Goal: Information Seeking & Learning: Learn about a topic

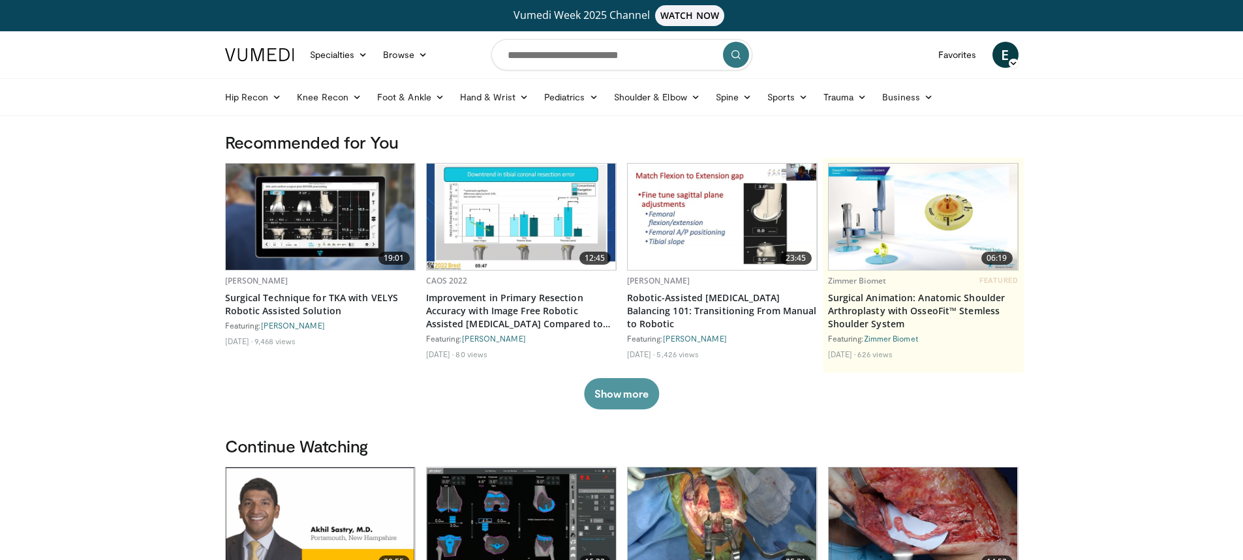
click at [610, 393] on button "Show more" at bounding box center [621, 393] width 75 height 31
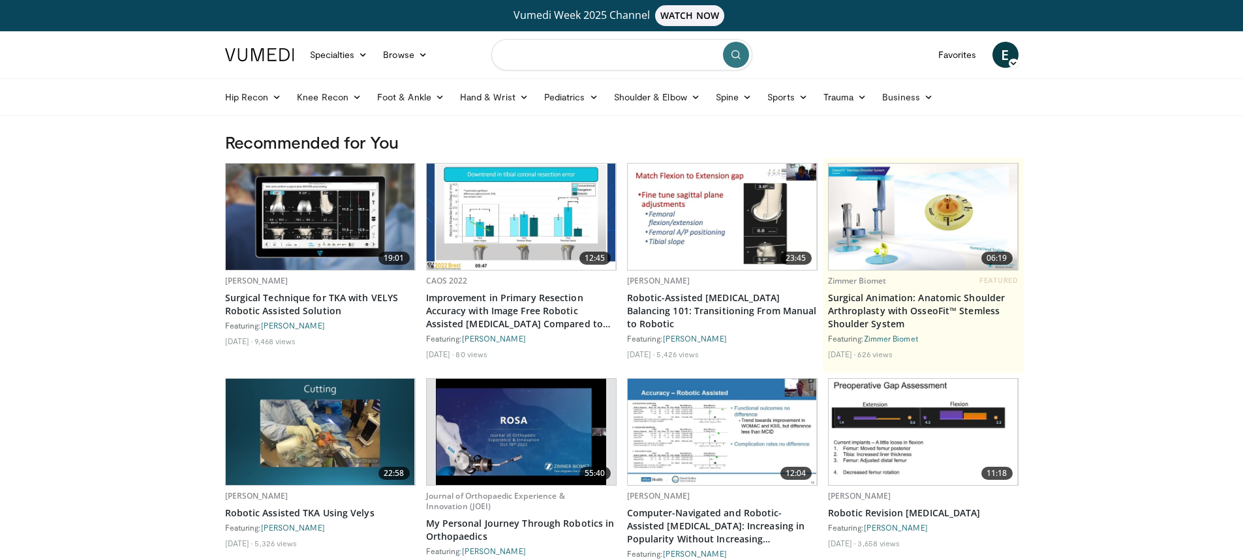
click at [564, 64] on input "Search topics, interventions" at bounding box center [621, 54] width 261 height 31
type input "********"
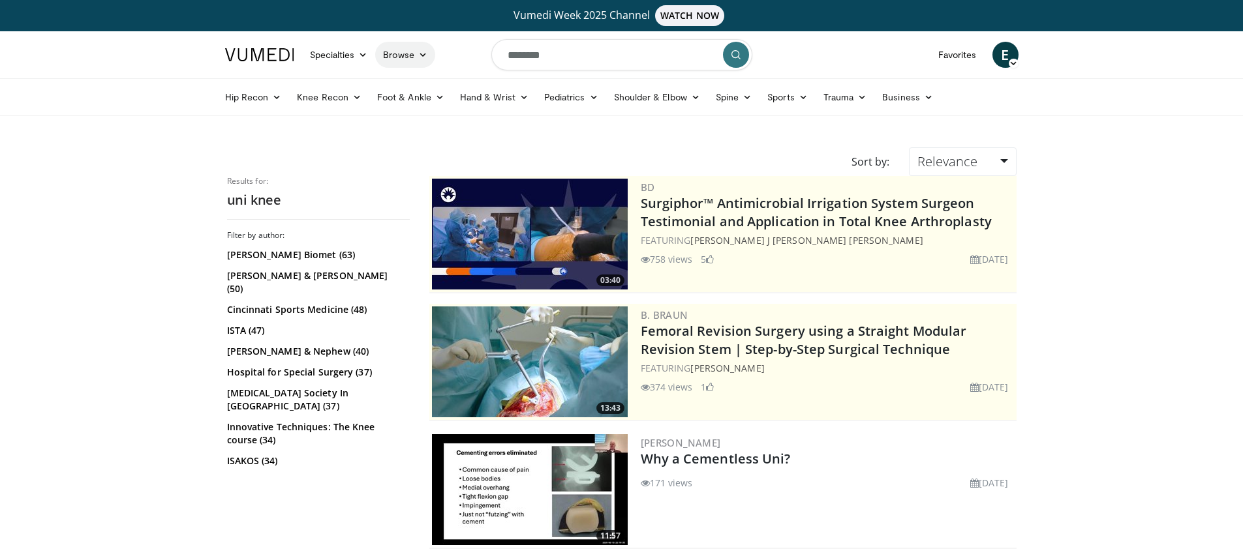
drag, startPoint x: 523, startPoint y: 57, endPoint x: 403, endPoint y: 53, distance: 120.8
click at [403, 53] on nav "Specialties Adult & Family Medicine Allergy, Asthma, Immunology Anesthesiology …" at bounding box center [621, 54] width 809 height 47
type input "**********"
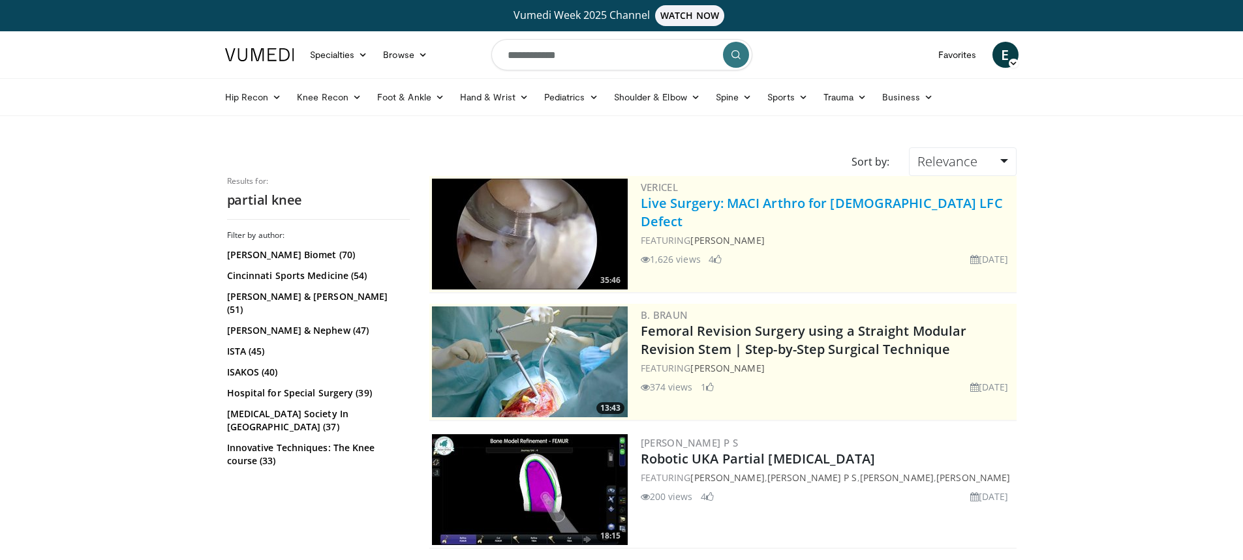
click at [791, 204] on link "Live Surgery: MACI Arthro for Female LFC Defect" at bounding box center [822, 212] width 362 height 36
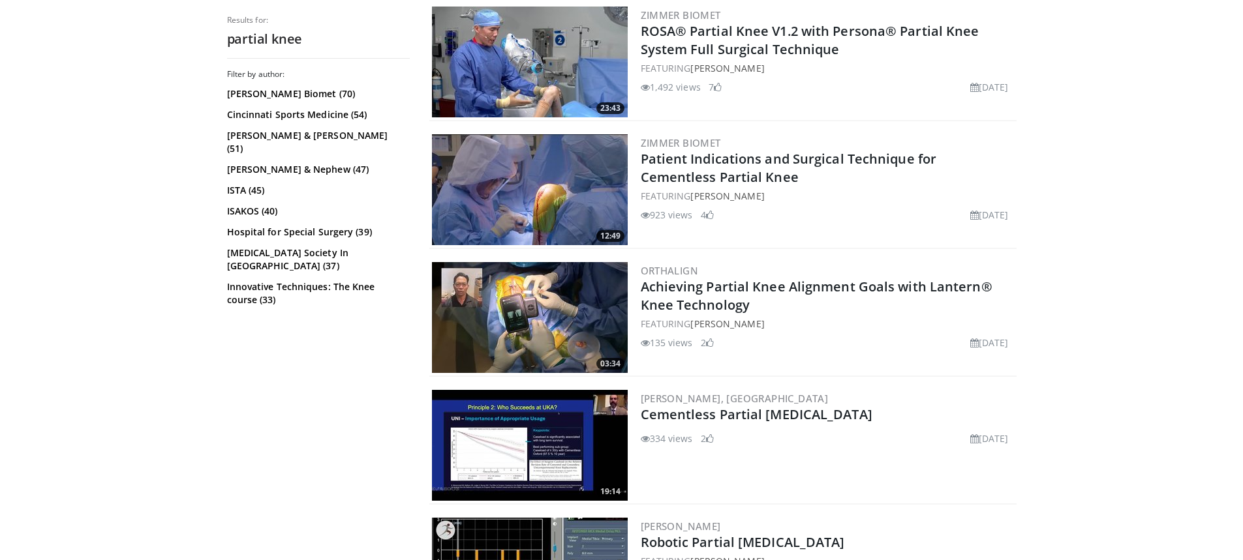
scroll to position [587, 0]
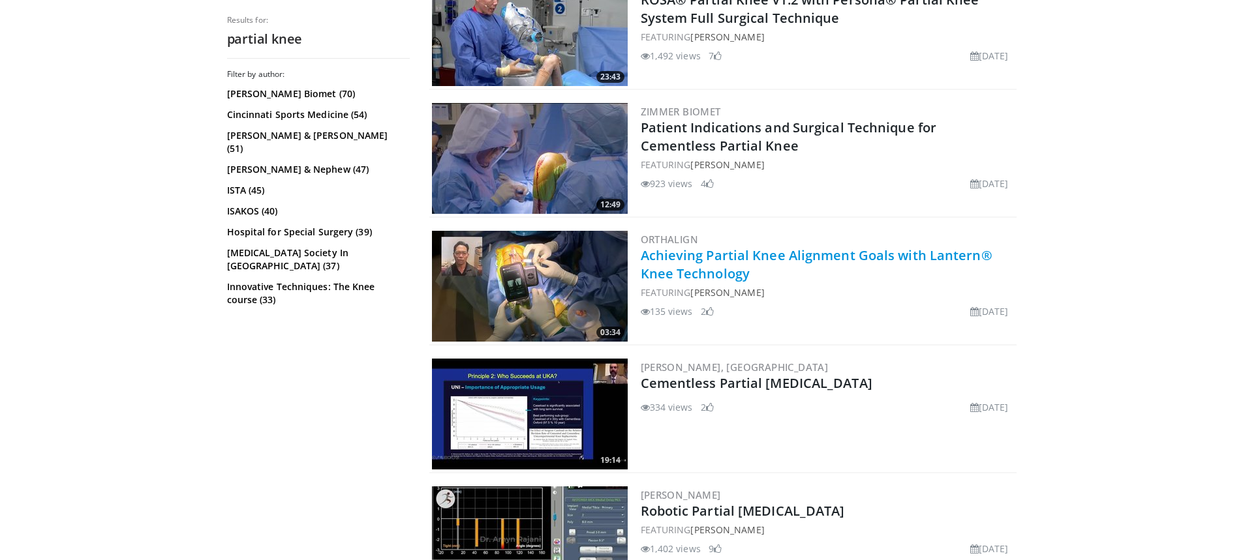
click at [726, 260] on link "Achieving Partial Knee Alignment Goals with Lantern® Knee Technology" at bounding box center [817, 265] width 352 height 36
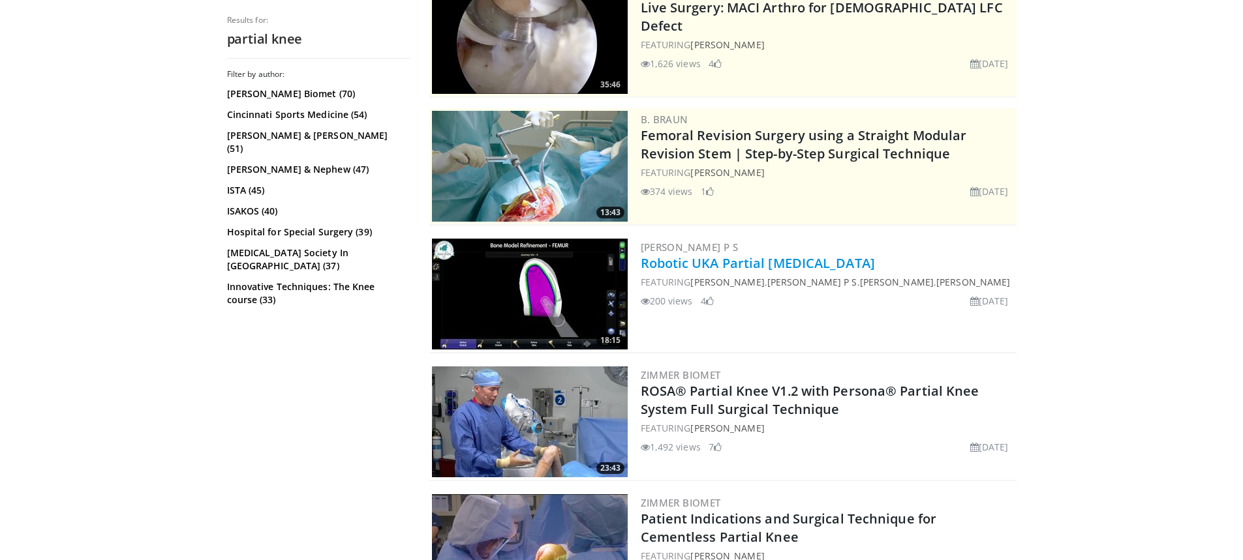
click at [730, 268] on link "Robotic UKA Partial Knee Arthroplasty" at bounding box center [758, 263] width 234 height 18
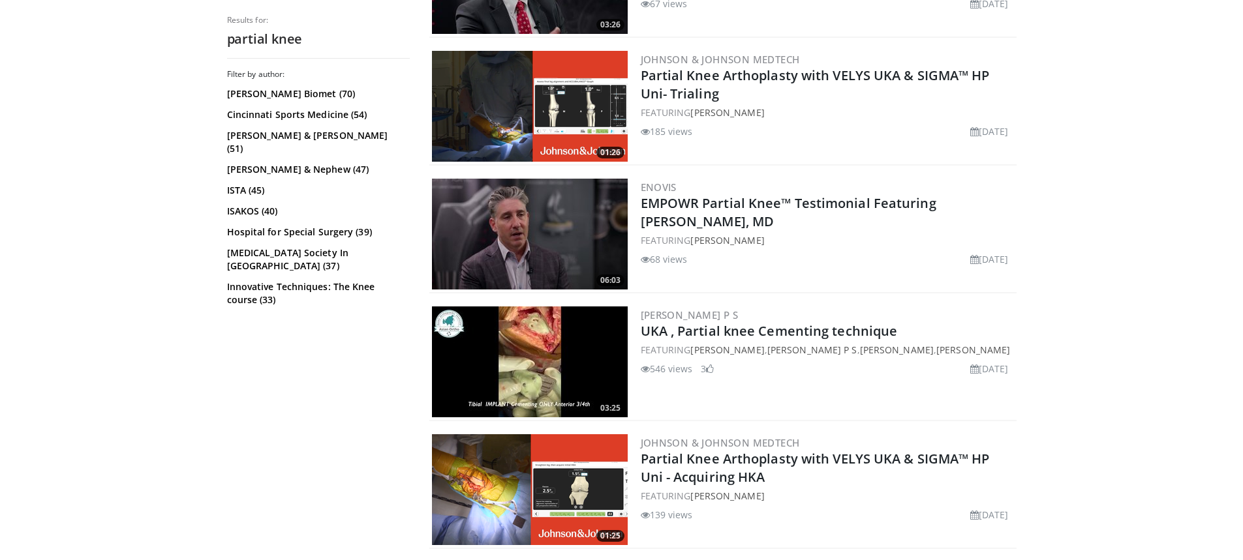
scroll to position [1566, 0]
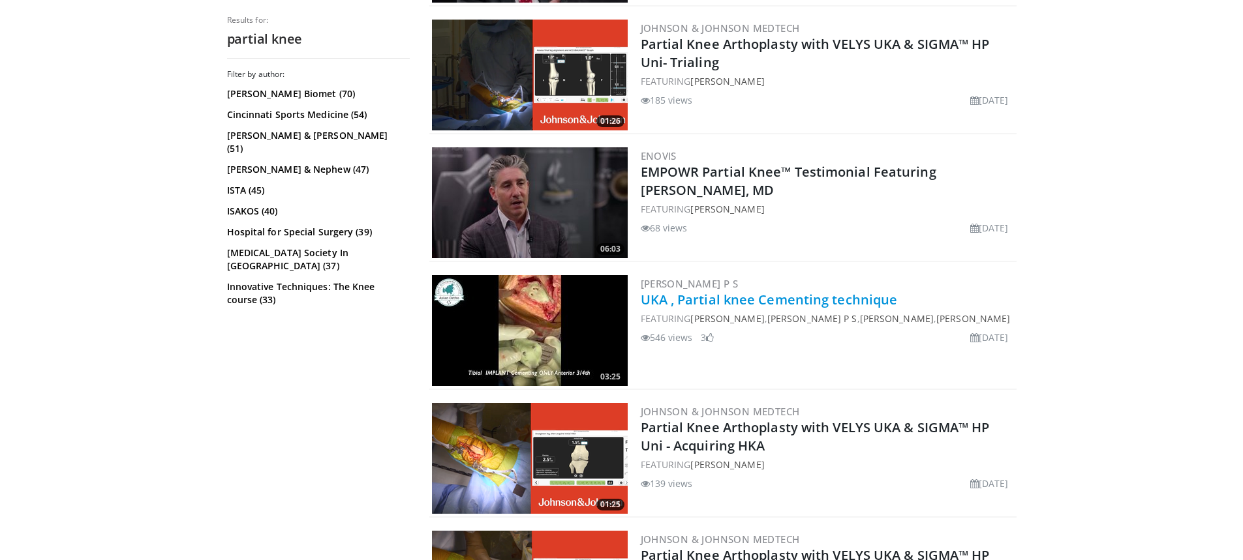
click at [681, 298] on link "UKA , Partial knee Cementing technique" at bounding box center [769, 300] width 257 height 18
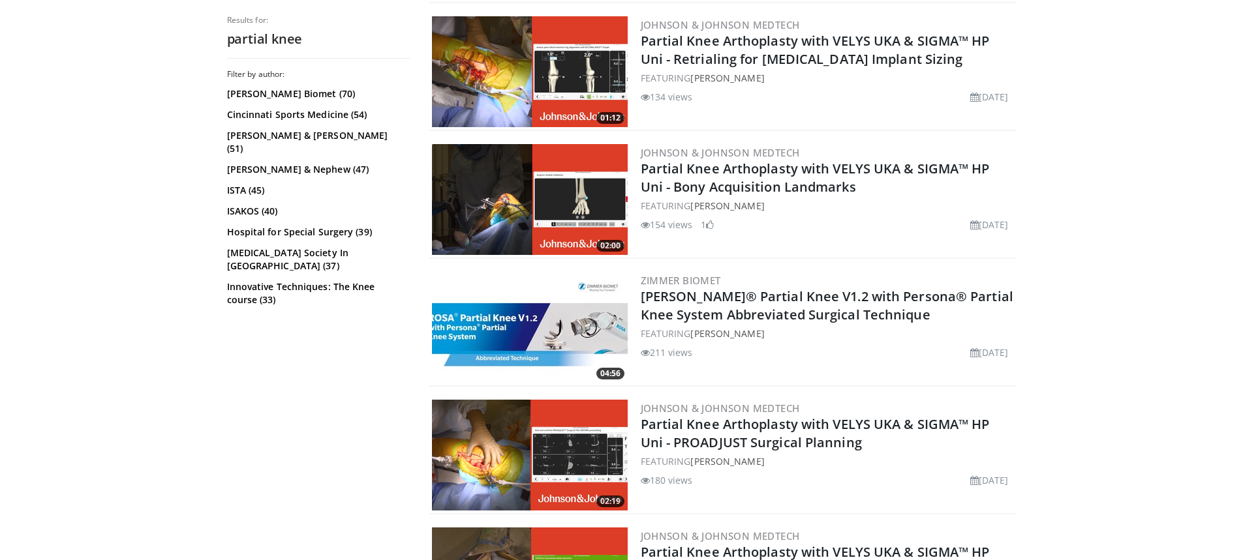
scroll to position [2088, 0]
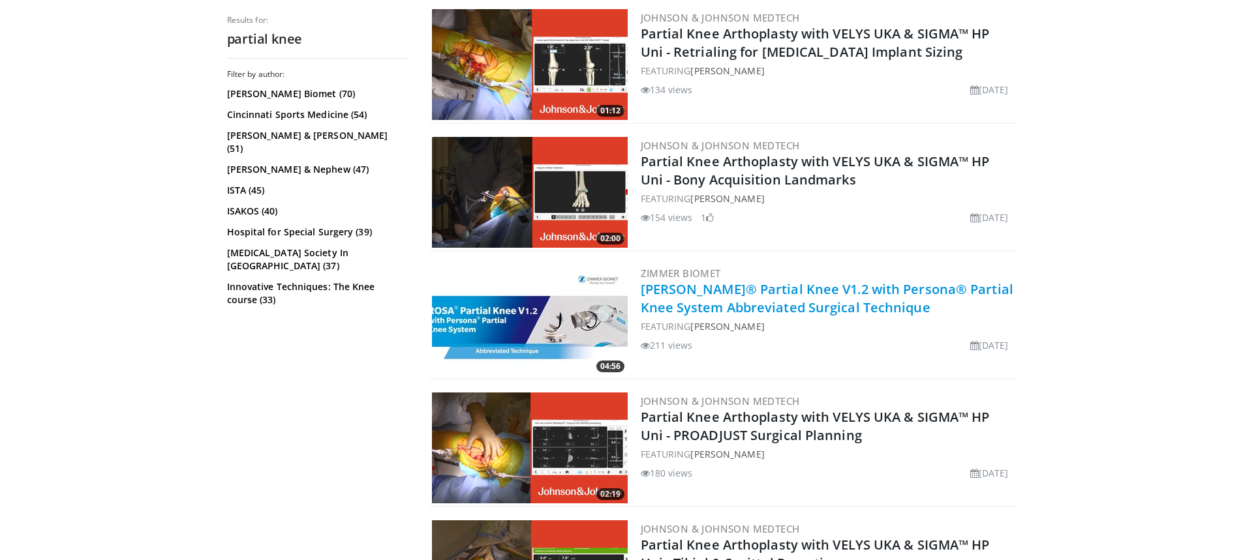
click at [718, 287] on link "ROSA® Partial Knee V1.2 with Persona® Partial Knee System Abbreviated Surgical …" at bounding box center [827, 299] width 373 height 36
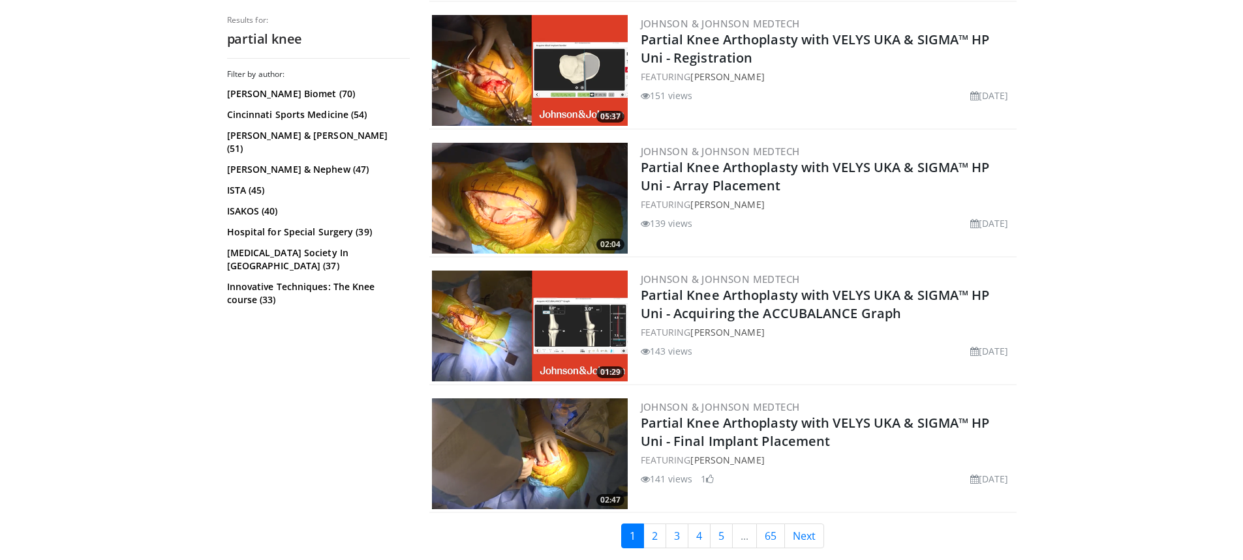
scroll to position [3233, 0]
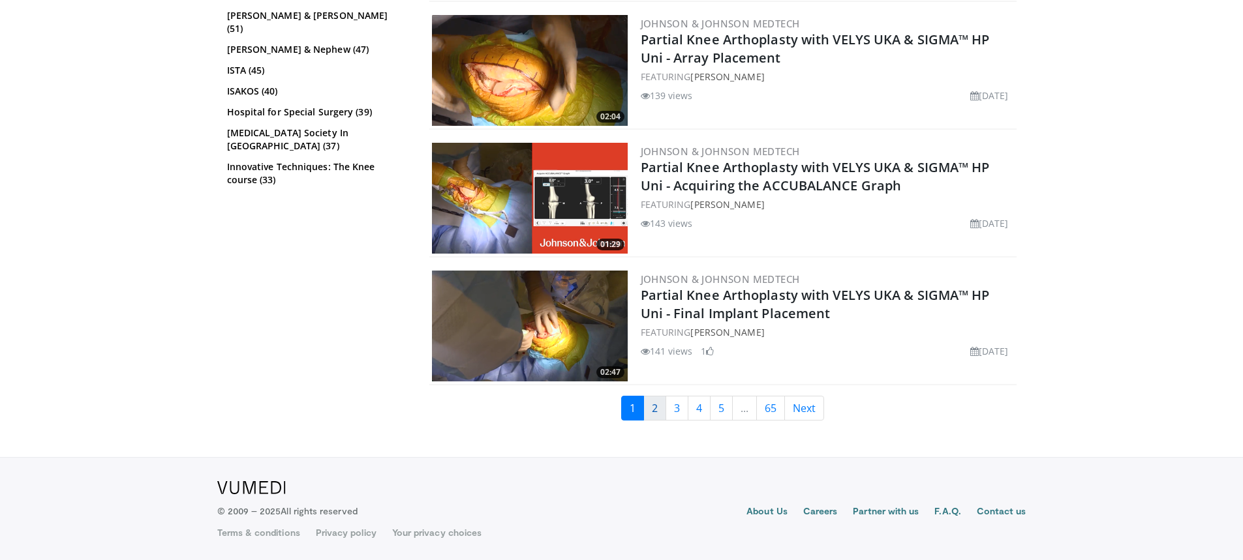
click at [649, 411] on link "2" at bounding box center [654, 408] width 23 height 25
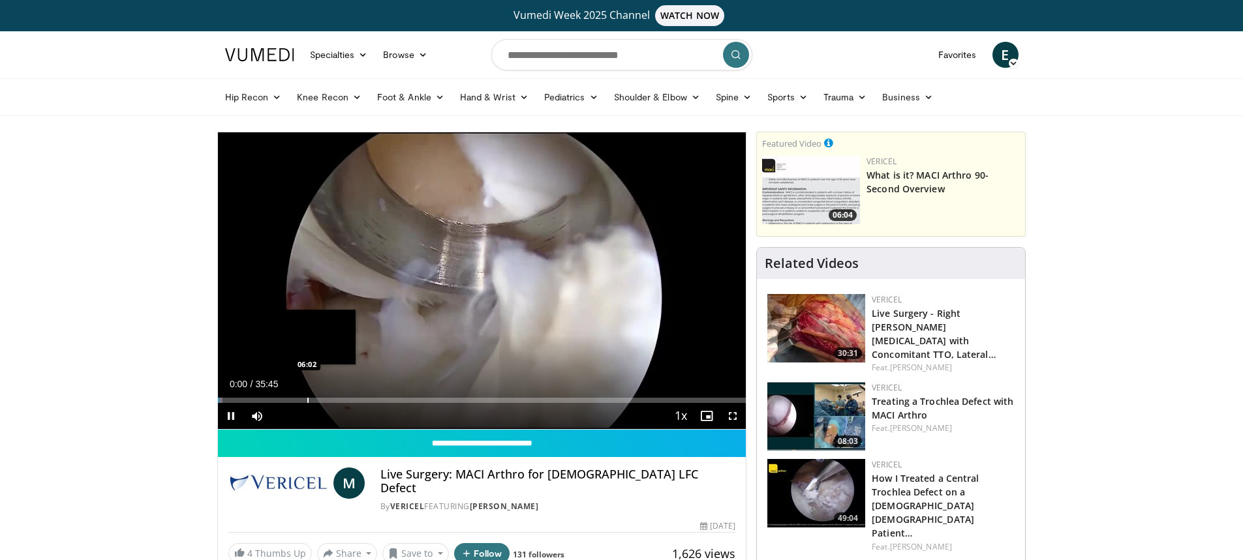
click at [306, 395] on div "Loaded : 0.93% 00:00 06:02" at bounding box center [482, 397] width 528 height 12
click at [379, 403] on div "Current Time 6:01 / Duration 35:45 Pause Skip Backward Skip Forward Mute Loaded…" at bounding box center [482, 416] width 528 height 26
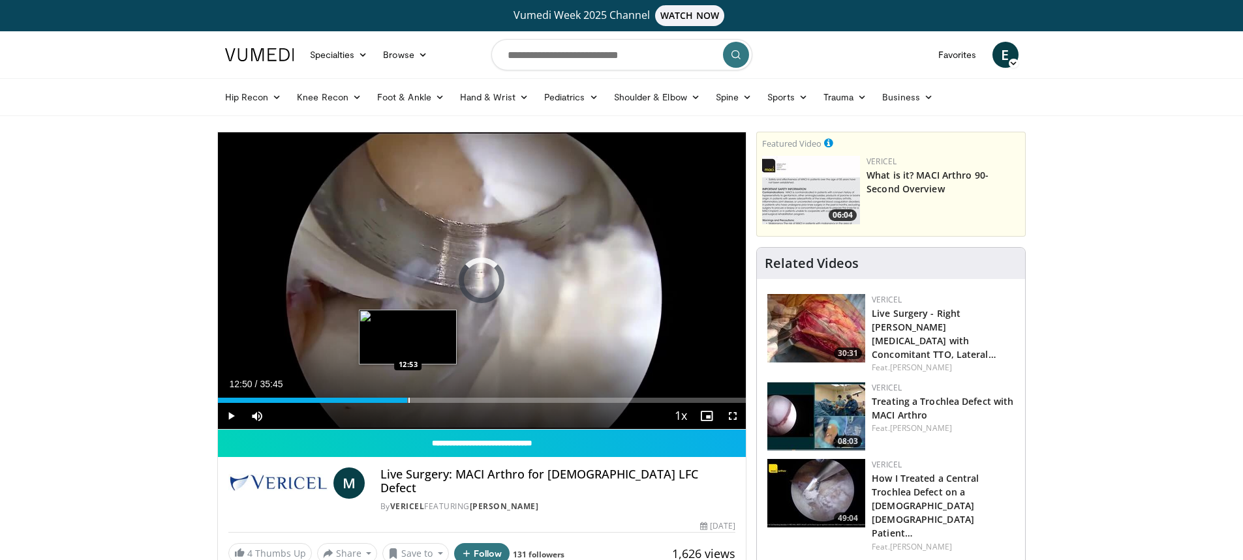
click at [408, 399] on div "Progress Bar" at bounding box center [408, 400] width 1 height 5
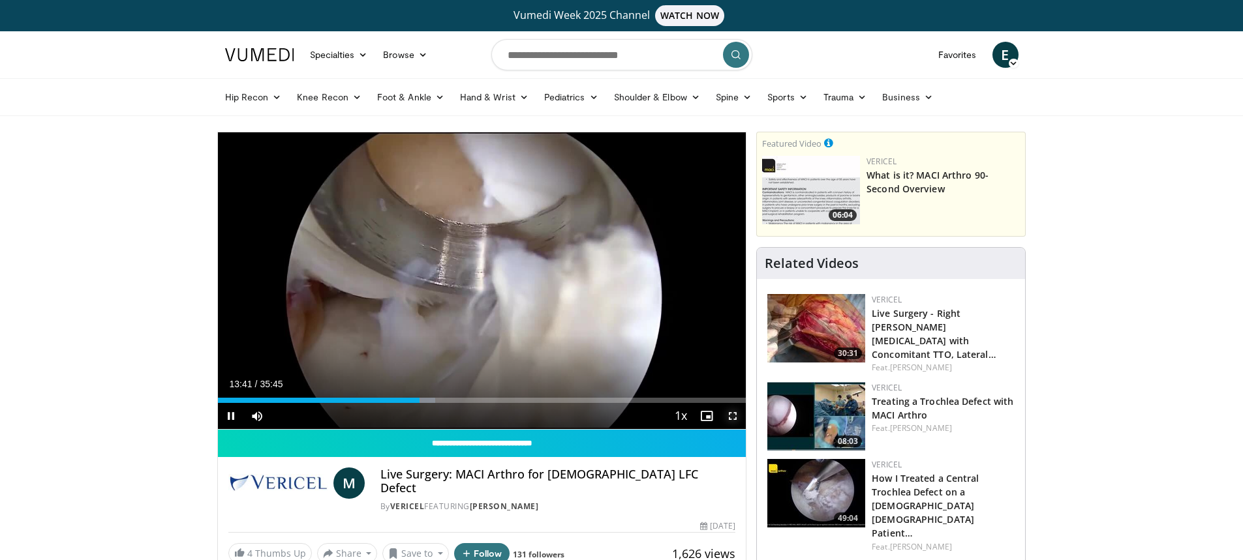
click at [735, 418] on span "Video Player" at bounding box center [733, 416] width 26 height 26
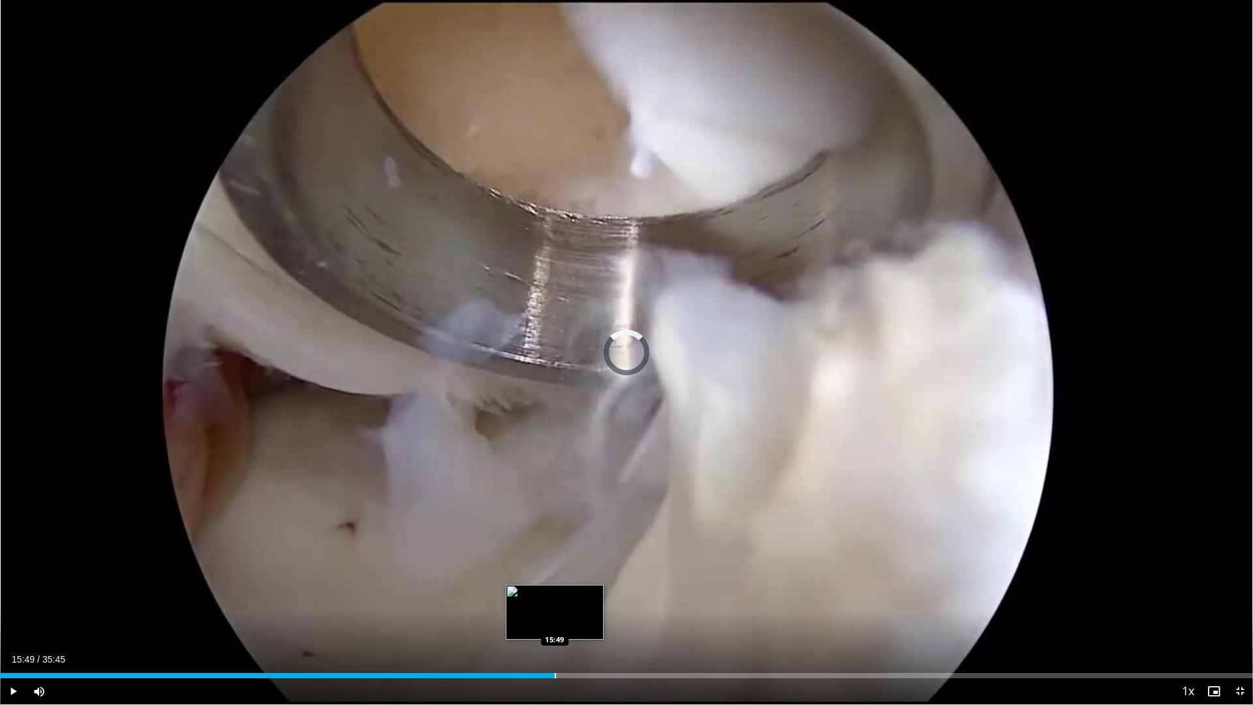
click at [555, 560] on div "Progress Bar" at bounding box center [555, 675] width 1 height 5
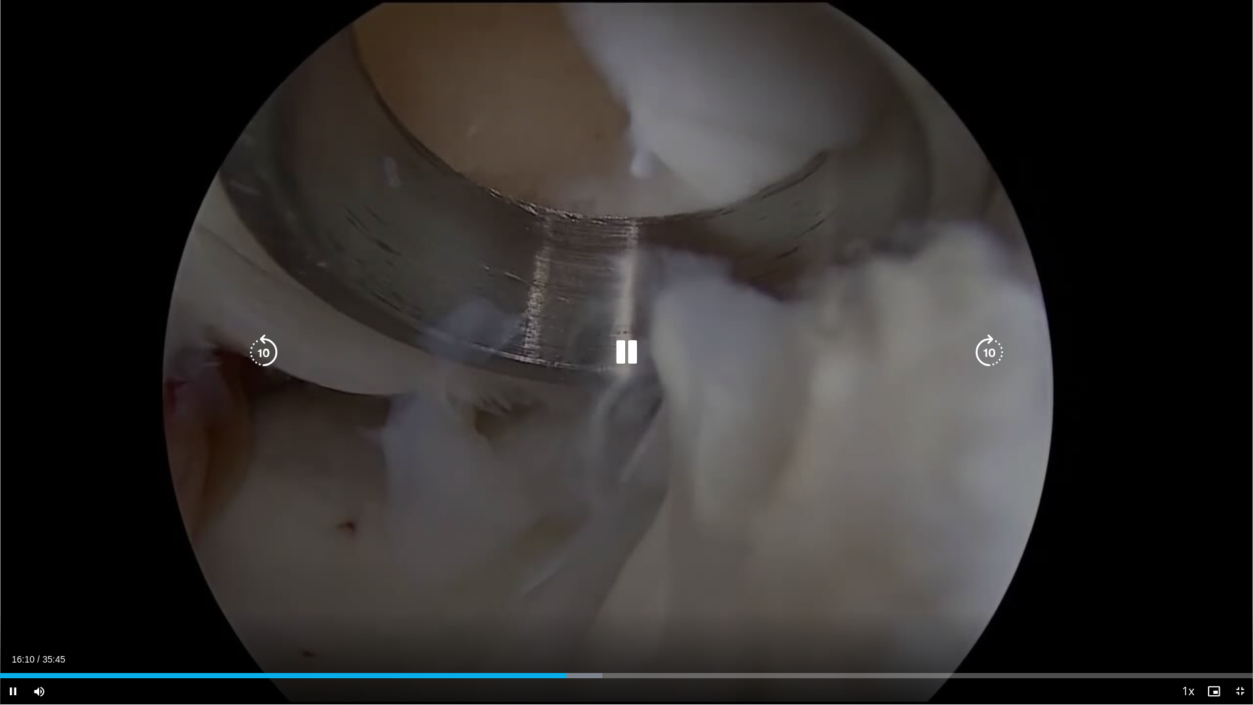
click at [570, 560] on div "Current Time 16:10 / Duration 35:45 Pause Skip Backward Skip Forward Mute Loade…" at bounding box center [626, 691] width 1253 height 26
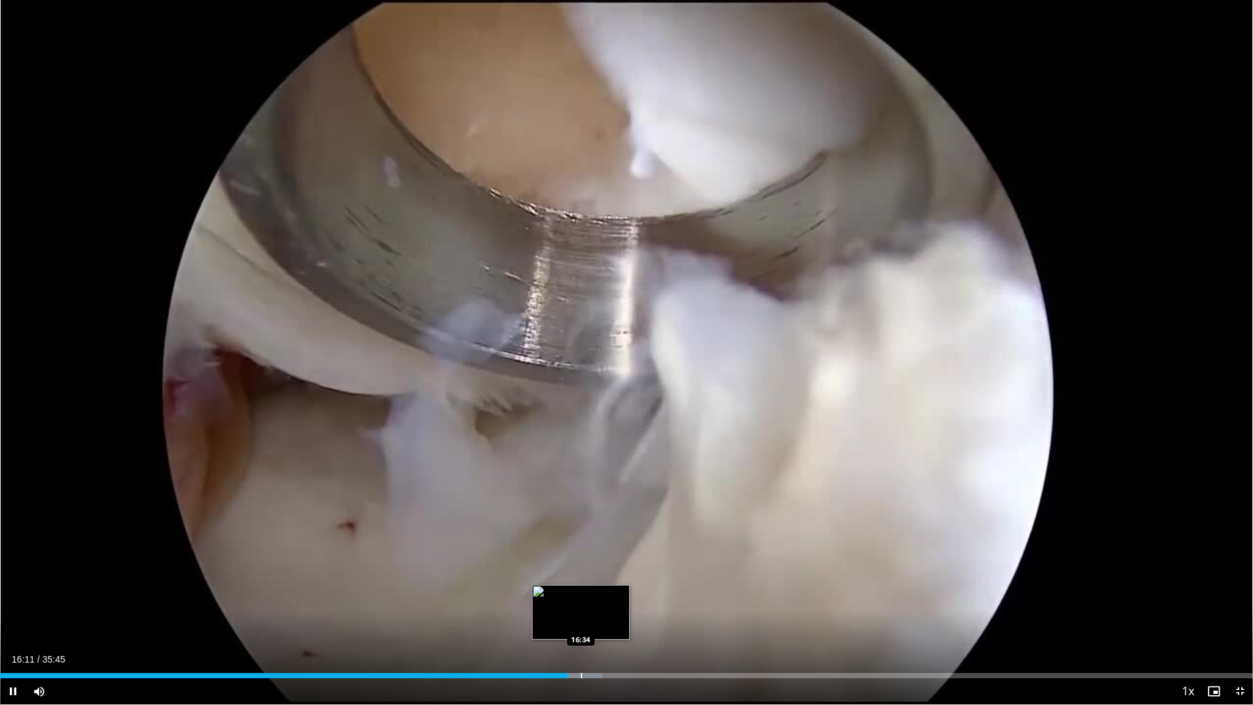
click at [581, 560] on div "Loaded : 48.05% 16:11 16:34" at bounding box center [626, 671] width 1253 height 12
click at [606, 560] on div "Progress Bar" at bounding box center [605, 675] width 1 height 5
click at [623, 560] on div "Progress Bar" at bounding box center [623, 675] width 1 height 5
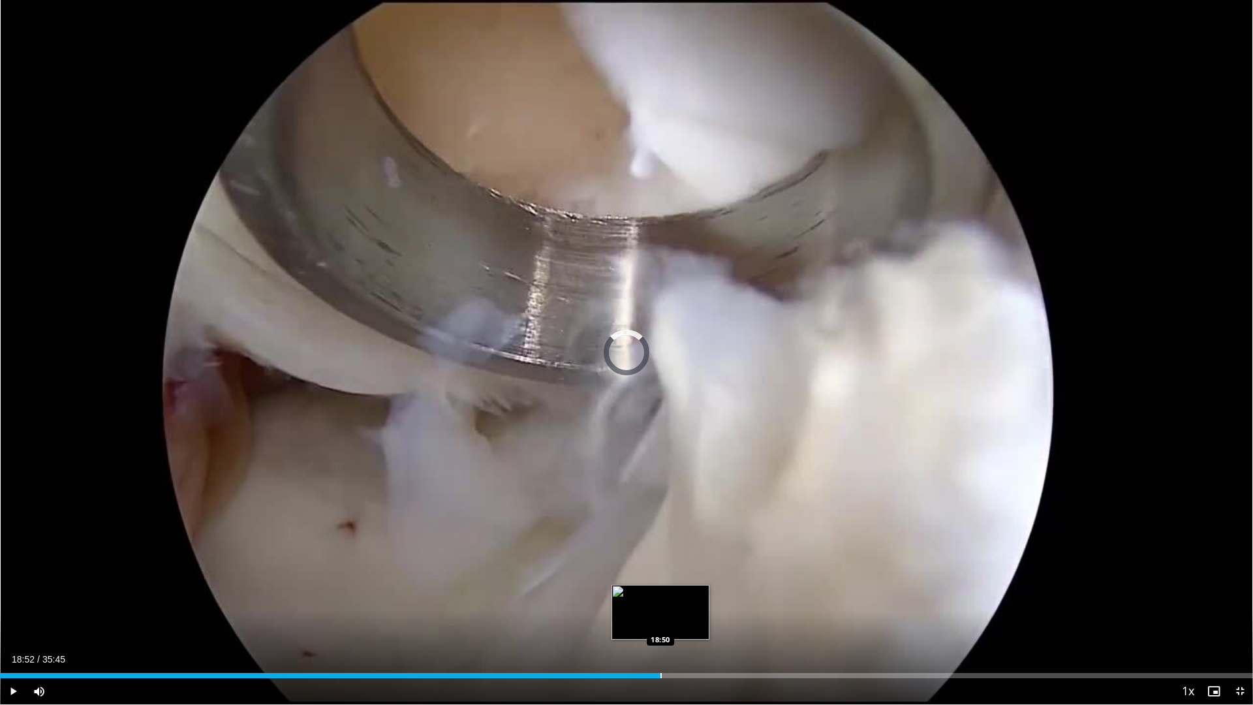
click at [661, 560] on div "Progress Bar" at bounding box center [660, 675] width 1 height 5
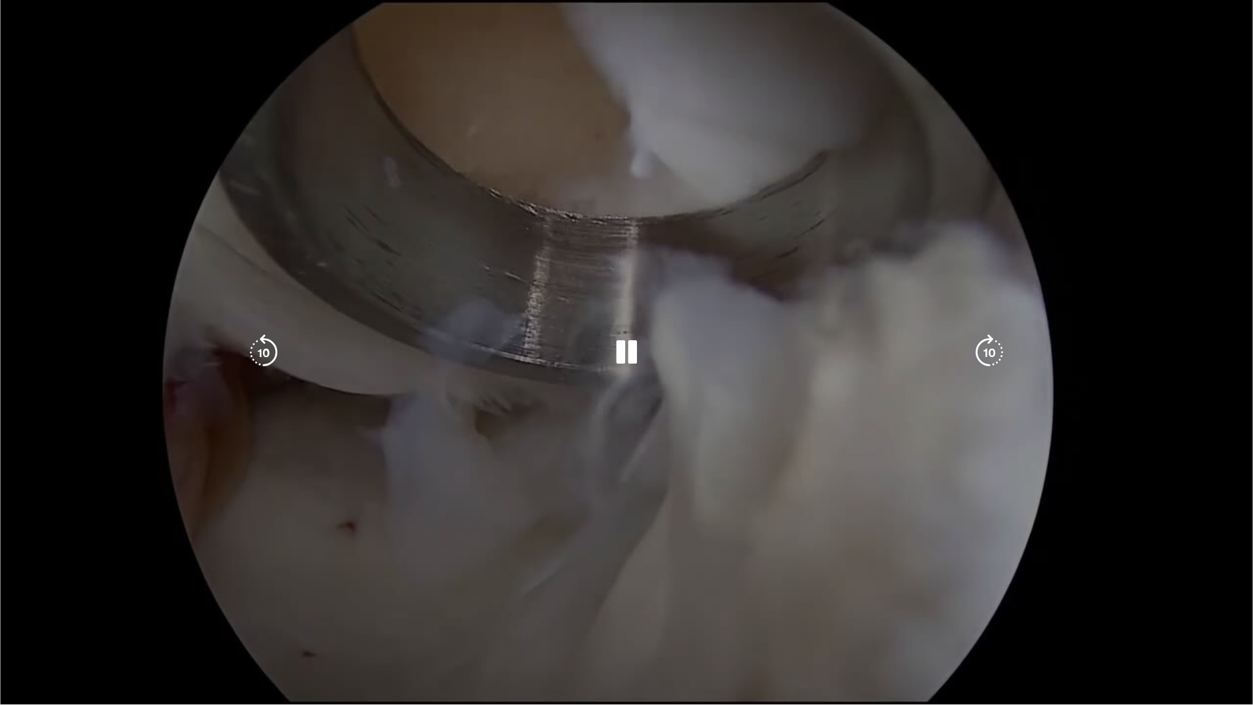
click at [712, 560] on video-js "**********" at bounding box center [626, 352] width 1253 height 705
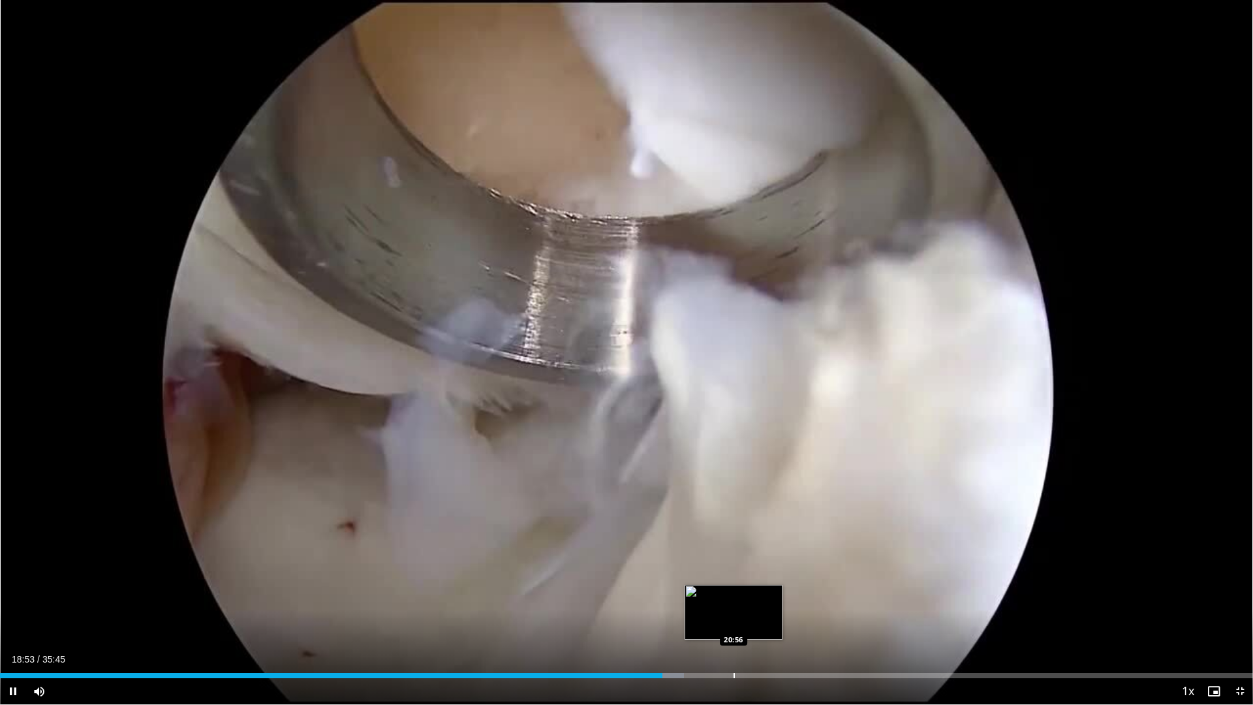
click at [735, 560] on div "Progress Bar" at bounding box center [733, 675] width 1 height 5
click at [786, 560] on div "Progress Bar" at bounding box center [786, 675] width 1 height 5
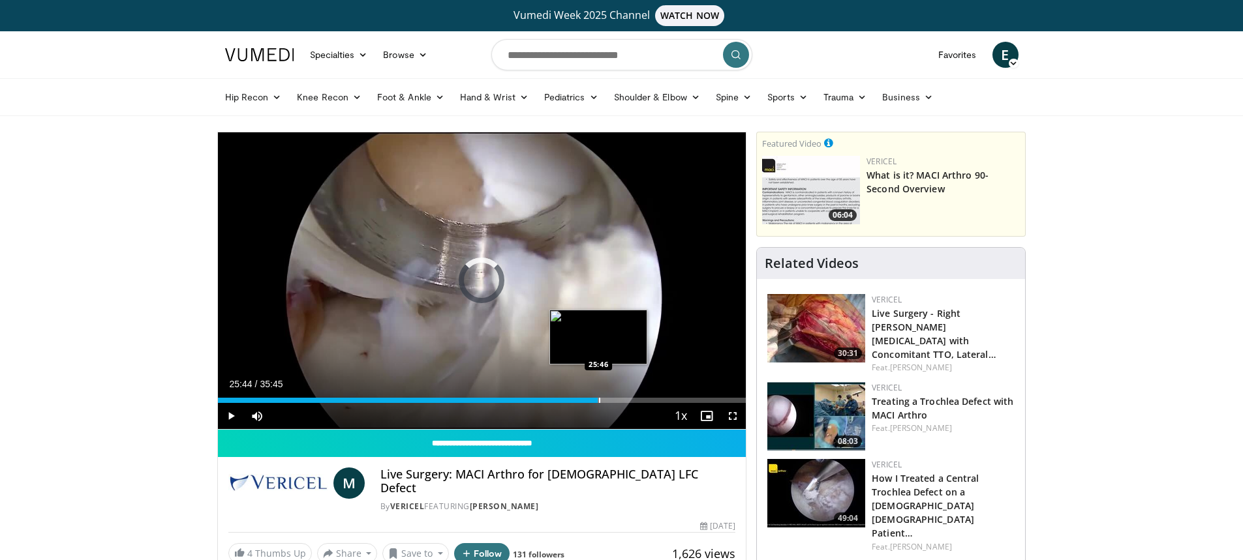
click at [599, 398] on div "Progress Bar" at bounding box center [599, 400] width 1 height 5
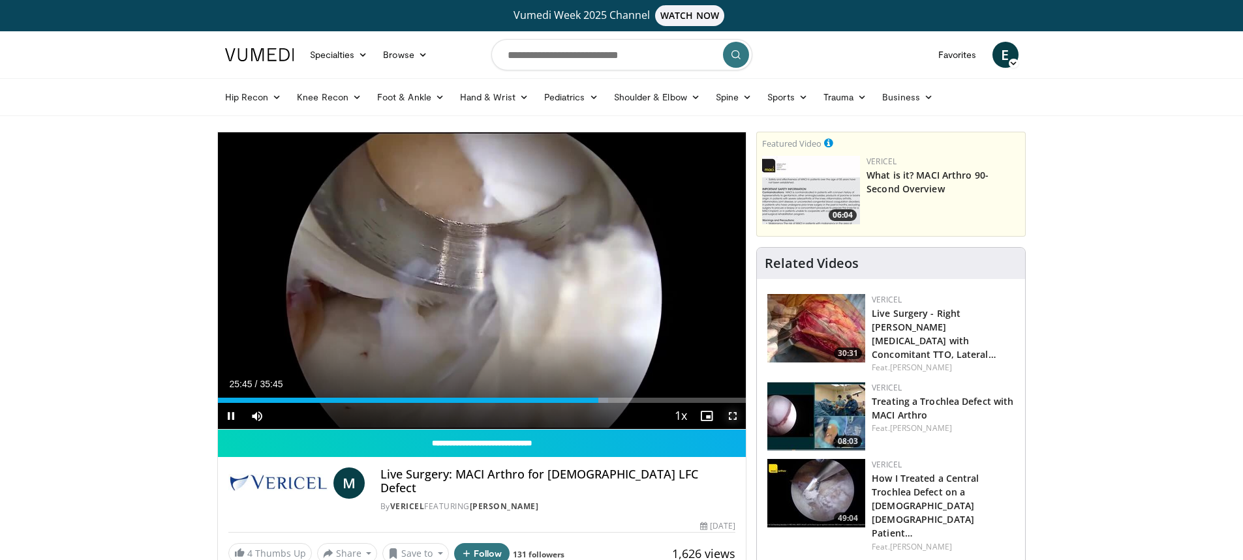
click at [737, 417] on span "Video Player" at bounding box center [733, 416] width 26 height 26
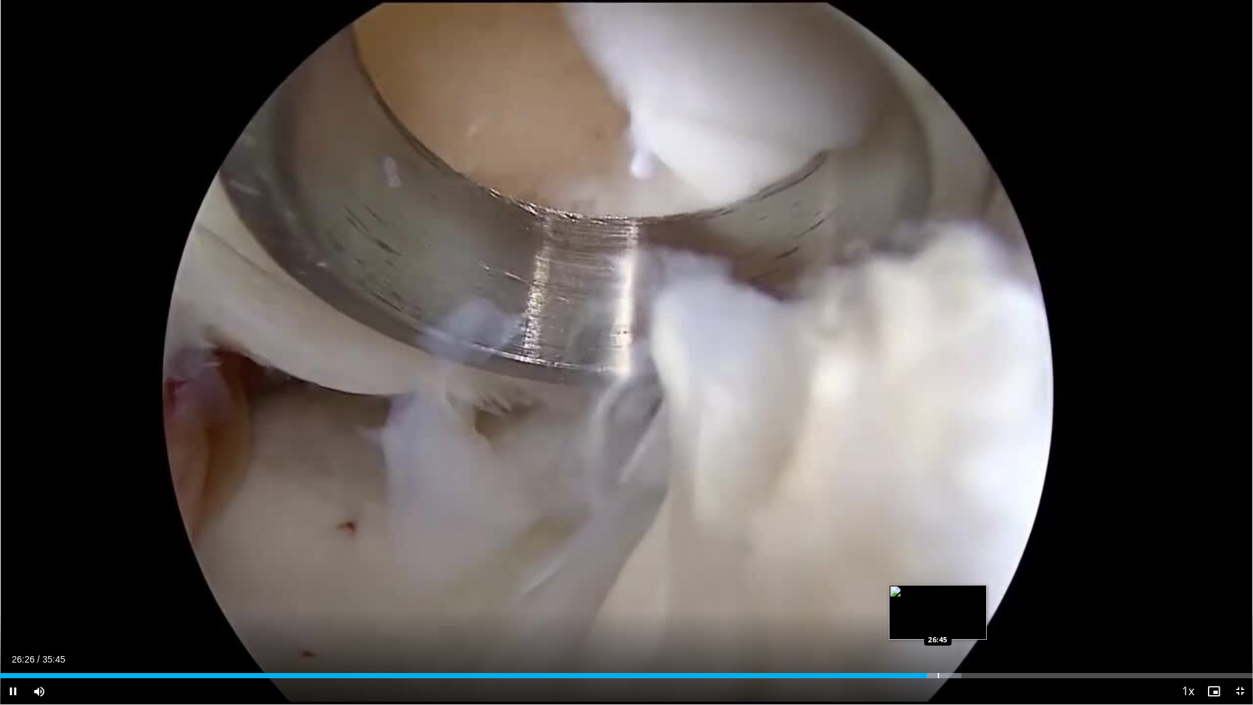
click at [938, 560] on div "Progress Bar" at bounding box center [938, 675] width 1 height 5
click at [949, 560] on div "Progress Bar" at bounding box center [949, 675] width 1 height 5
click at [975, 560] on div "Progress Bar" at bounding box center [975, 675] width 1 height 5
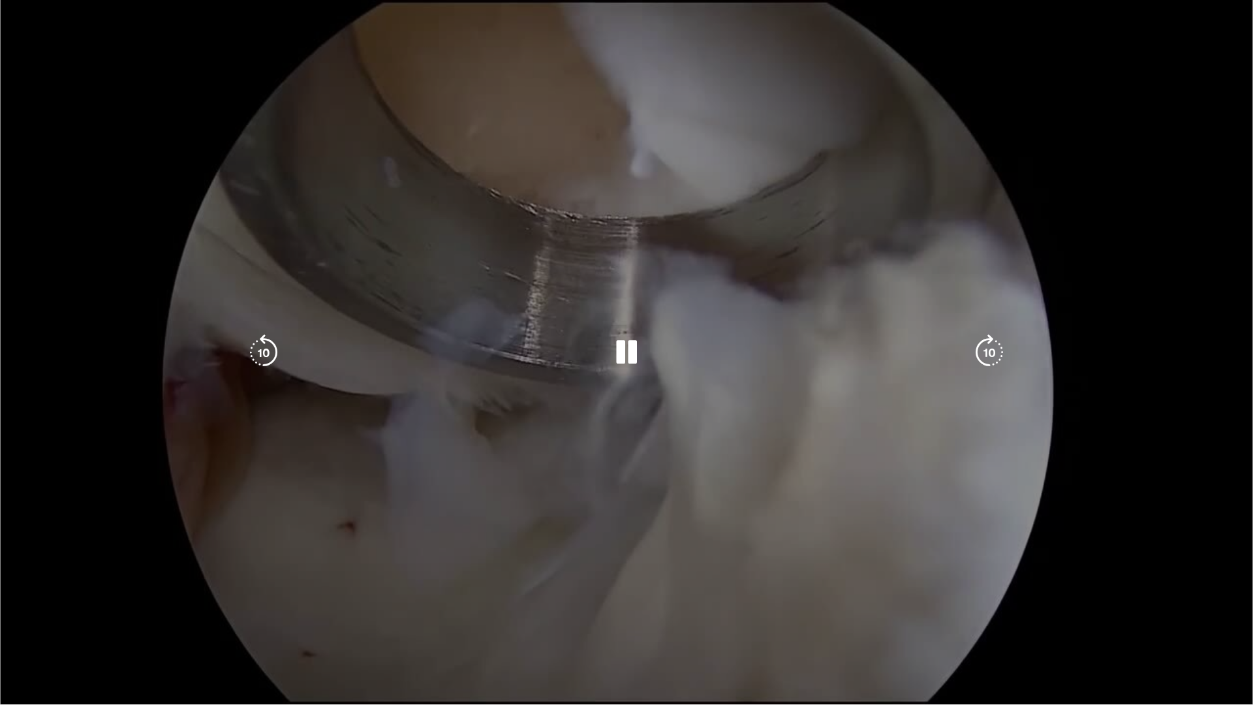
click at [997, 560] on div "Loaded : 79.52% 27:51 28:15" at bounding box center [626, 701] width 1253 height 5
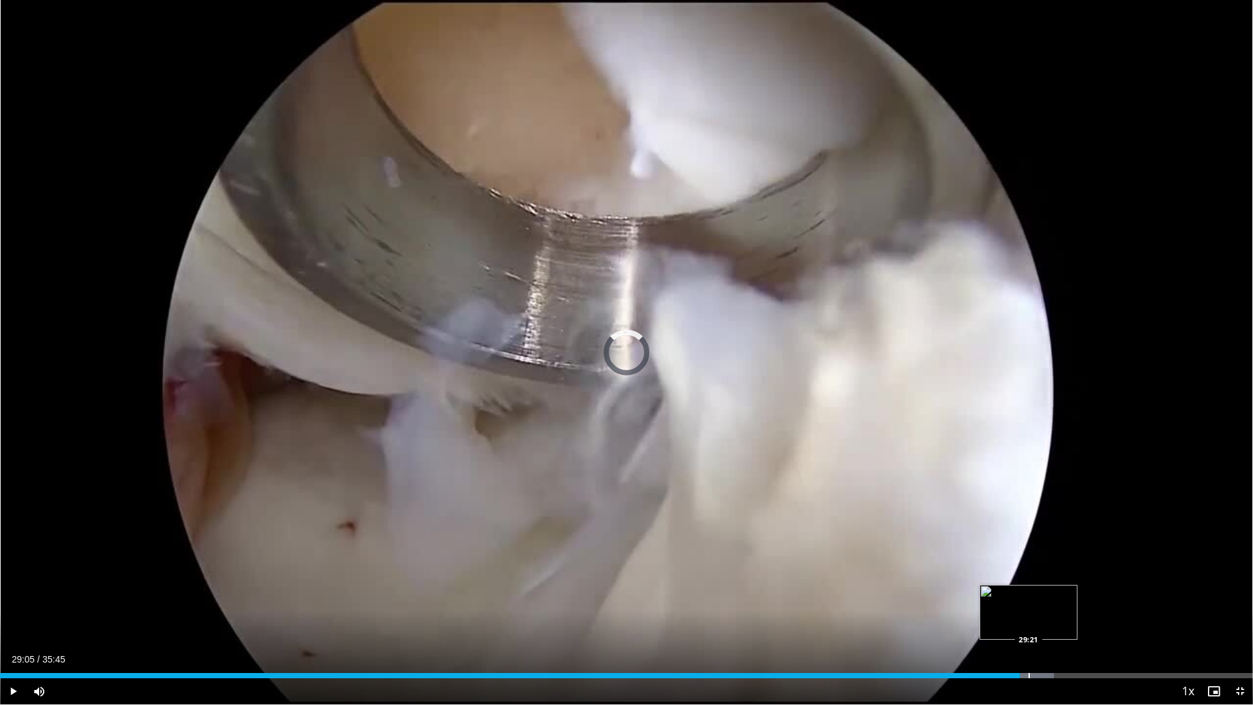
click at [1028, 560] on div "Progress Bar" at bounding box center [1028, 675] width 1 height 5
click at [1054, 560] on div "Loaded : 86.31% 29:47 30:10" at bounding box center [626, 671] width 1253 height 12
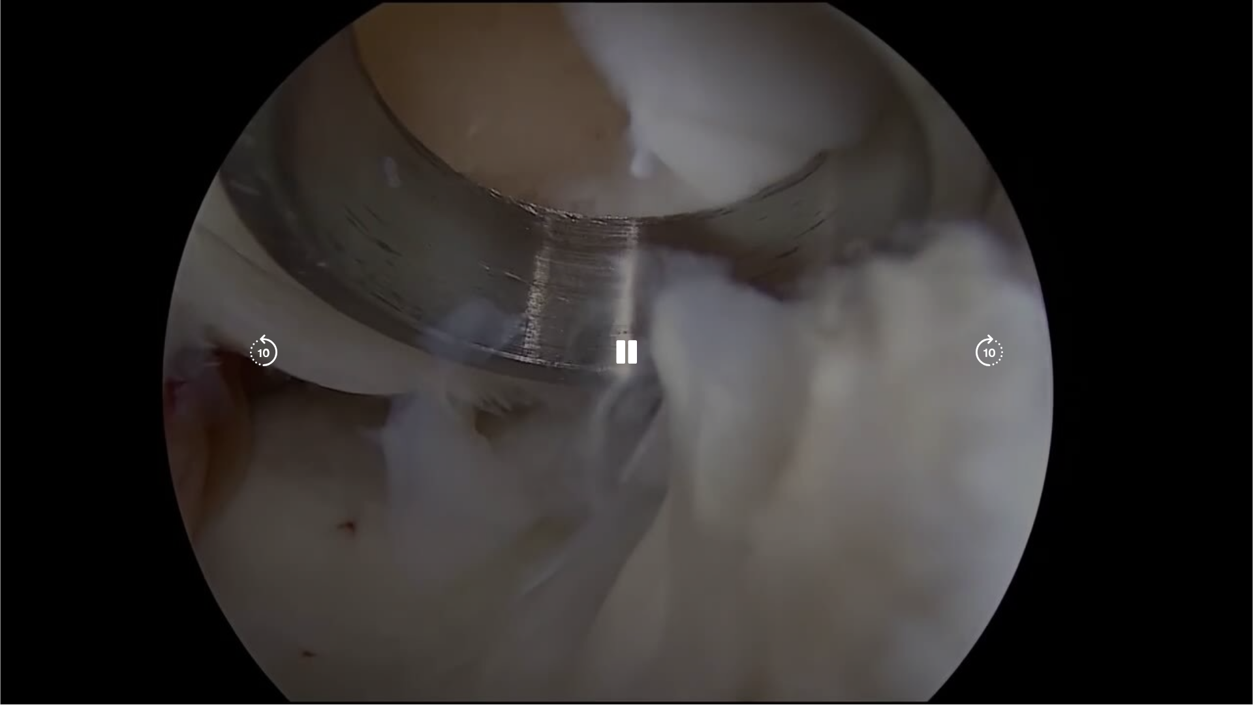
click at [1065, 560] on video-js "**********" at bounding box center [626, 352] width 1253 height 705
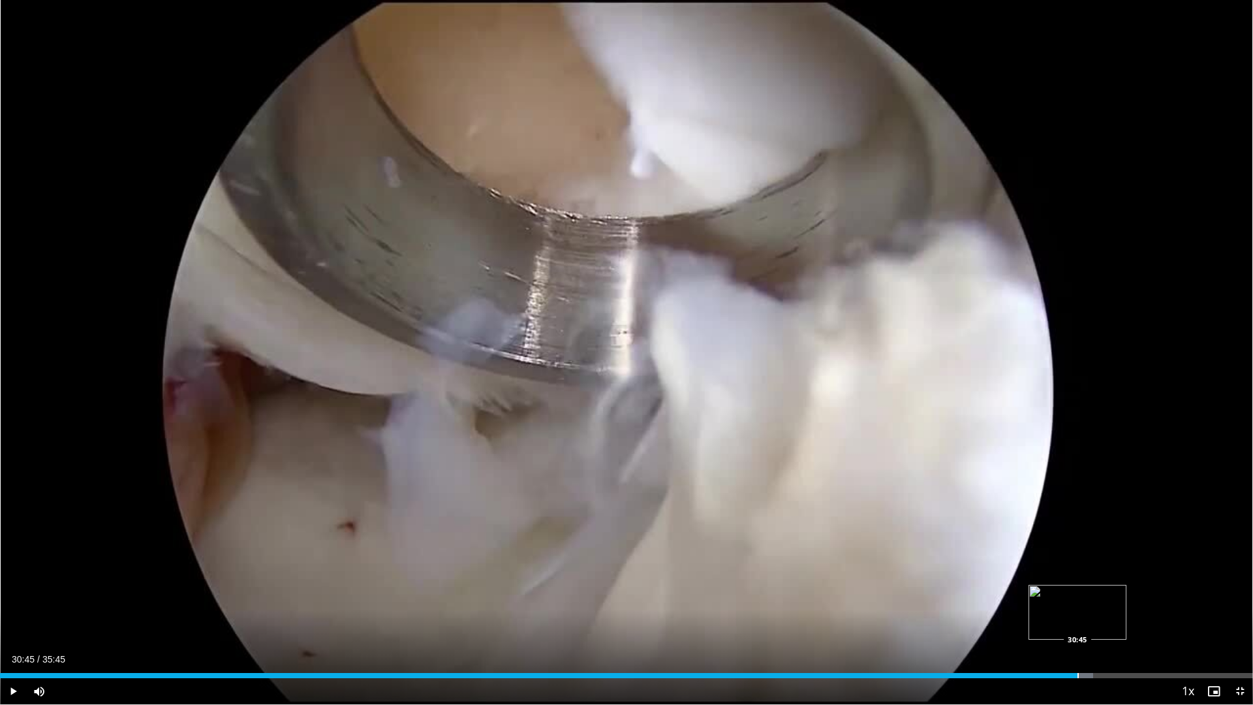
click at [1077, 560] on div "Loaded : 87.24% 30:06 30:45" at bounding box center [626, 671] width 1253 height 12
click at [1095, 560] on div "Loaded : 87.38% 30:45 31:12" at bounding box center [626, 671] width 1253 height 12
click at [1118, 560] on div "Loaded : 90.51% 31:19 31:55" at bounding box center [626, 671] width 1253 height 12
click at [1139, 560] on div "Loaded : 90.61% 31:54 32:28" at bounding box center [626, 671] width 1253 height 12
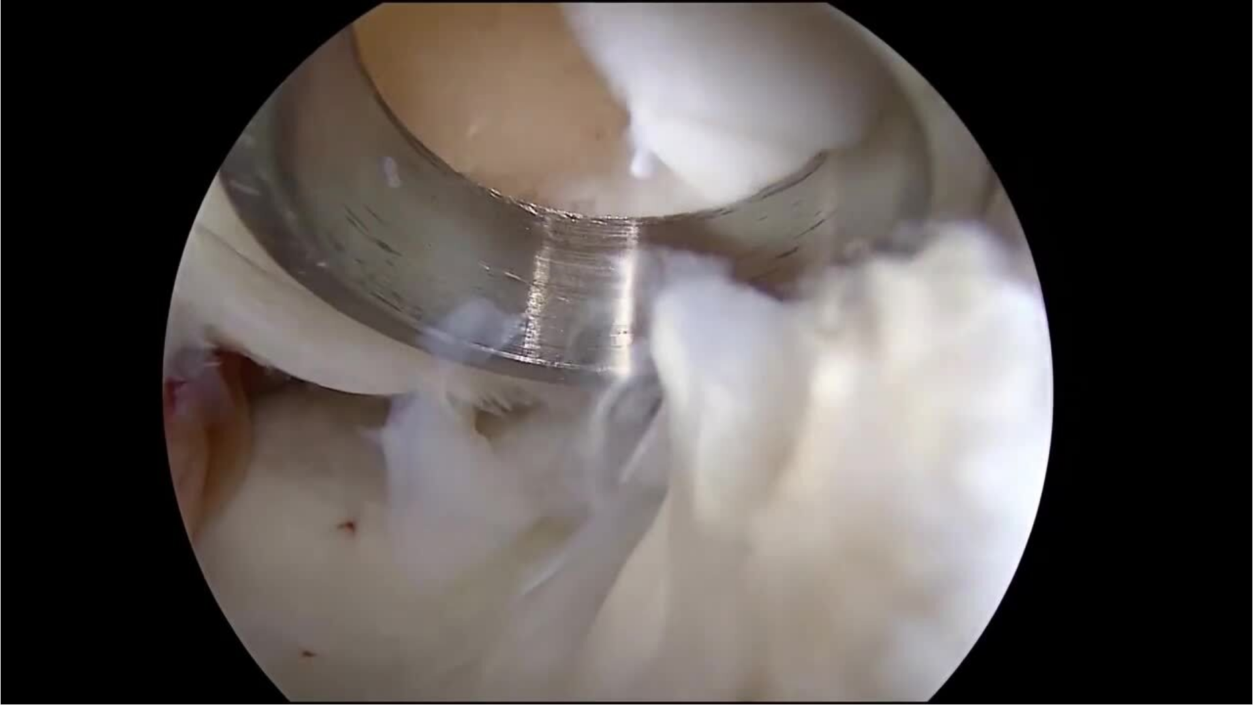
click at [1128, 560] on div "Loaded : 91.44% 32:30 32:28" at bounding box center [626, 698] width 1253 height 12
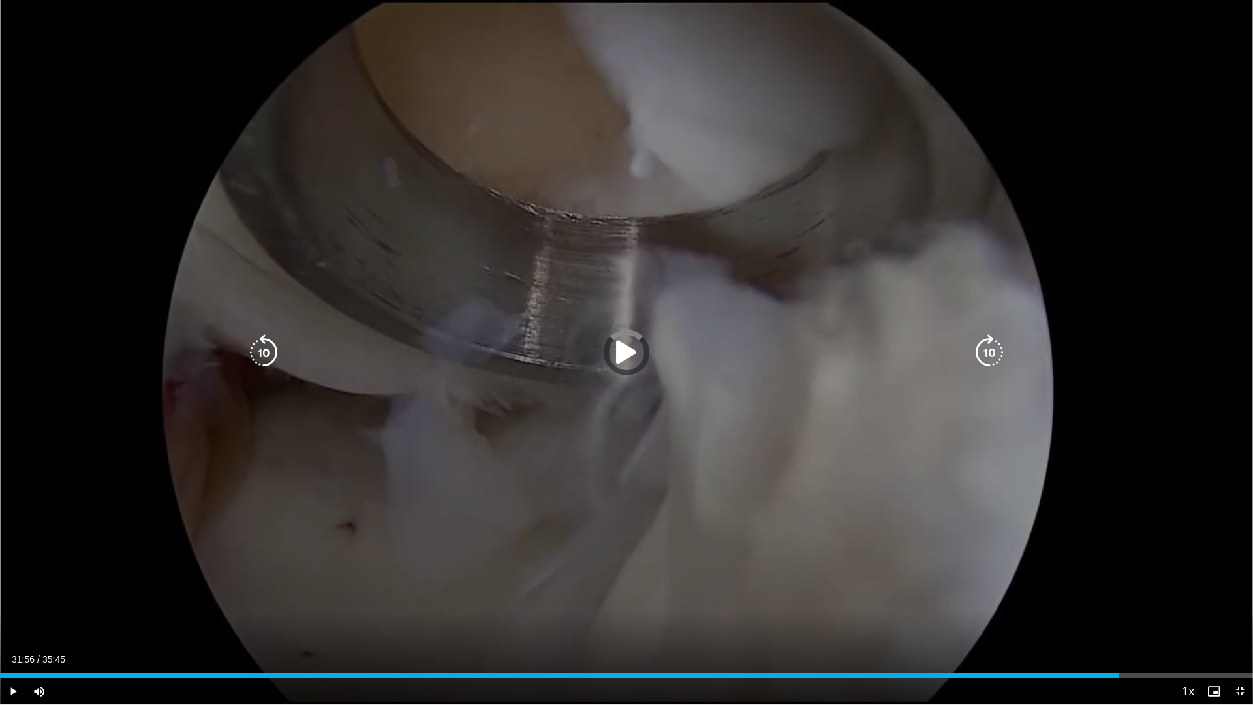
click at [1118, 560] on div "Loaded : 0.00% 31:56 31:56" at bounding box center [626, 671] width 1253 height 12
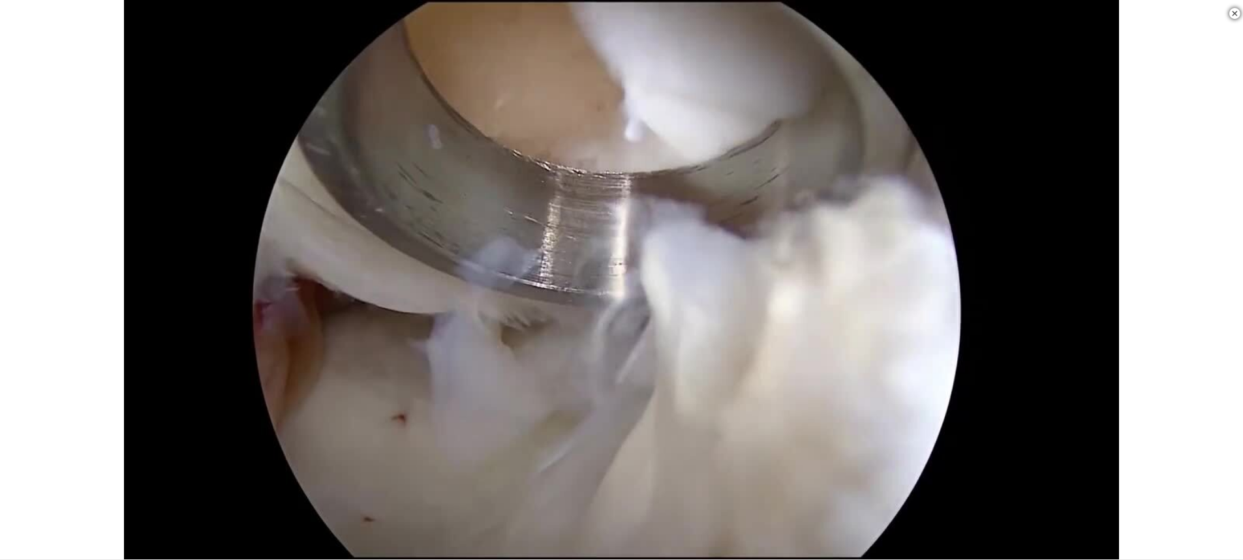
scroll to position [261, 0]
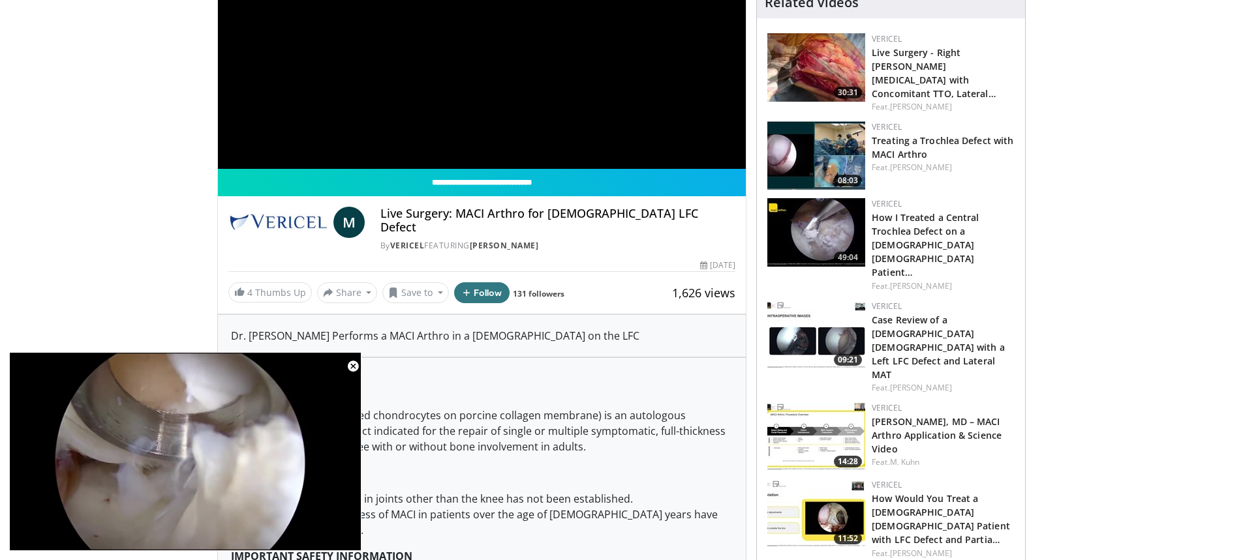
click at [547, 382] on p "INDICATION" at bounding box center [482, 390] width 502 height 16
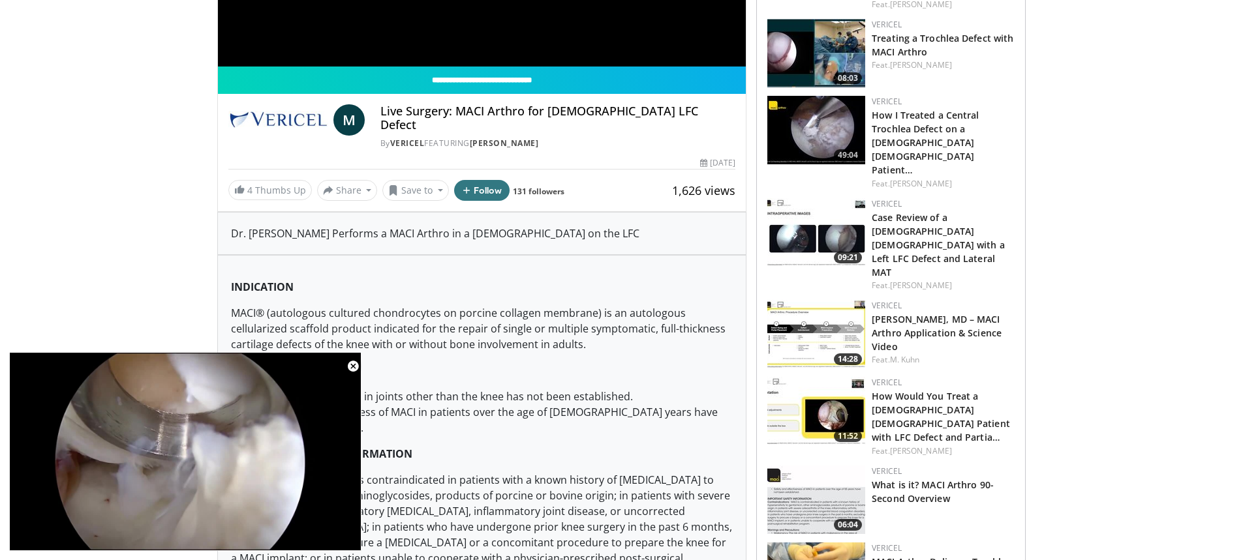
scroll to position [457, 0]
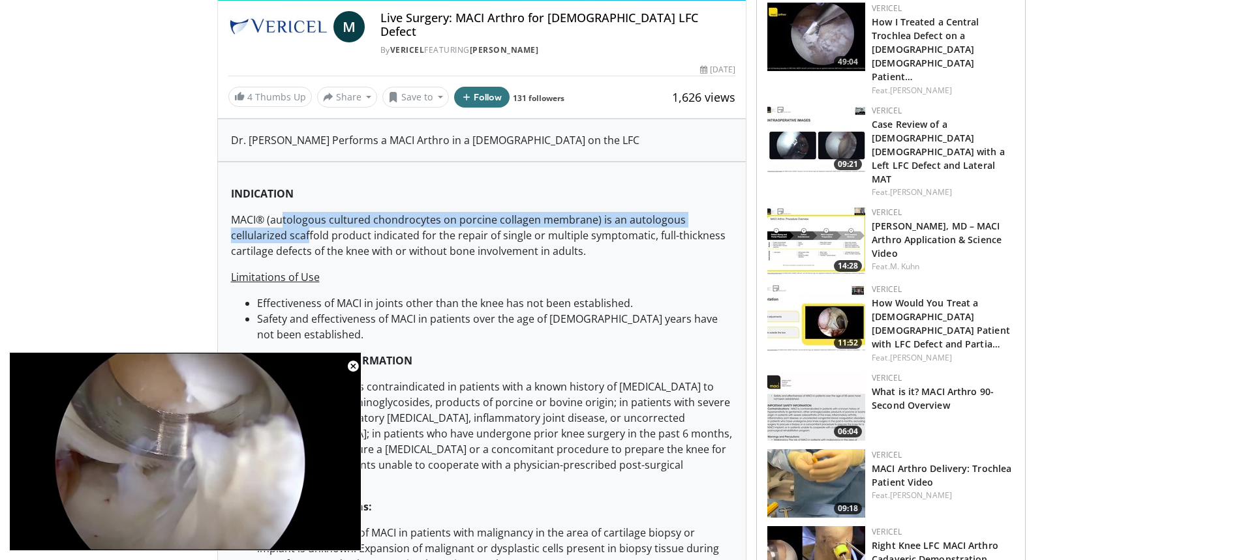
drag, startPoint x: 283, startPoint y: 204, endPoint x: 309, endPoint y: 227, distance: 35.1
click at [309, 227] on p "MACI® (autologous cultured chondrocytes on porcine collagen membrane) is an aut…" at bounding box center [482, 235] width 502 height 47
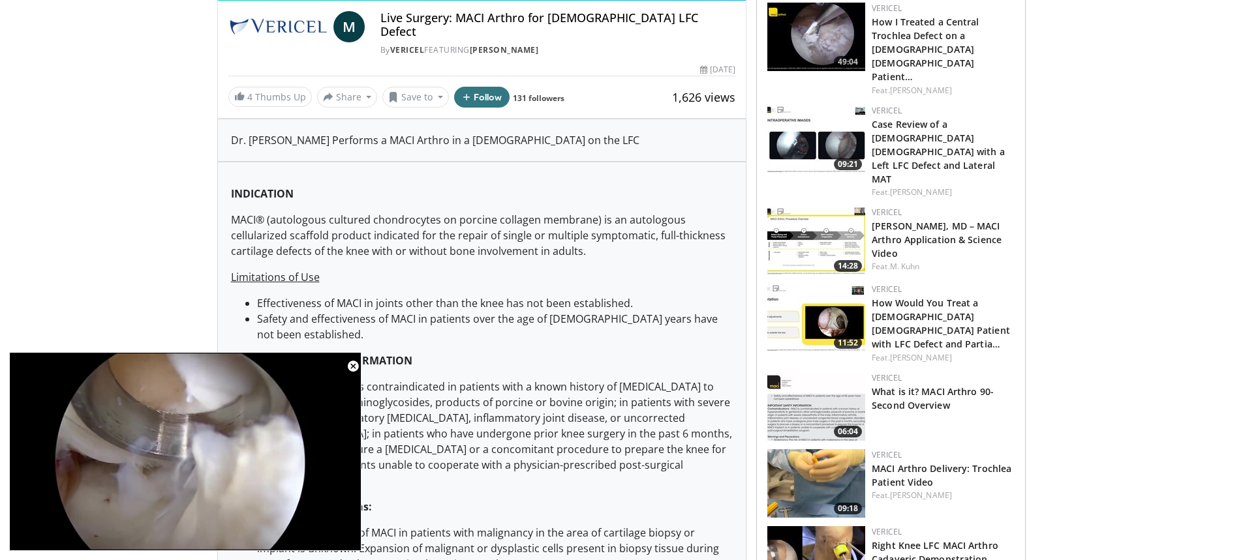
click at [569, 235] on p "MACI® (autologous cultured chondrocytes on porcine collagen membrane) is an aut…" at bounding box center [482, 235] width 502 height 47
drag, startPoint x: 322, startPoint y: 227, endPoint x: 422, endPoint y: 226, distance: 100.5
click at [422, 226] on p "MACI® (autologous cultured chondrocytes on porcine collagen membrane) is an aut…" at bounding box center [482, 235] width 502 height 47
click at [555, 237] on p "MACI® (autologous cultured chondrocytes on porcine collagen membrane) is an aut…" at bounding box center [482, 235] width 502 height 47
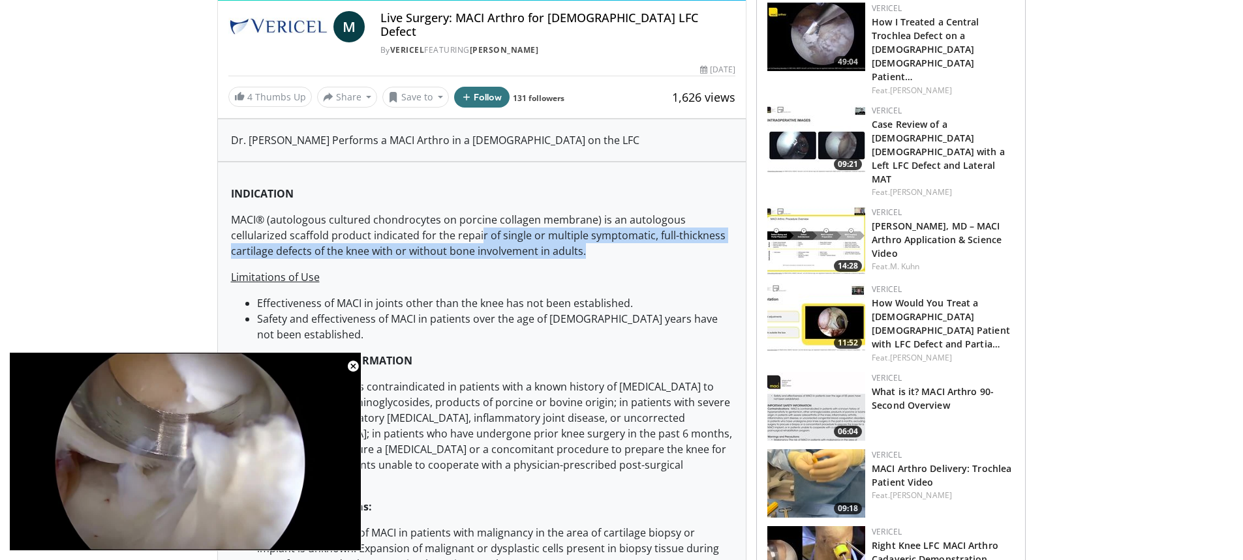
drag, startPoint x: 478, startPoint y: 224, endPoint x: 641, endPoint y: 243, distance: 164.1
click at [641, 243] on p "MACI® (autologous cultured chondrocytes on porcine collagen membrane) is an aut…" at bounding box center [482, 235] width 502 height 47
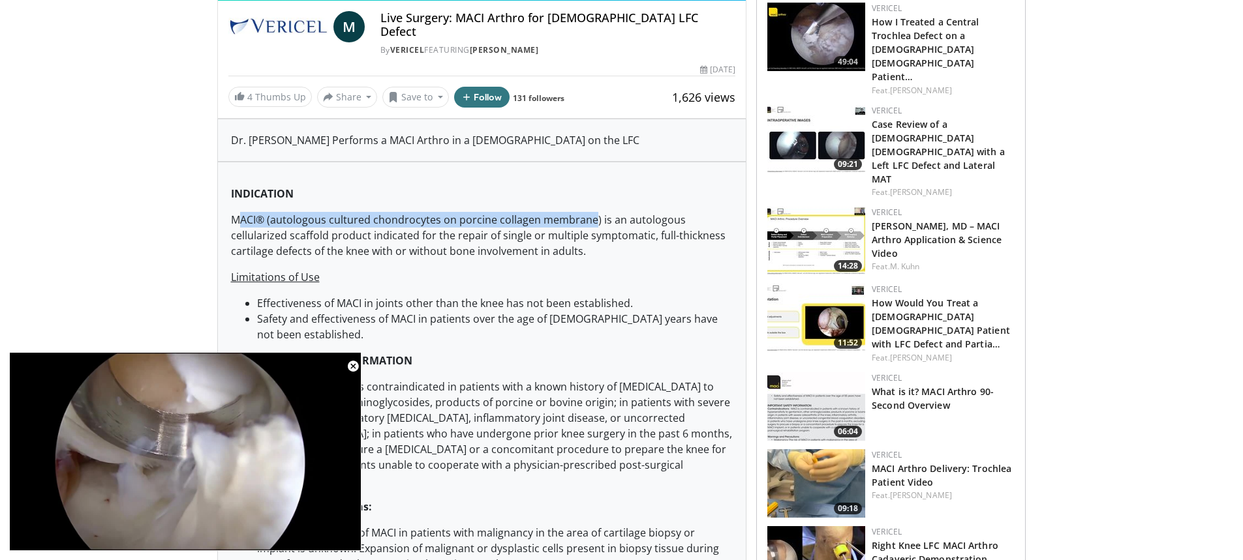
drag, startPoint x: 242, startPoint y: 209, endPoint x: 592, endPoint y: 210, distance: 350.4
click at [592, 212] on p "MACI® (autologous cultured chondrocytes on porcine collagen membrane) is an aut…" at bounding box center [482, 235] width 502 height 47
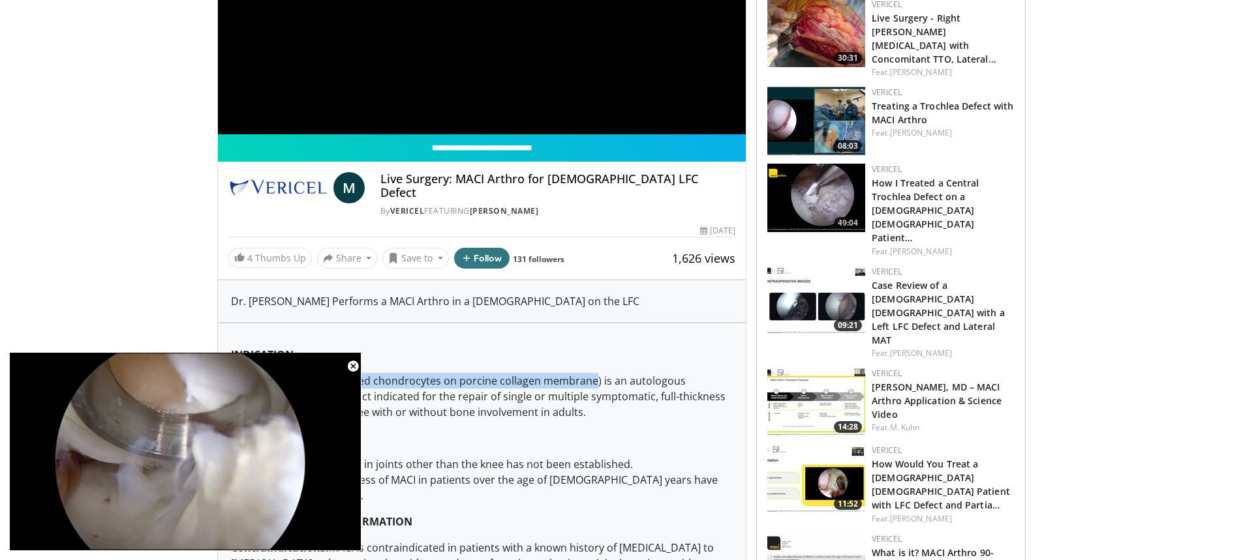
scroll to position [196, 0]
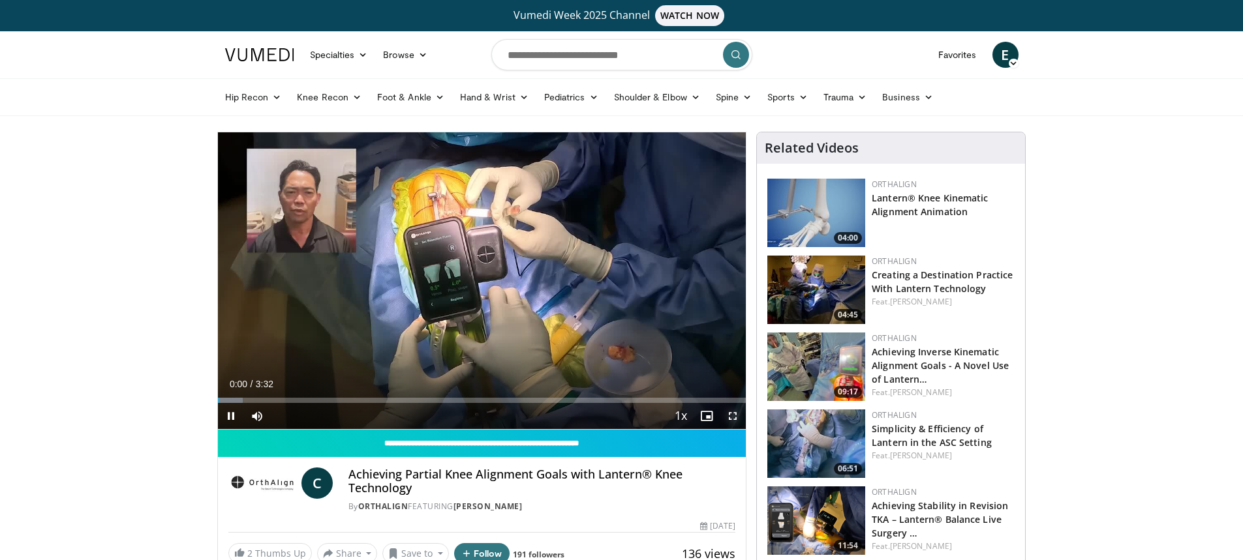
click at [733, 420] on span "Video Player" at bounding box center [733, 416] width 26 height 26
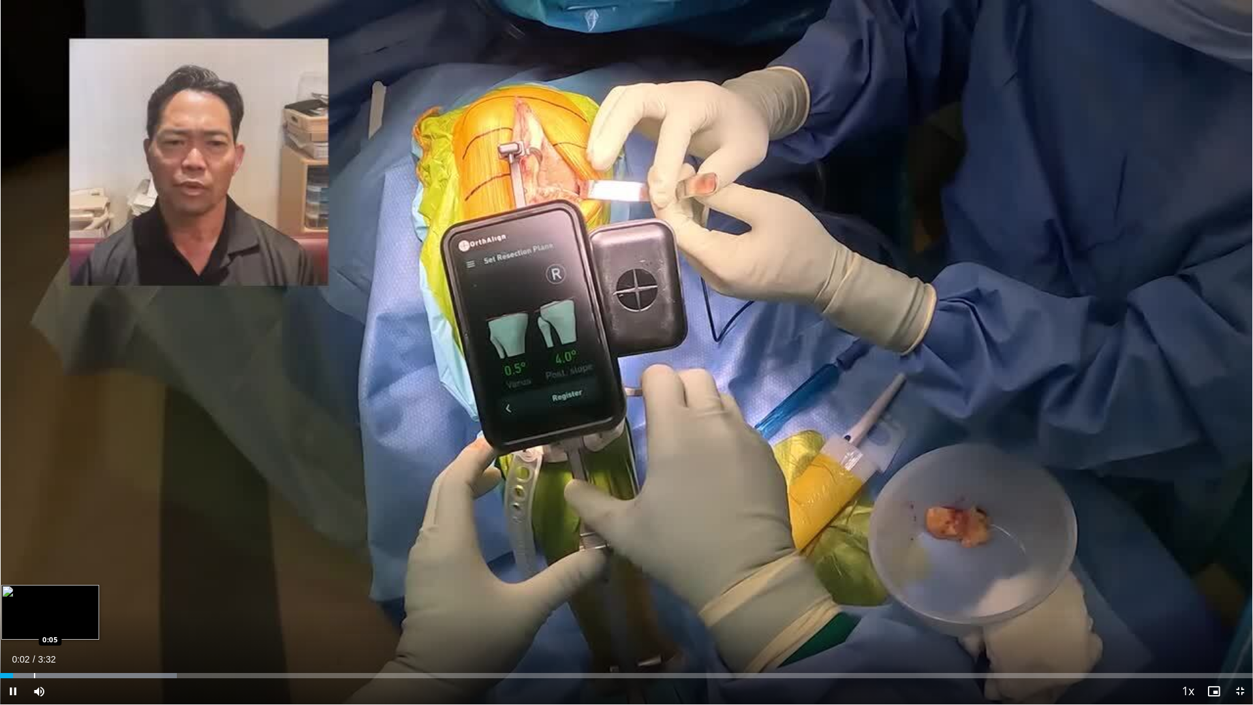
click at [34, 560] on div "Progress Bar" at bounding box center [34, 675] width 1 height 5
click at [56, 560] on div "Progress Bar" at bounding box center [55, 675] width 1 height 5
click at [91, 560] on div "Progress Bar" at bounding box center [91, 675] width 1 height 5
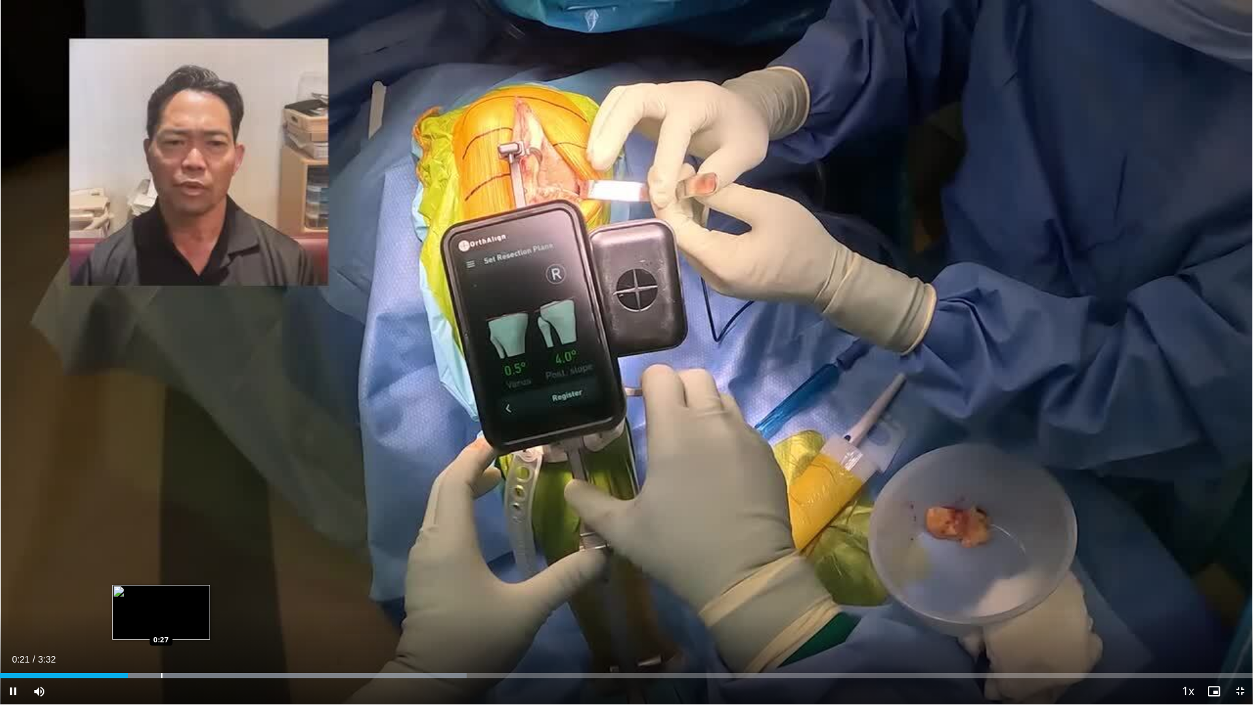
click at [161, 560] on div "Progress Bar" at bounding box center [161, 675] width 1 height 5
click at [212, 560] on div "Progress Bar" at bounding box center [212, 675] width 1 height 5
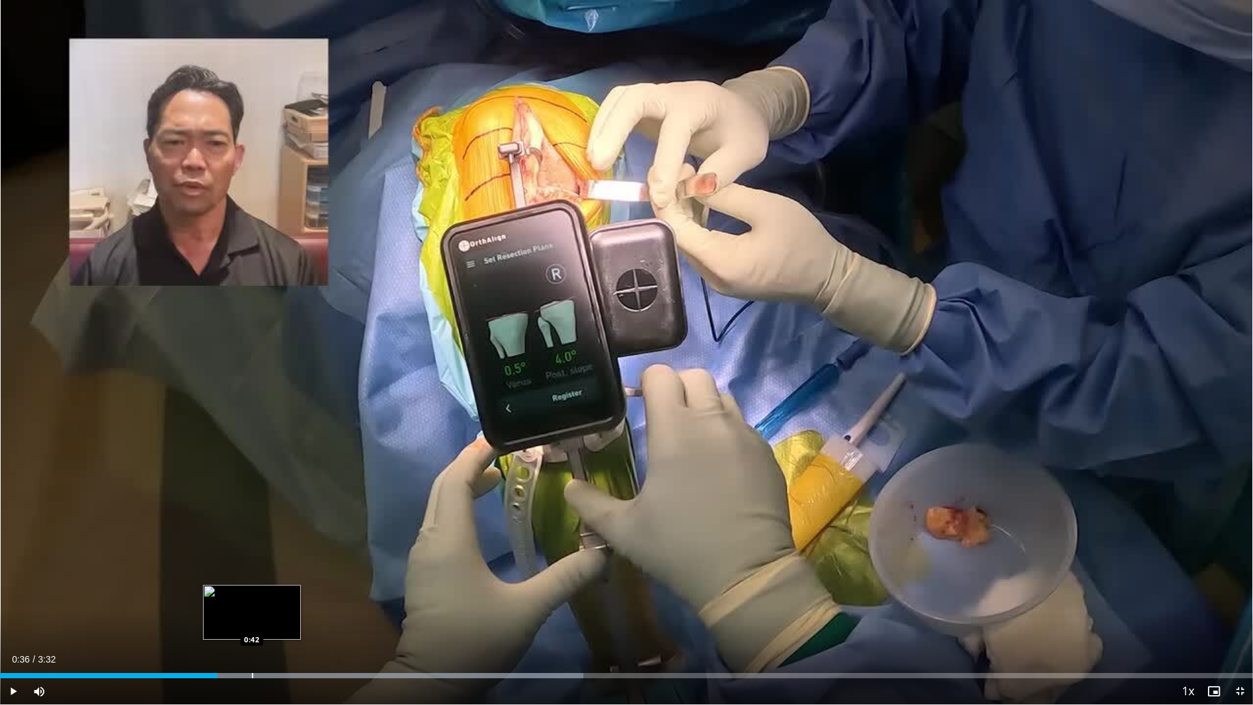
click at [252, 560] on div "Loaded : 46.55% 0:36 0:42" at bounding box center [626, 671] width 1253 height 12
click at [302, 560] on div "Loaded : 46.55% 0:43 0:51" at bounding box center [626, 671] width 1253 height 12
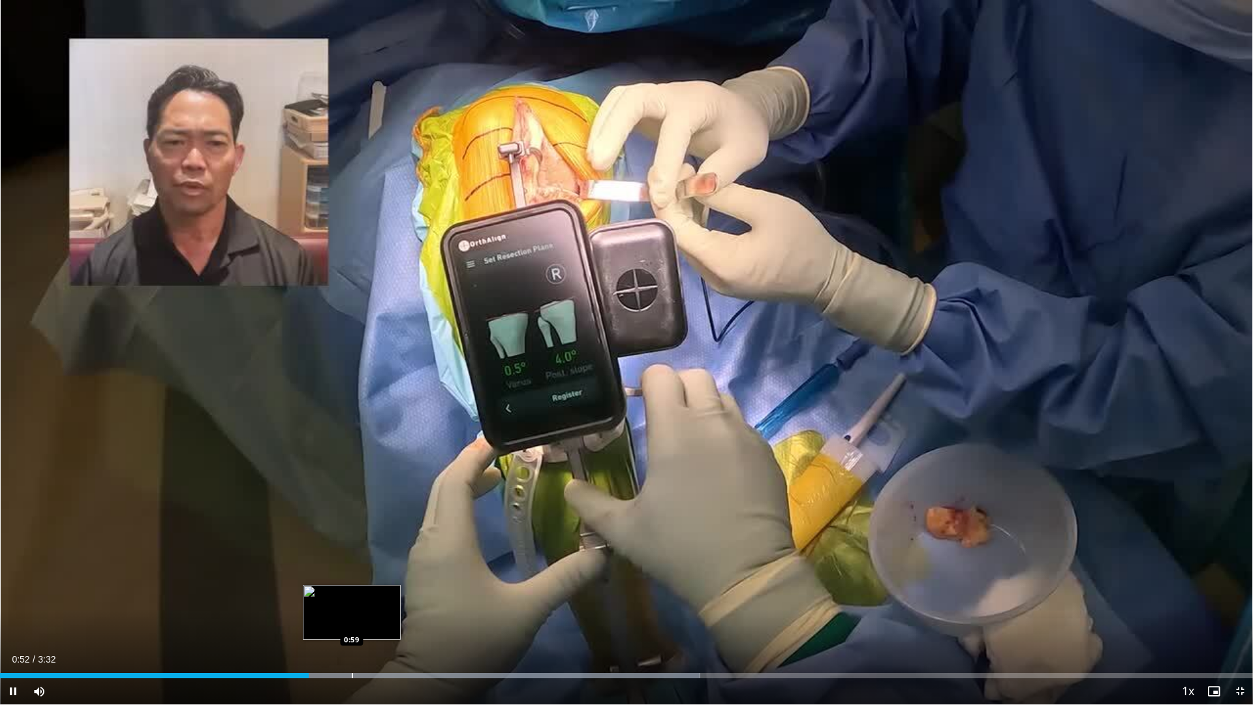
click at [353, 560] on div "Loaded : 55.86% 0:52 0:59" at bounding box center [626, 675] width 1253 height 5
click at [414, 560] on div "Loaded : 56.40% 1:00 1:10" at bounding box center [626, 671] width 1253 height 12
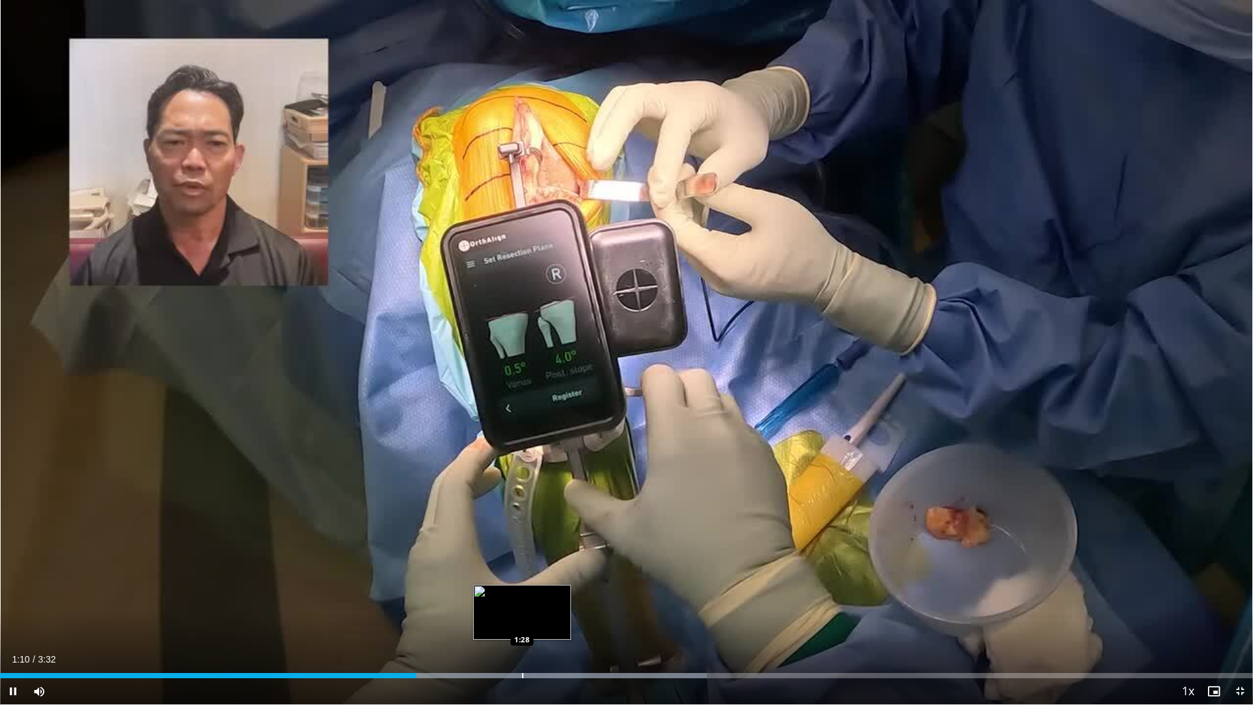
click at [522, 560] on div "Loaded : 56.40% 1:10 1:28" at bounding box center [626, 671] width 1253 height 12
click at [555, 560] on div "Loaded : 70.50% 1:30 1:34" at bounding box center [626, 671] width 1253 height 12
click at [483, 560] on div "Loaded : 70.50% 1:34 1:24" at bounding box center [626, 675] width 1253 height 5
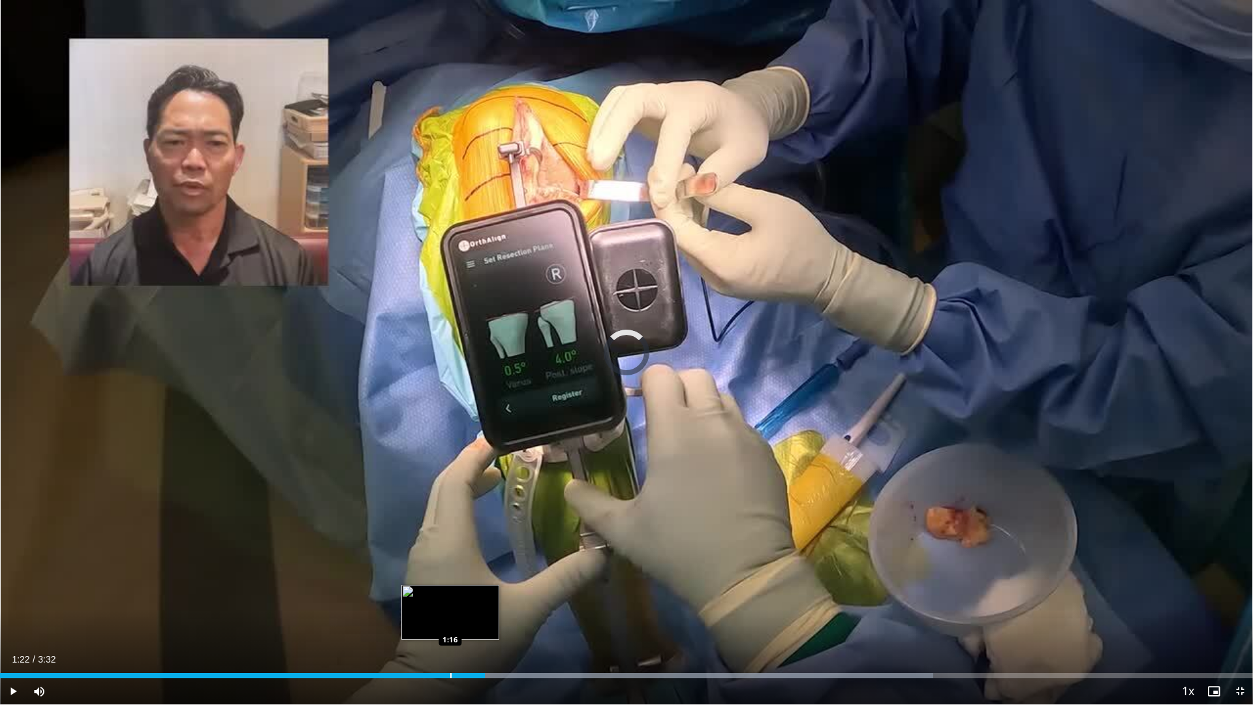
click at [450, 560] on div "Progress Bar" at bounding box center [450, 675] width 1 height 5
click at [417, 560] on div "Loaded : 74.49% 1:16 1:10" at bounding box center [626, 671] width 1253 height 12
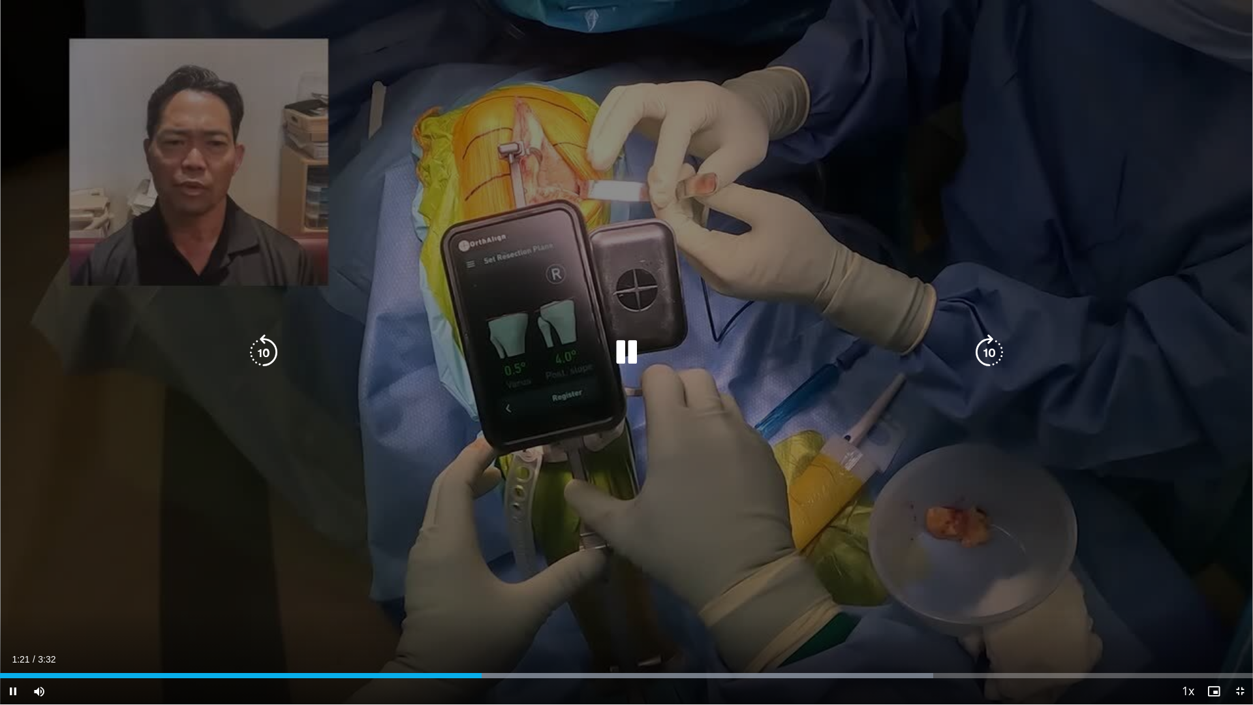
click at [637, 487] on div "10 seconds Tap to unmute" at bounding box center [626, 352] width 1253 height 704
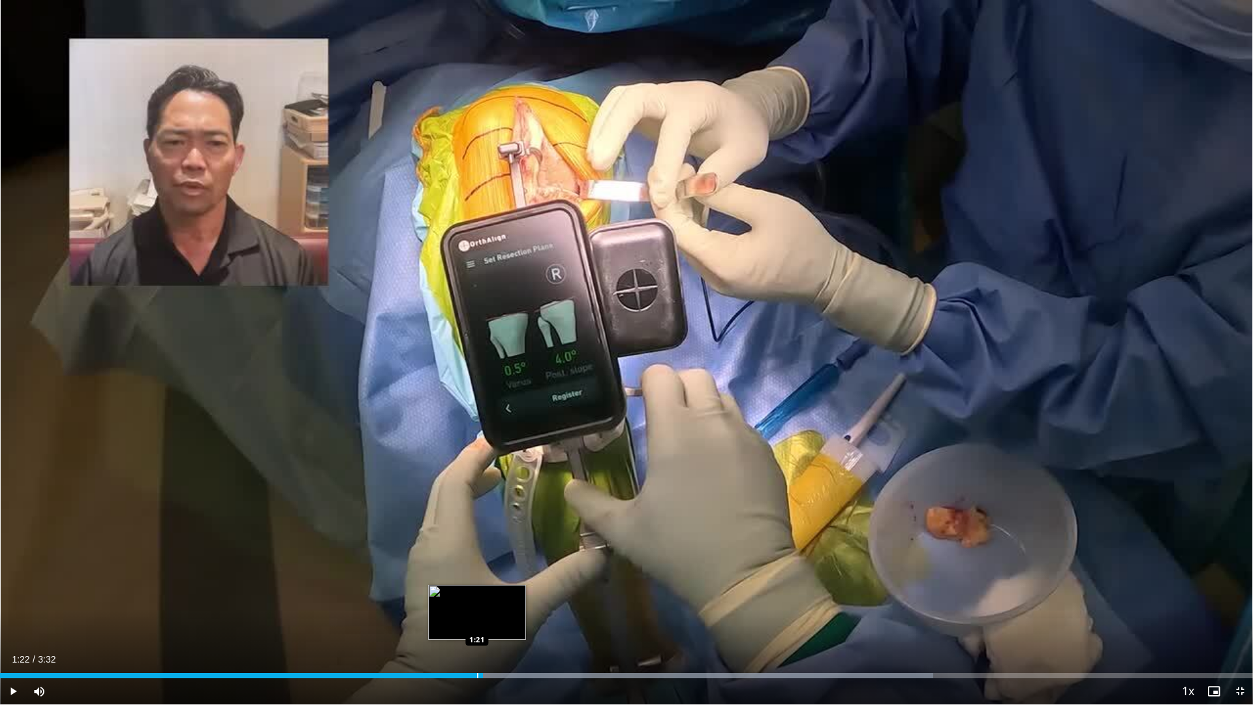
click at [477, 560] on div "Progress Bar" at bounding box center [477, 675] width 1 height 5
click at [485, 560] on div "Progress Bar" at bounding box center [485, 675] width 1 height 5
click at [503, 560] on div "Progress Bar" at bounding box center [503, 675] width 1 height 5
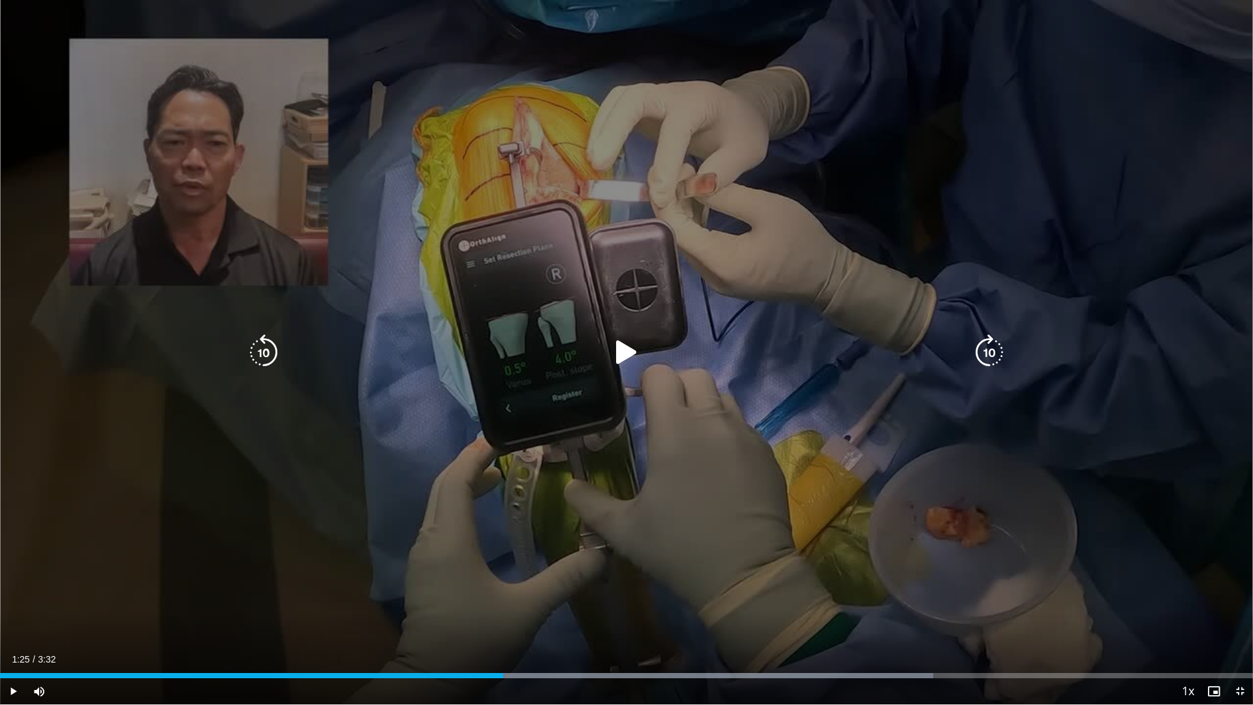
click at [601, 508] on div "10 seconds Tap to unmute" at bounding box center [626, 352] width 1253 height 704
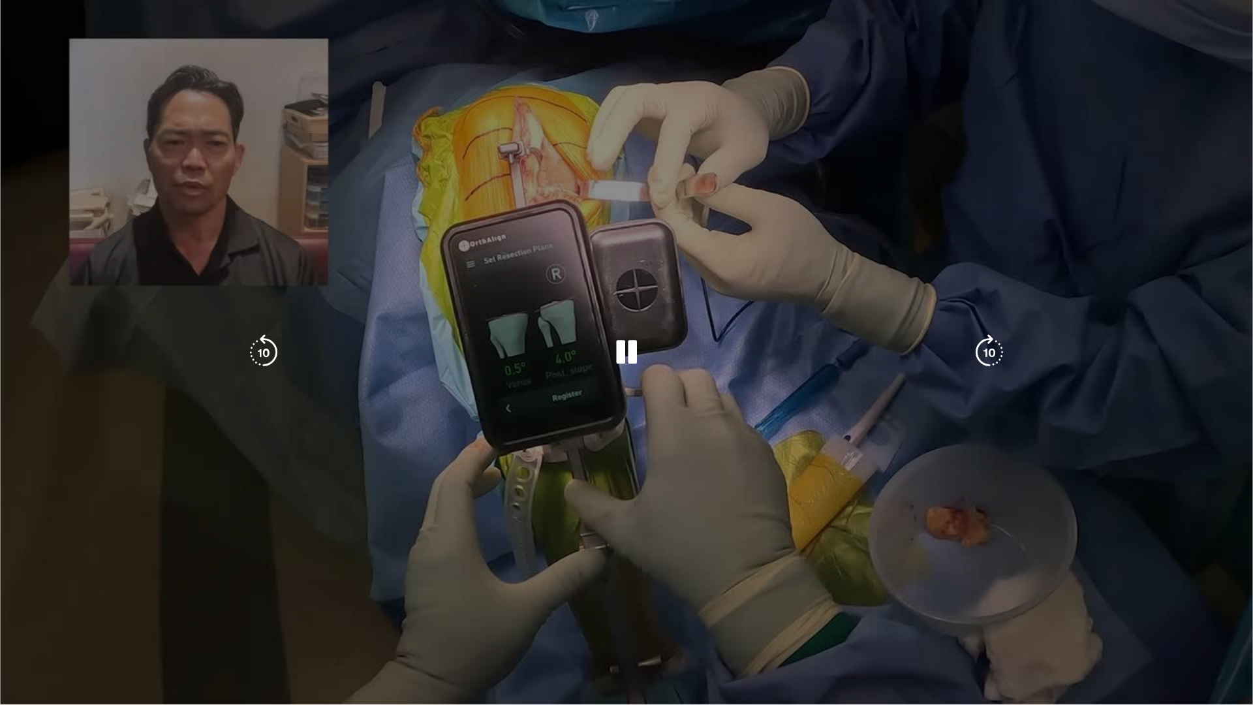
click at [568, 271] on div "10 seconds Tap to unmute" at bounding box center [626, 352] width 1253 height 704
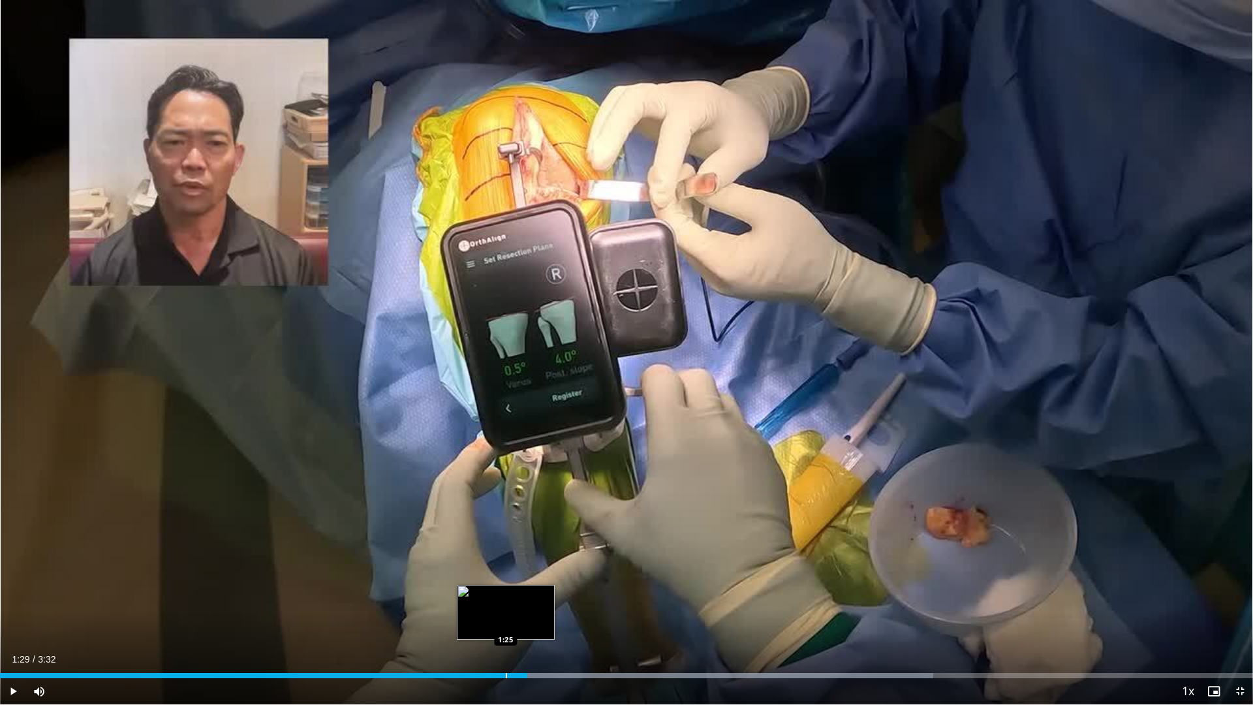
click at [506, 560] on div "Progress Bar" at bounding box center [506, 675] width 1 height 5
click at [498, 560] on div "Progress Bar" at bounding box center [498, 675] width 1 height 5
click at [498, 560] on div "Progress Bar" at bounding box center [497, 675] width 1 height 5
click at [512, 560] on div "Loaded : 74.49% 1:25 1:26" at bounding box center [626, 671] width 1253 height 12
click at [538, 560] on div "Loaded : 74.49% 1:27 1:31" at bounding box center [626, 671] width 1253 height 12
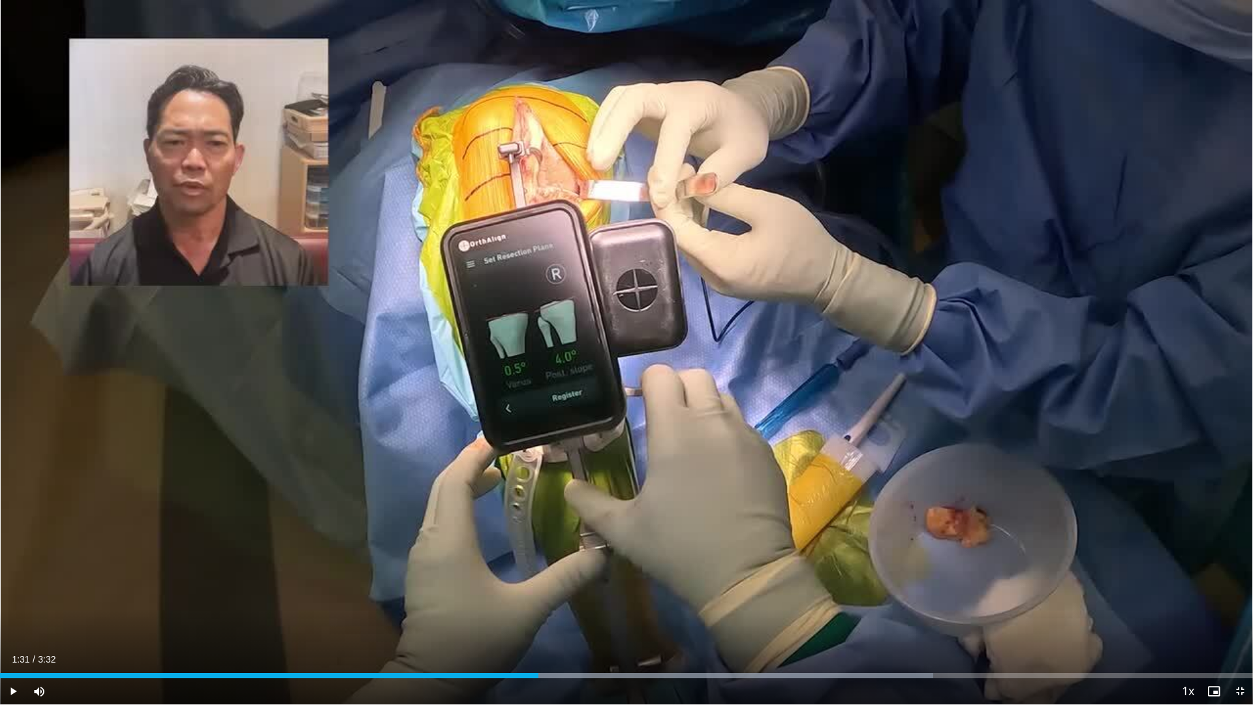
click at [560, 560] on div "Loaded : 74.49% 1:31 1:34" at bounding box center [626, 671] width 1253 height 12
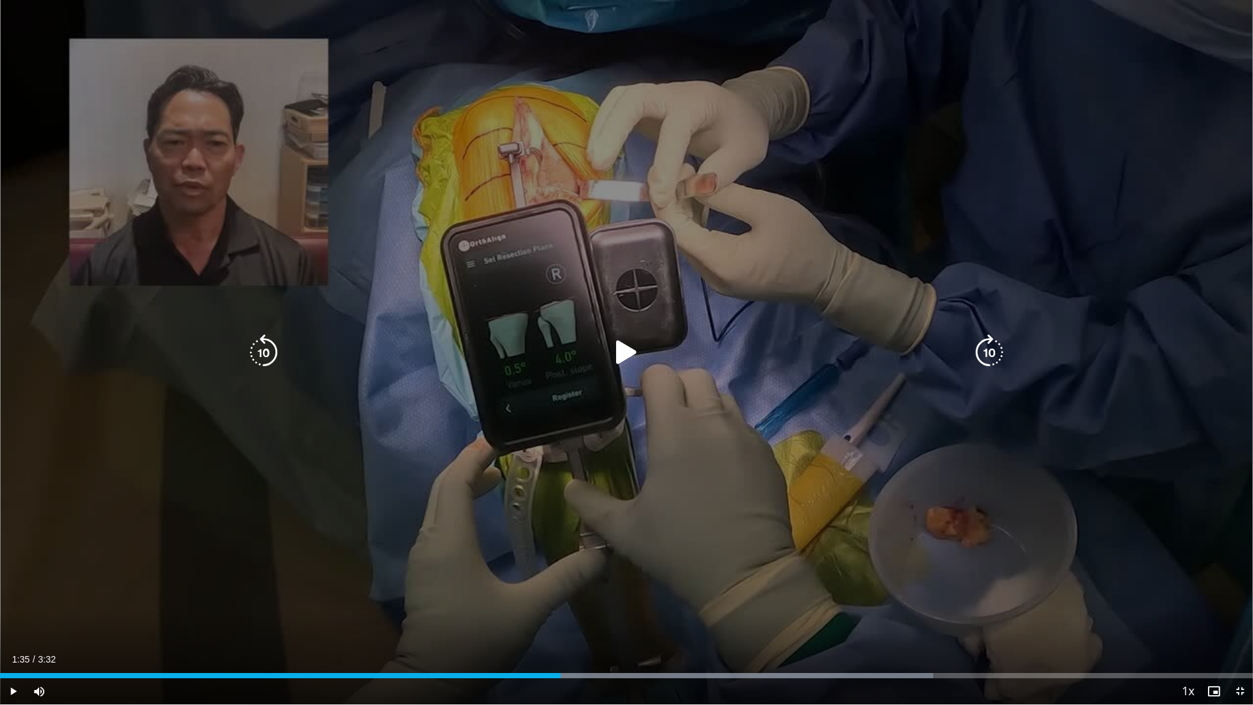
click at [643, 560] on div "10 seconds Tap to unmute" at bounding box center [626, 352] width 1253 height 704
click at [525, 405] on div "10 seconds Tap to unmute" at bounding box center [626, 352] width 1253 height 704
click at [610, 556] on div "10 seconds Tap to unmute" at bounding box center [626, 352] width 1253 height 704
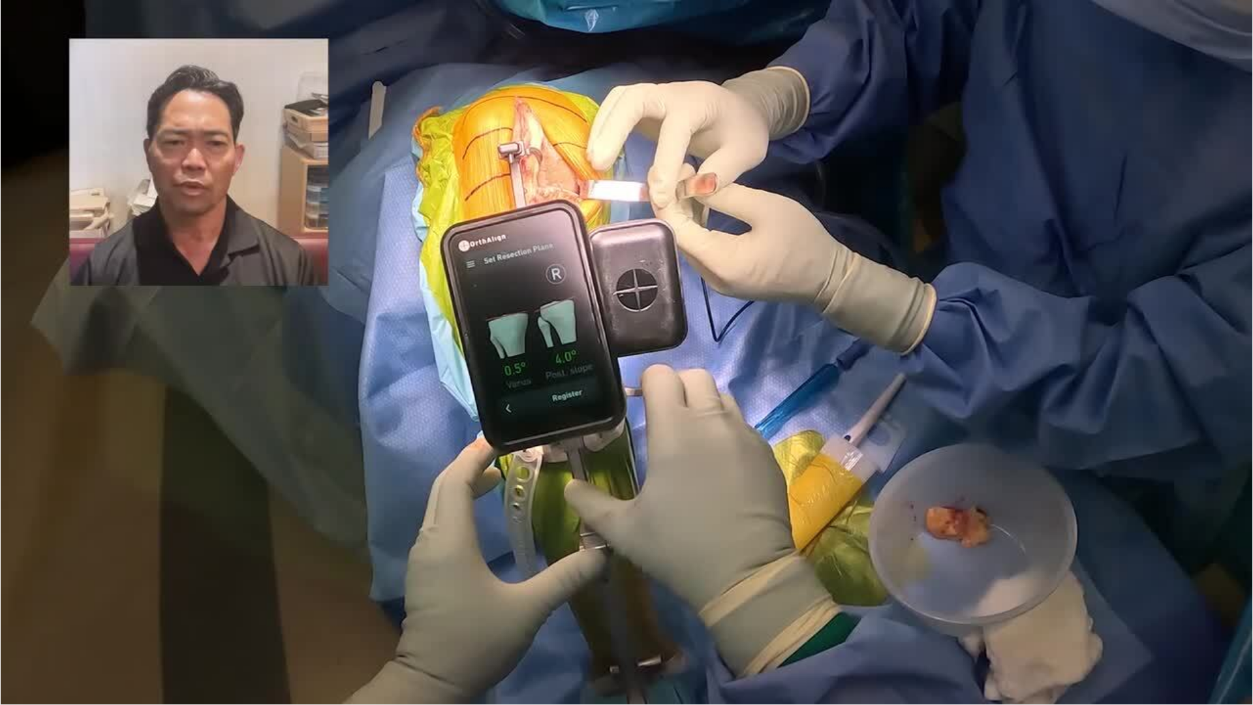
click at [610, 556] on div "10 seconds Tap to unmute" at bounding box center [626, 352] width 1253 height 704
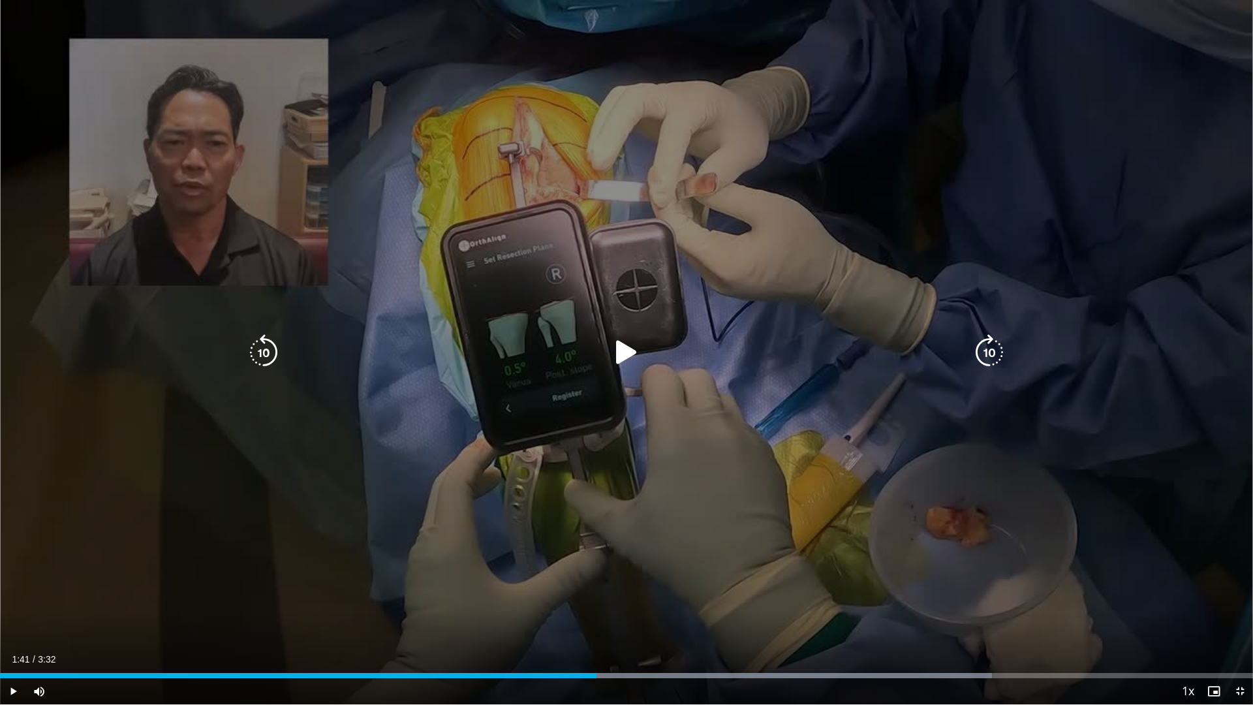
click at [561, 517] on div "10 seconds Tap to unmute" at bounding box center [626, 352] width 1253 height 704
click at [626, 470] on div "10 seconds Tap to unmute" at bounding box center [626, 352] width 1253 height 704
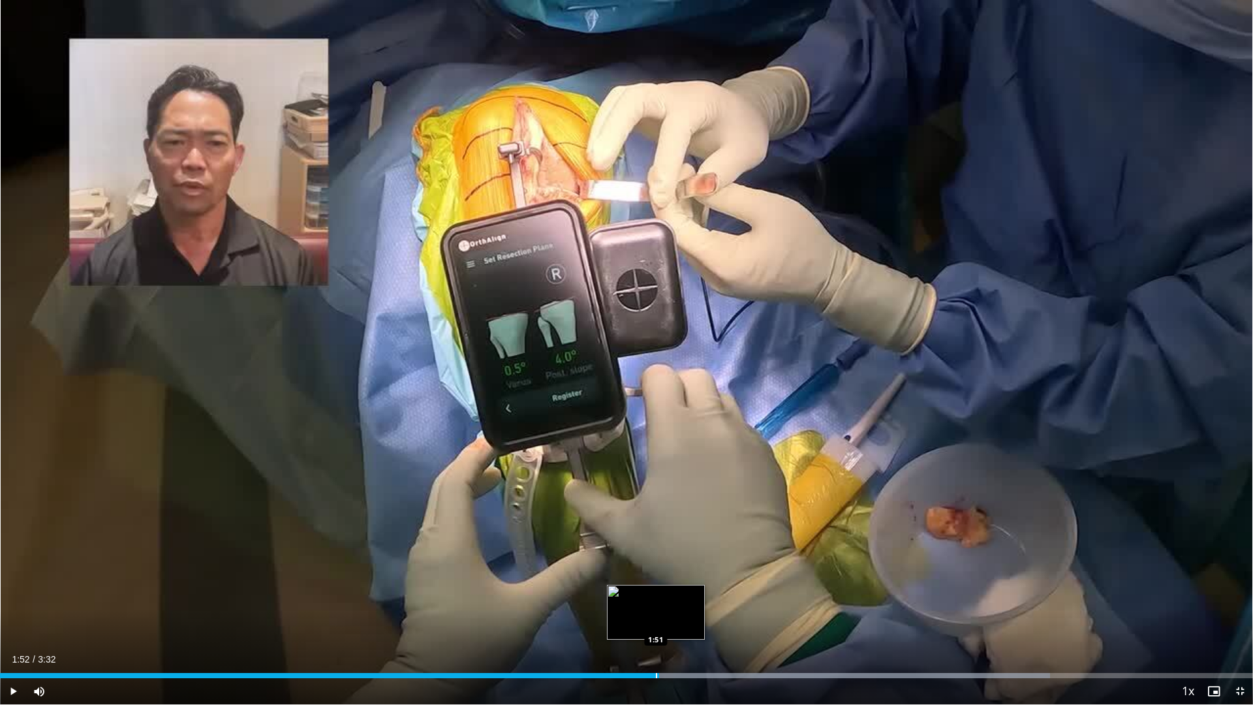
click at [656, 560] on div "Progress Bar" at bounding box center [656, 675] width 1 height 5
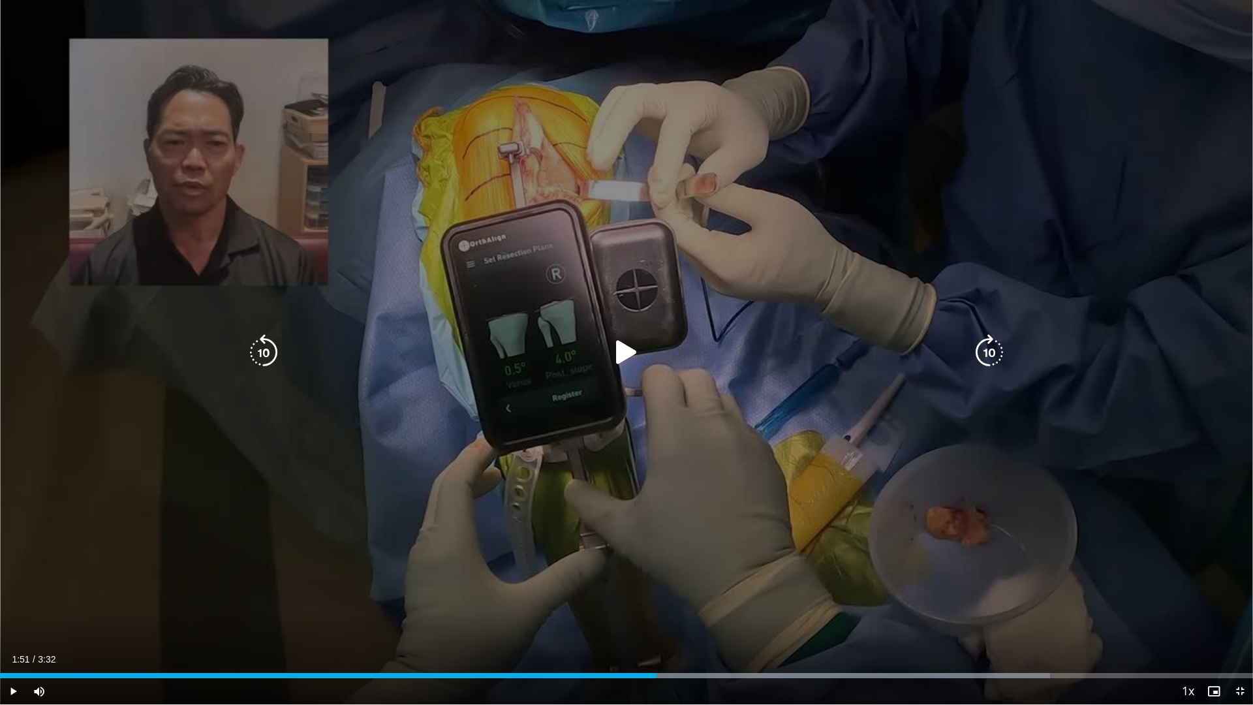
click at [634, 350] on icon "Video Player" at bounding box center [626, 352] width 37 height 37
click at [521, 438] on div "10 seconds Tap to unmute" at bounding box center [626, 352] width 1253 height 704
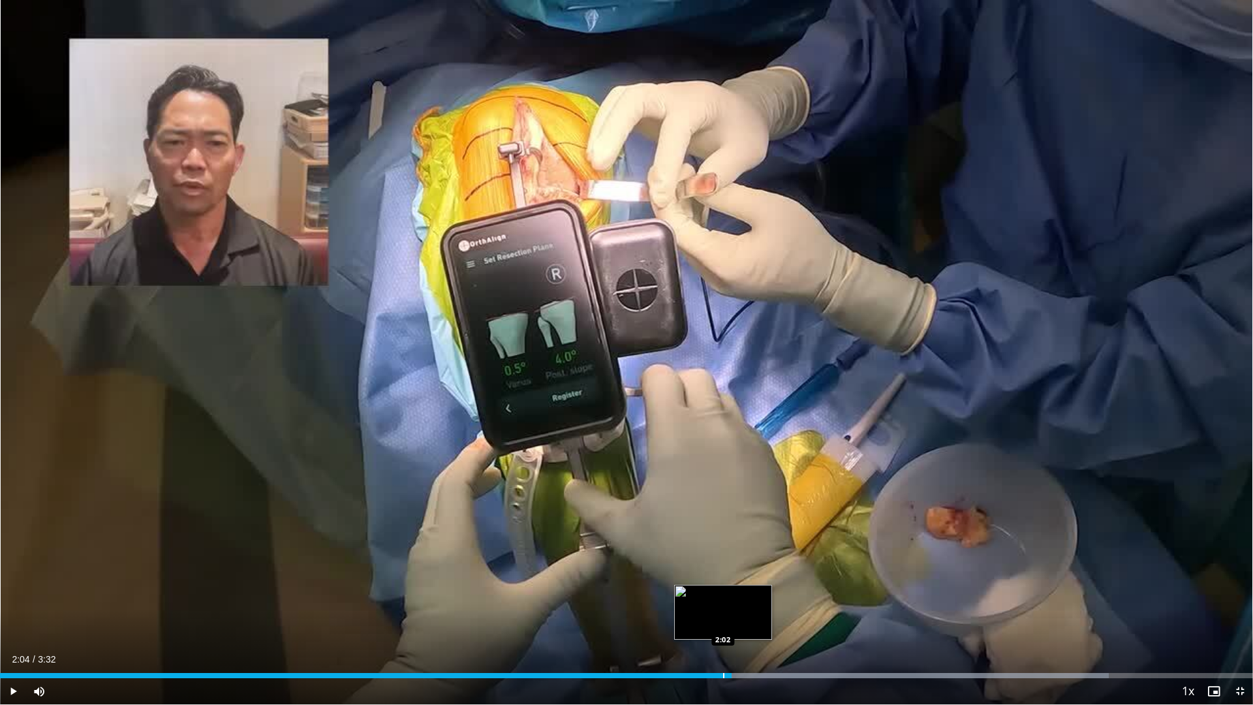
click at [723, 560] on div "Progress Bar" at bounding box center [723, 675] width 1 height 5
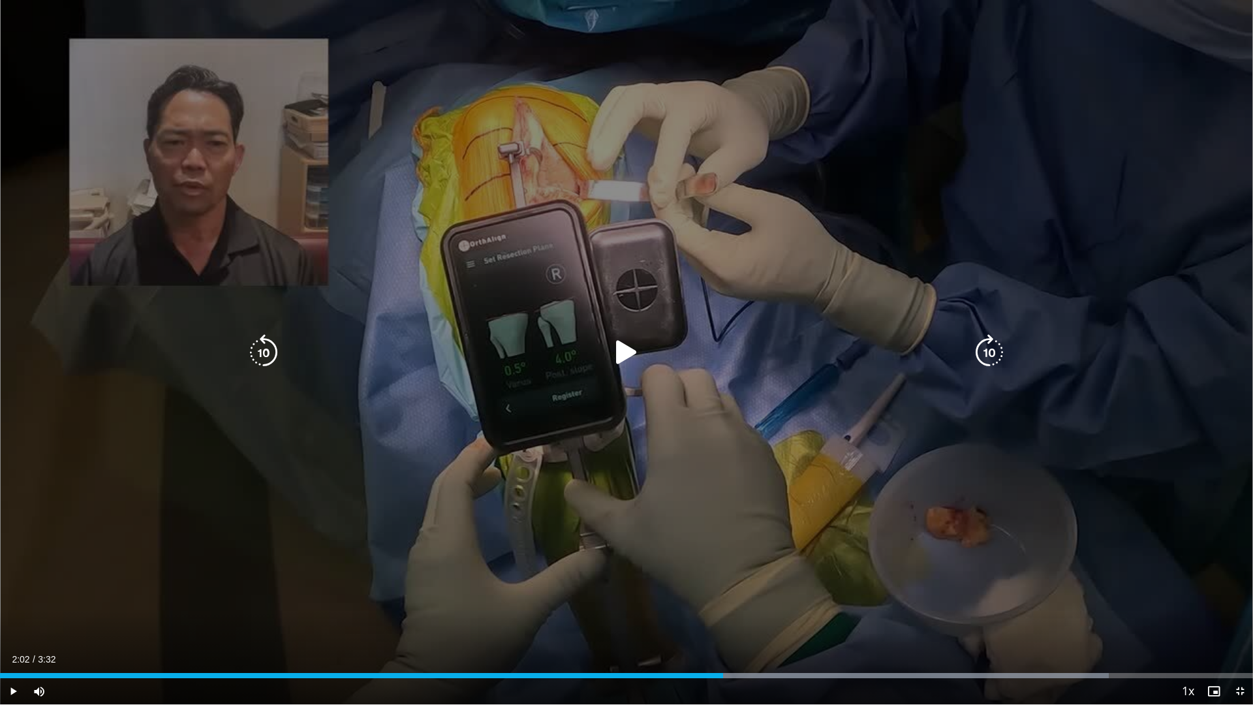
click at [592, 492] on div "10 seconds Tap to unmute" at bounding box center [626, 352] width 1253 height 704
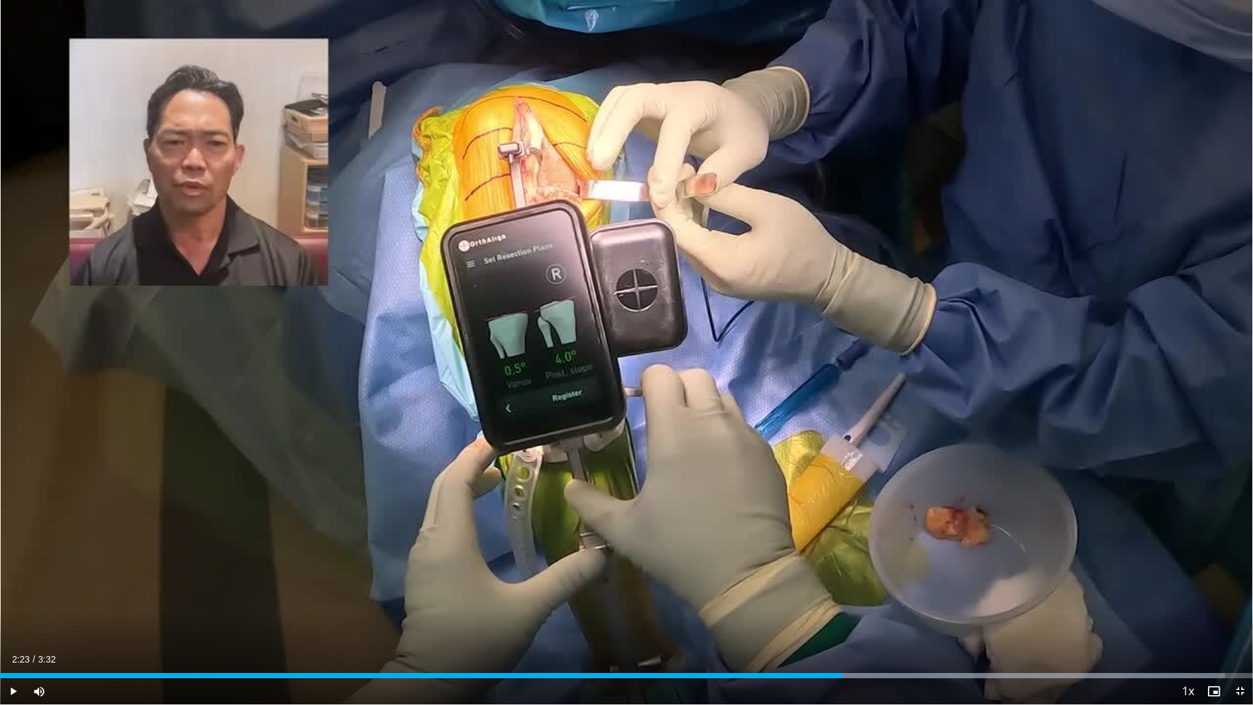
click at [0, 0] on div "Progress Bar" at bounding box center [0, 0] width 0 height 0
click at [961, 560] on div "Loaded : 100.00% 2:43 2:43" at bounding box center [626, 671] width 1253 height 12
click at [994, 560] on div "Progress Bar" at bounding box center [993, 675] width 1 height 5
click at [1016, 560] on div "Progress Bar" at bounding box center [1015, 675] width 1 height 5
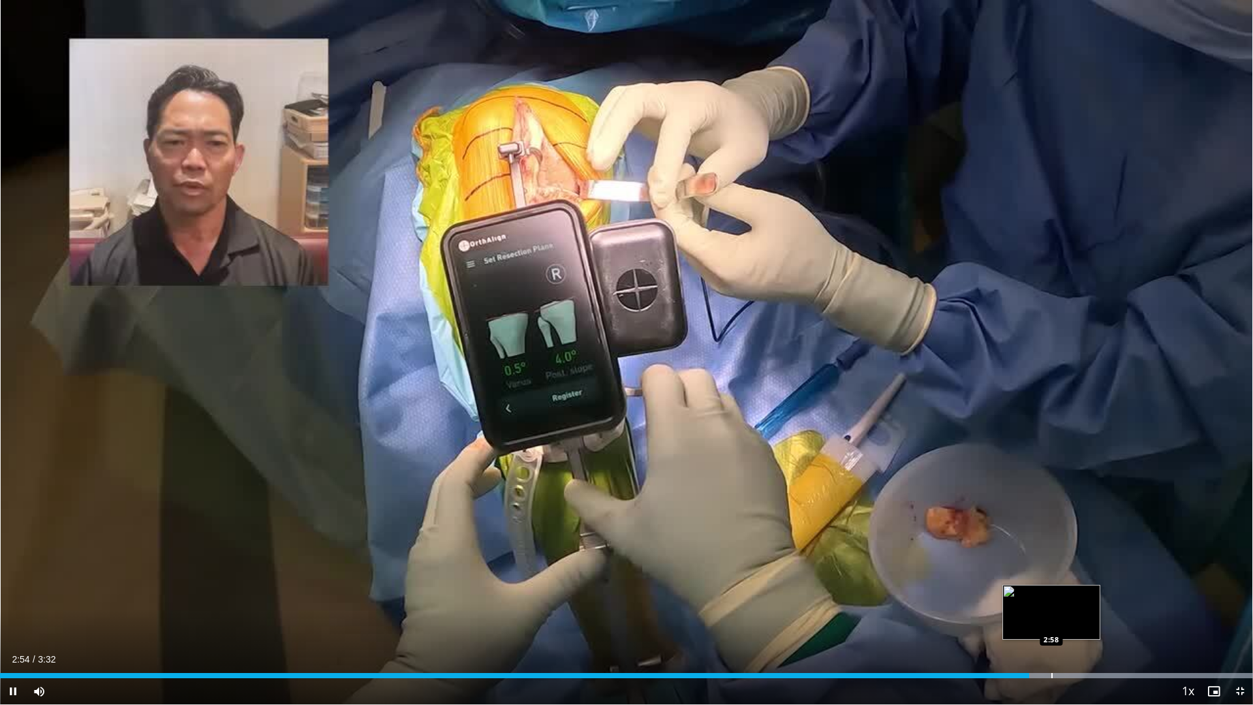
click at [1051, 560] on div "Loaded : 100.00% 2:54 2:58" at bounding box center [626, 671] width 1253 height 12
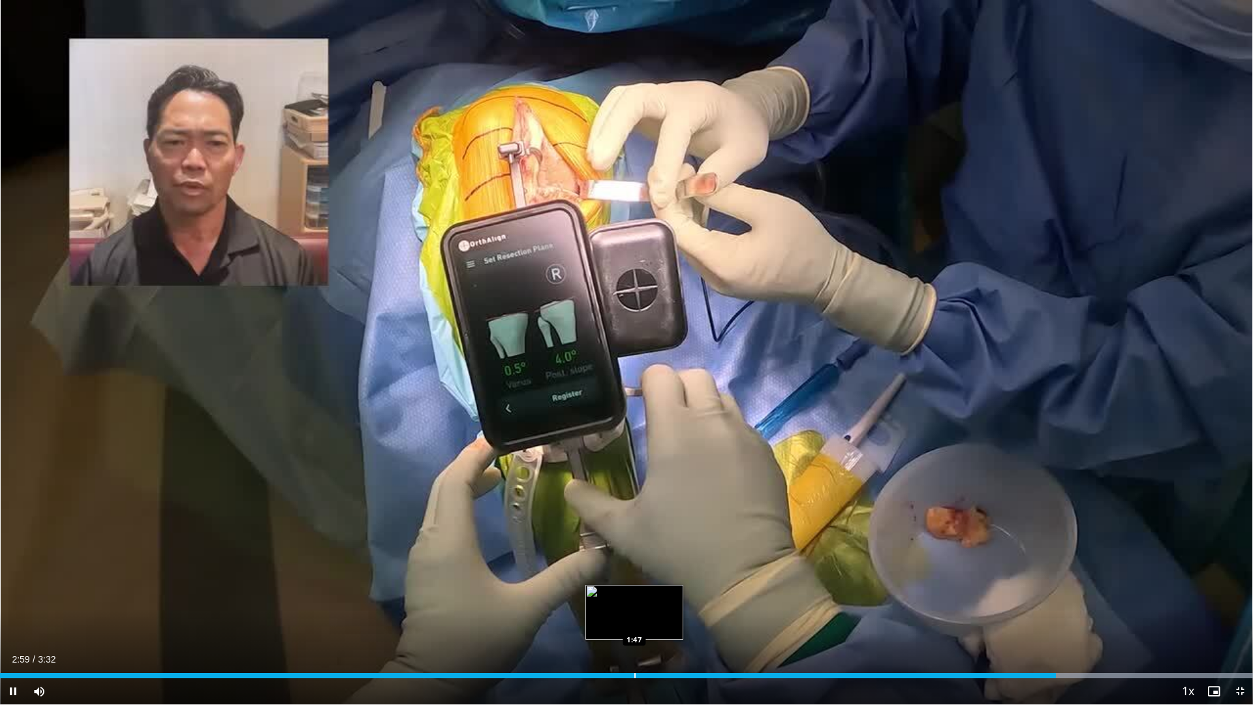
click at [628, 560] on div "Loaded : 100.00% 2:59 1:47" at bounding box center [626, 671] width 1253 height 12
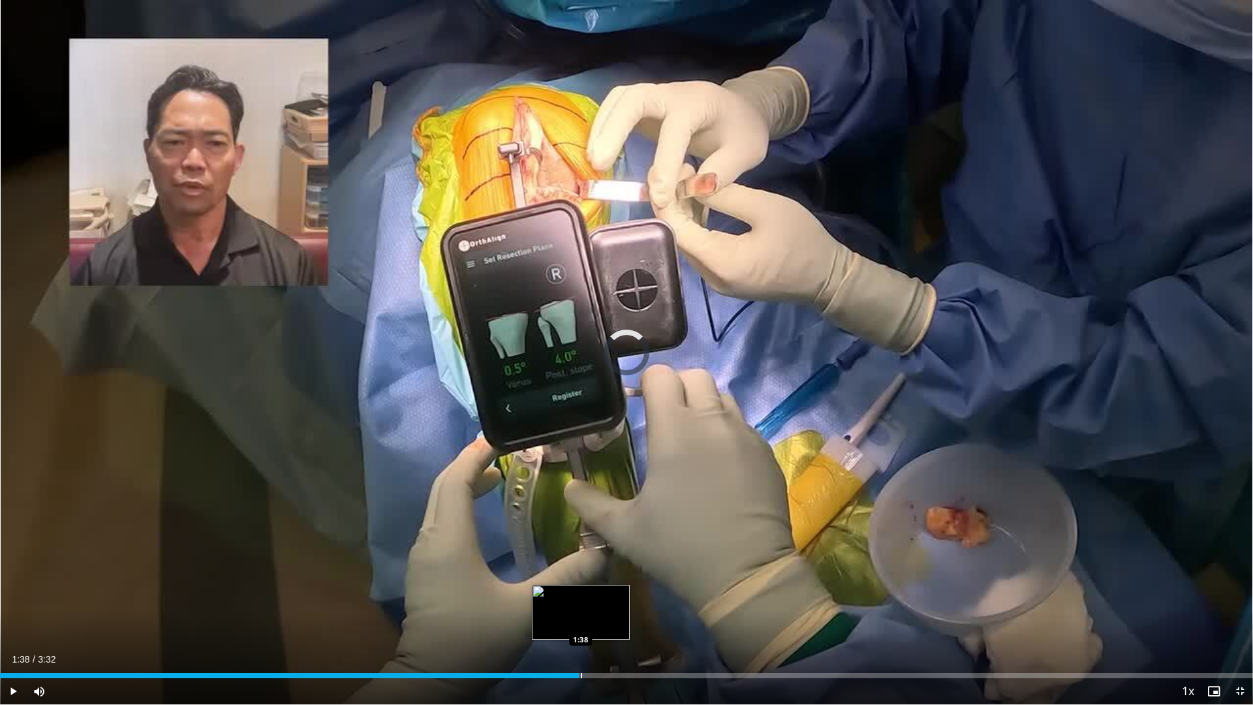
click at [579, 560] on div "Loaded : 0.00% 1:47 1:38" at bounding box center [626, 671] width 1253 height 12
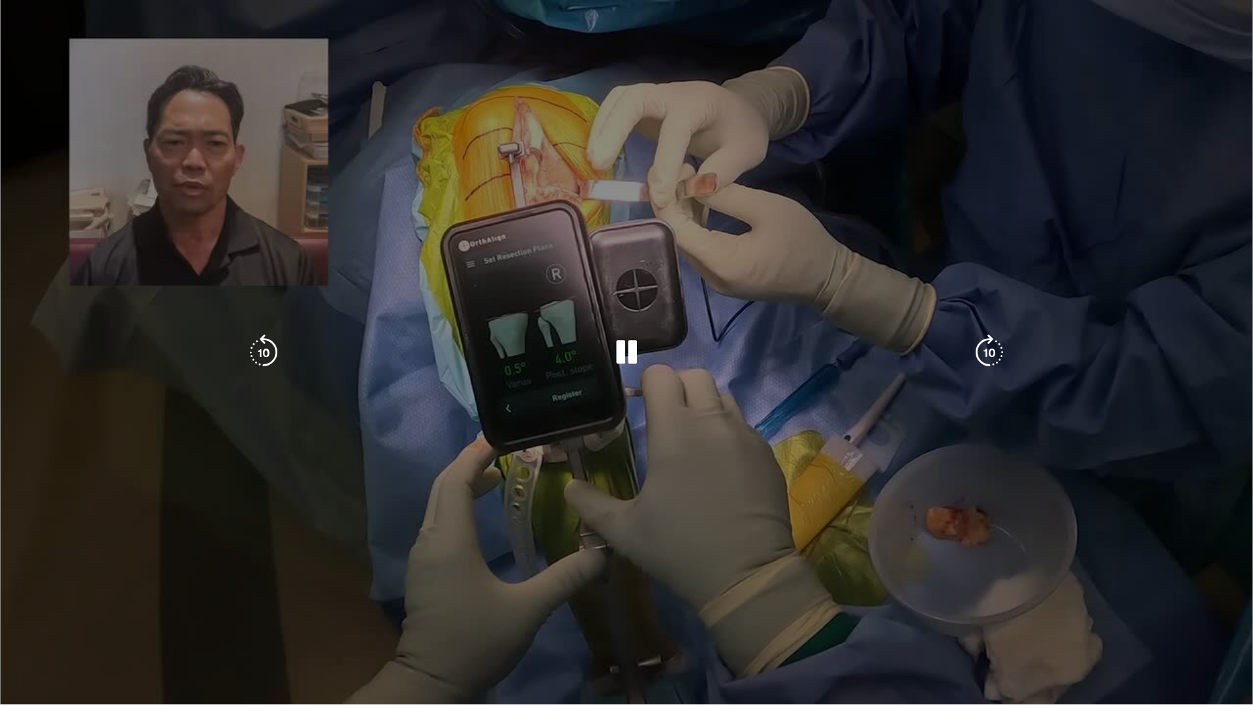
click at [548, 560] on video-js "**********" at bounding box center [626, 352] width 1253 height 705
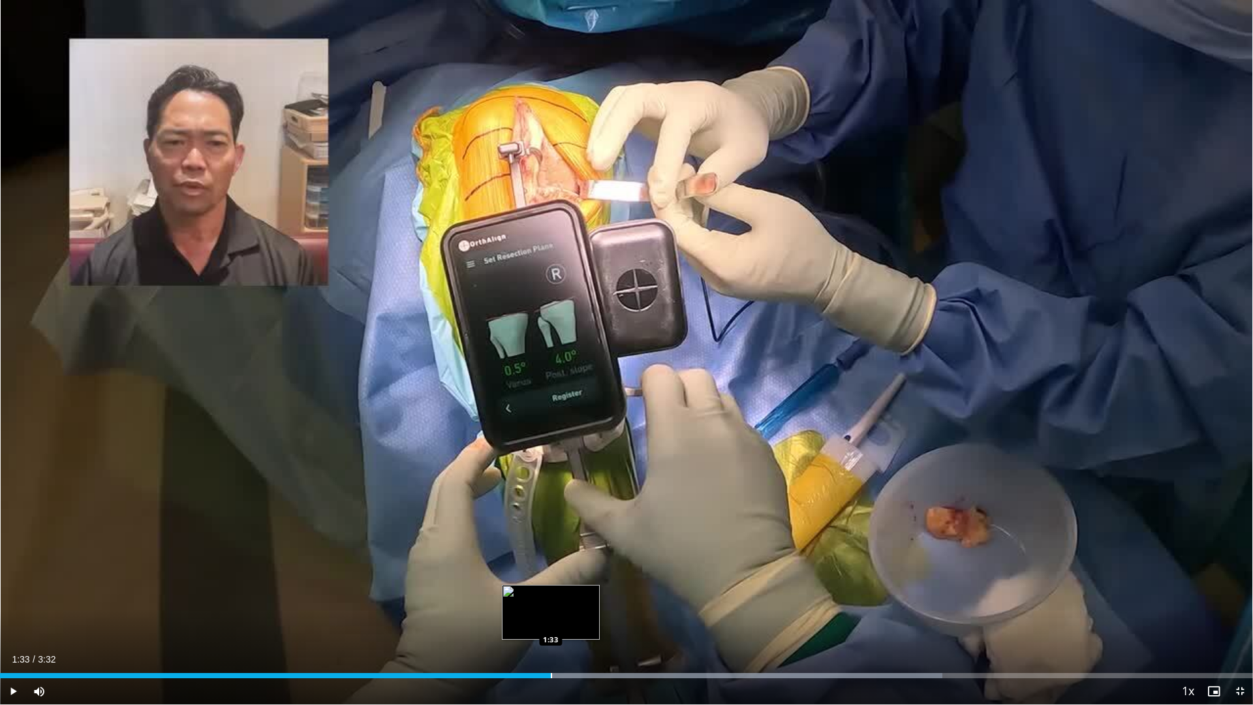
click at [551, 560] on div "Loaded : 75.20% 1:33 1:33" at bounding box center [626, 671] width 1253 height 12
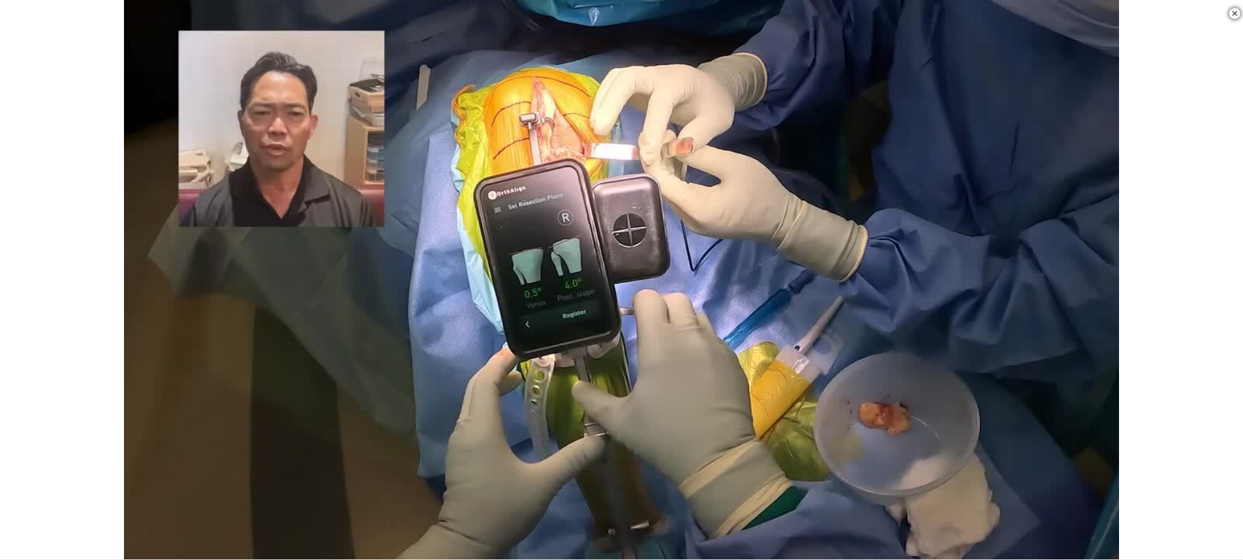
scroll to position [326, 0]
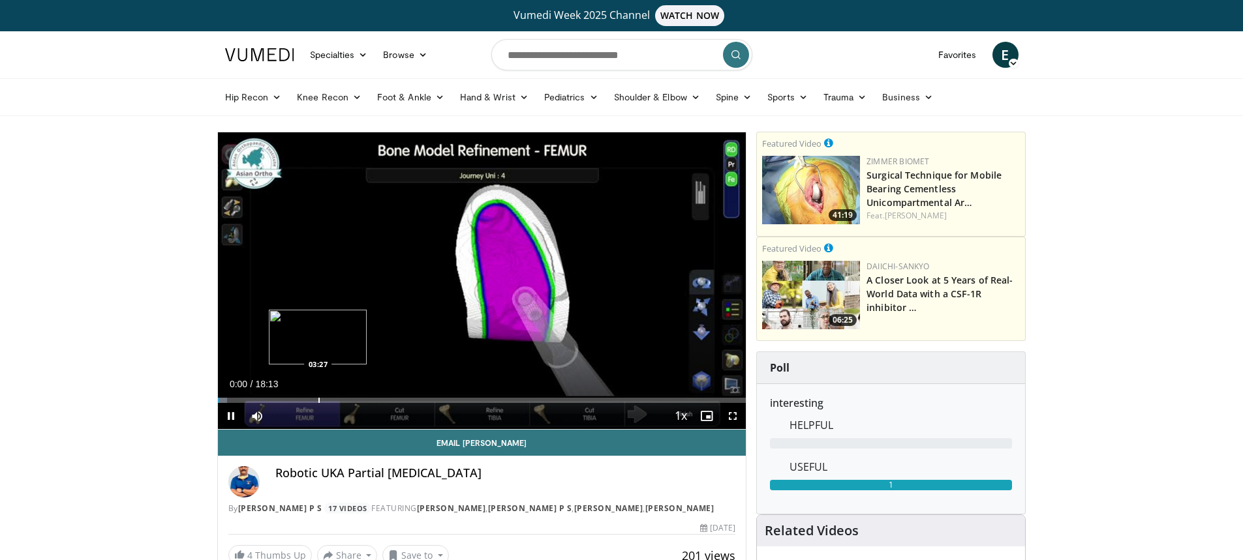
click at [318, 398] on div "Progress Bar" at bounding box center [318, 400] width 1 height 5
click at [360, 399] on div "Progress Bar" at bounding box center [360, 400] width 1 height 5
click at [451, 399] on div "Progress Bar" at bounding box center [451, 400] width 1 height 5
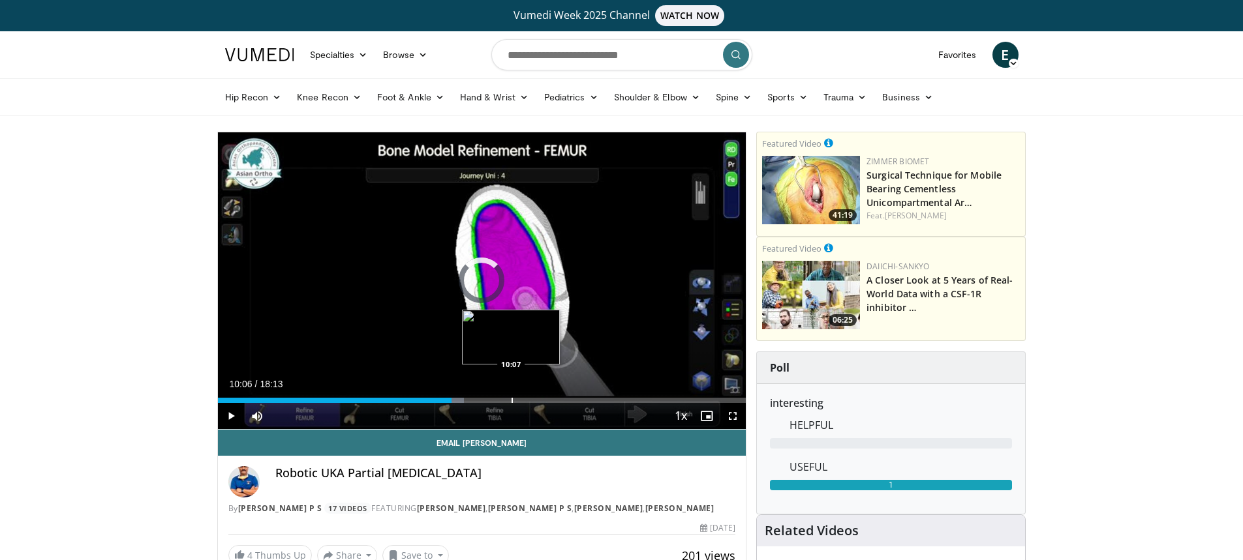
click at [512, 399] on div "Progress Bar" at bounding box center [512, 400] width 1 height 5
click at [547, 398] on div "Progress Bar" at bounding box center [547, 400] width 1 height 5
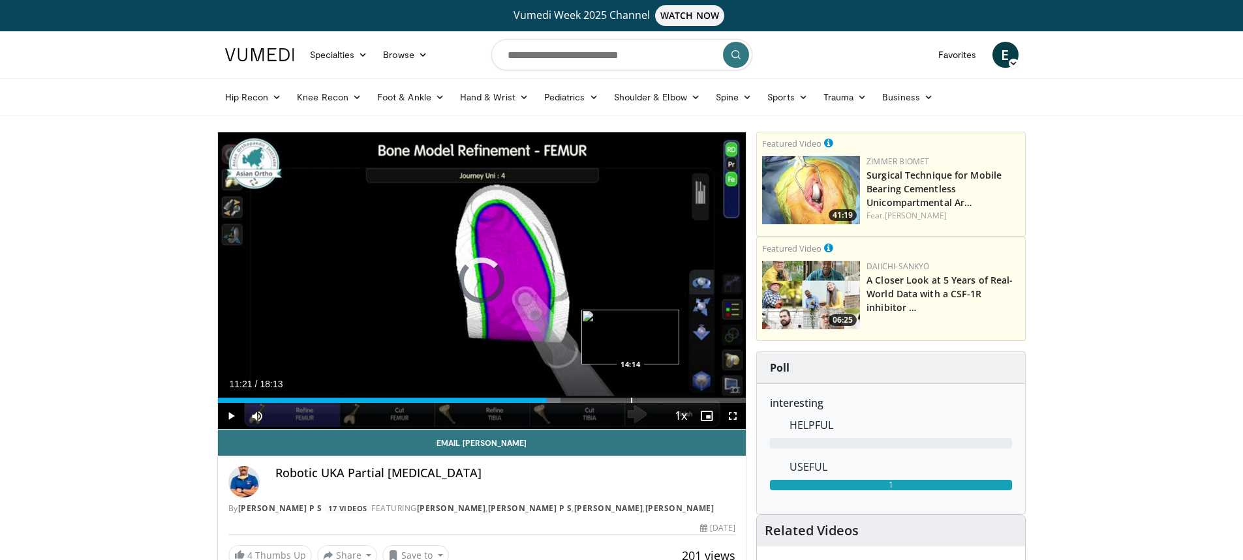
click at [631, 399] on div "Progress Bar" at bounding box center [631, 400] width 1 height 5
click at [656, 399] on div "Progress Bar" at bounding box center [656, 400] width 1 height 5
click at [671, 399] on div "Progress Bar" at bounding box center [671, 400] width 1 height 5
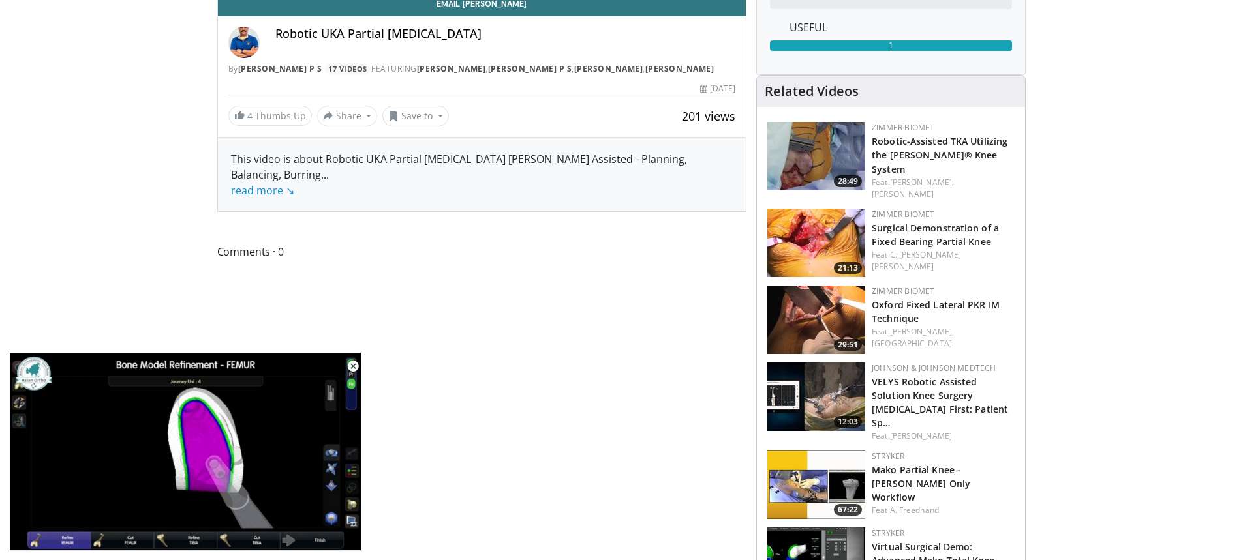
scroll to position [457, 0]
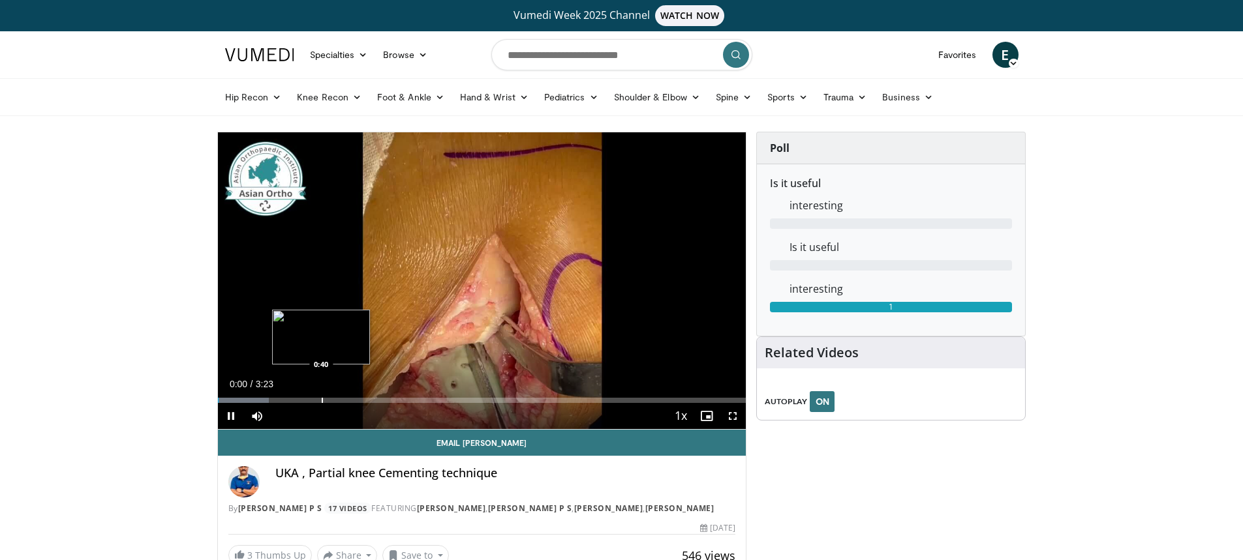
click at [321, 397] on div "Loaded : 9.69% 0:00 0:40" at bounding box center [482, 397] width 528 height 12
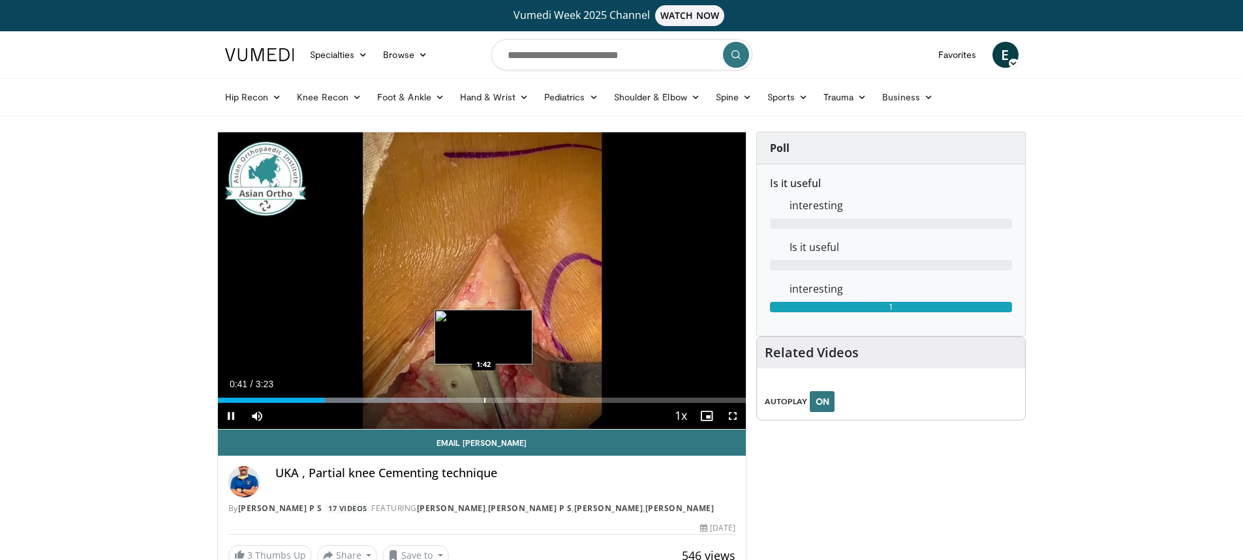
click at [484, 400] on div "Progress Bar" at bounding box center [484, 400] width 1 height 5
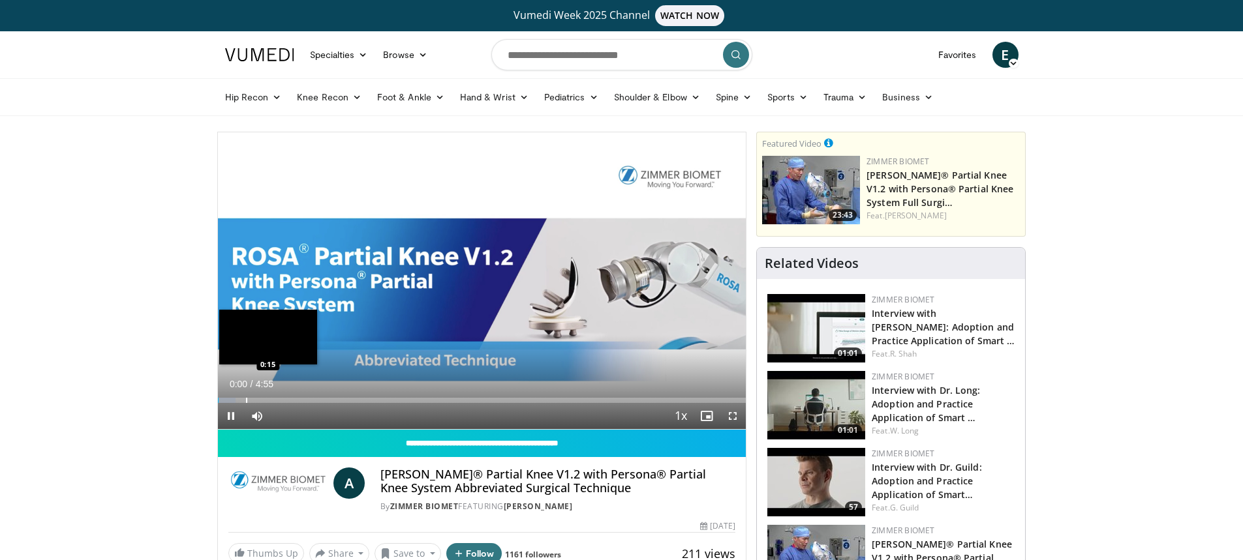
click at [247, 401] on div "Progress Bar" at bounding box center [246, 400] width 1 height 5
click at [292, 399] on div "Loaded : 10.17% 0:16 0:40" at bounding box center [482, 400] width 528 height 5
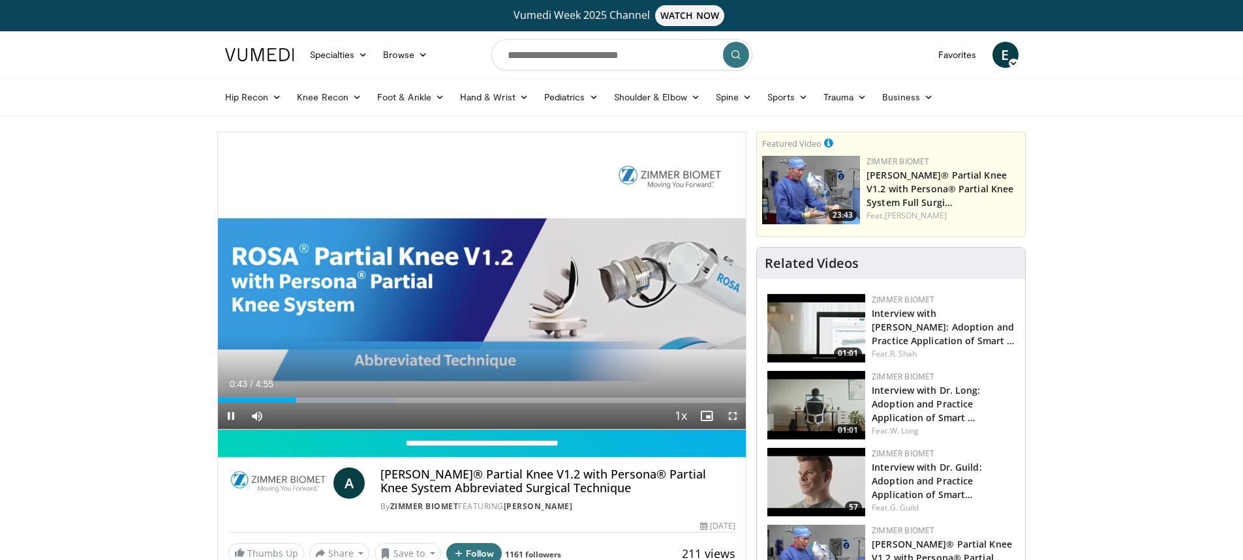
click at [733, 415] on span "Video Player" at bounding box center [733, 416] width 26 height 26
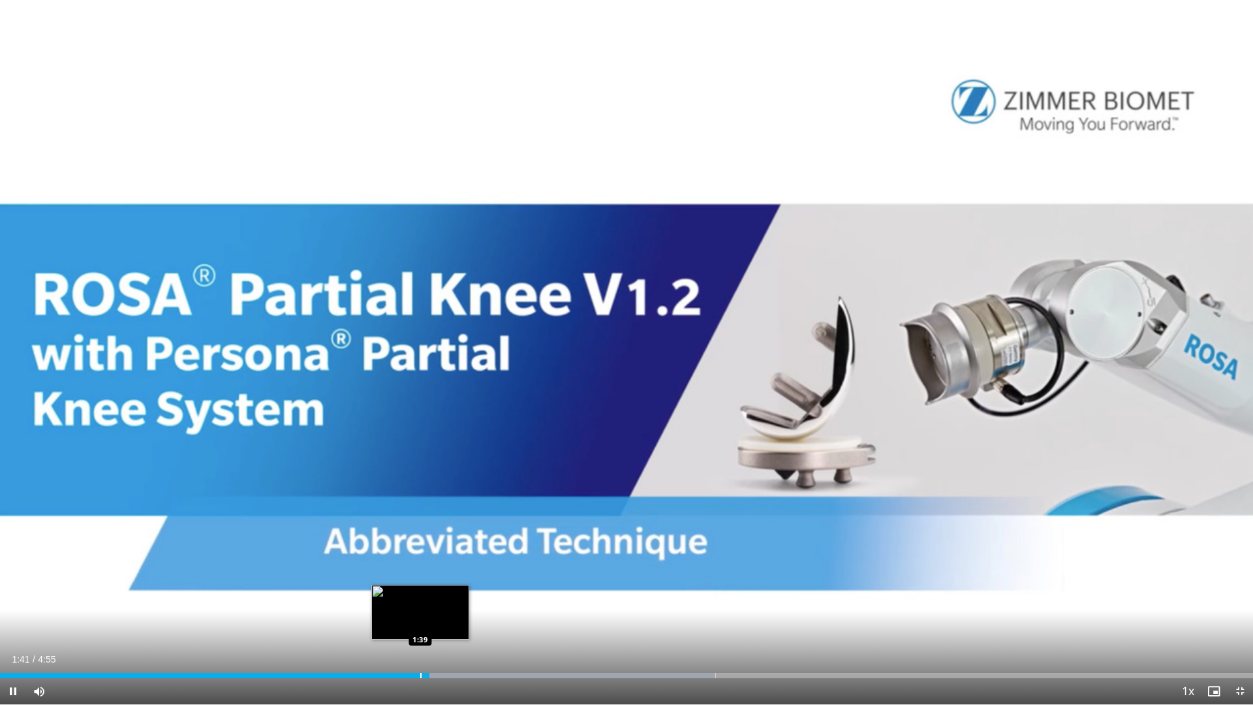
click at [420, 560] on div "Loaded : 57.11% 1:41 1:39" at bounding box center [626, 671] width 1253 height 12
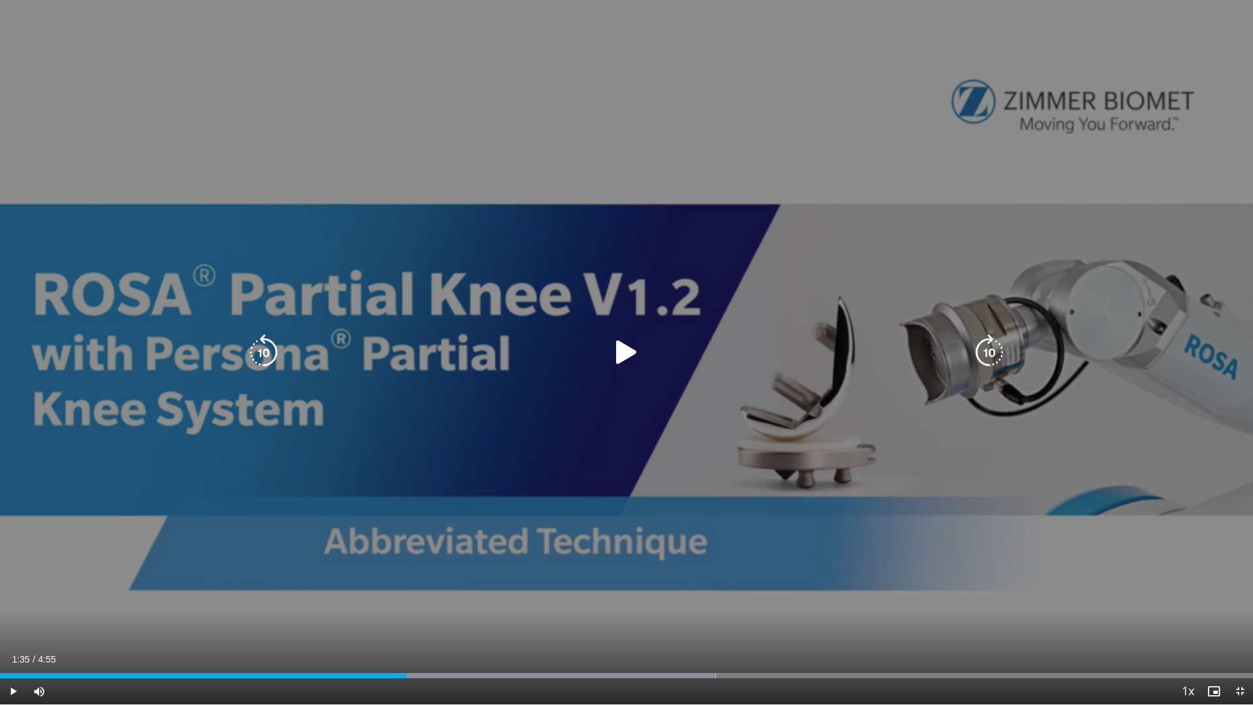
click at [406, 560] on div "Loaded : 57.11% 1:35 1:39" at bounding box center [626, 671] width 1253 height 12
click at [449, 543] on div "10 seconds Tap to unmute" at bounding box center [626, 352] width 1253 height 704
click at [583, 540] on div "10 seconds Tap to unmute" at bounding box center [626, 352] width 1253 height 704
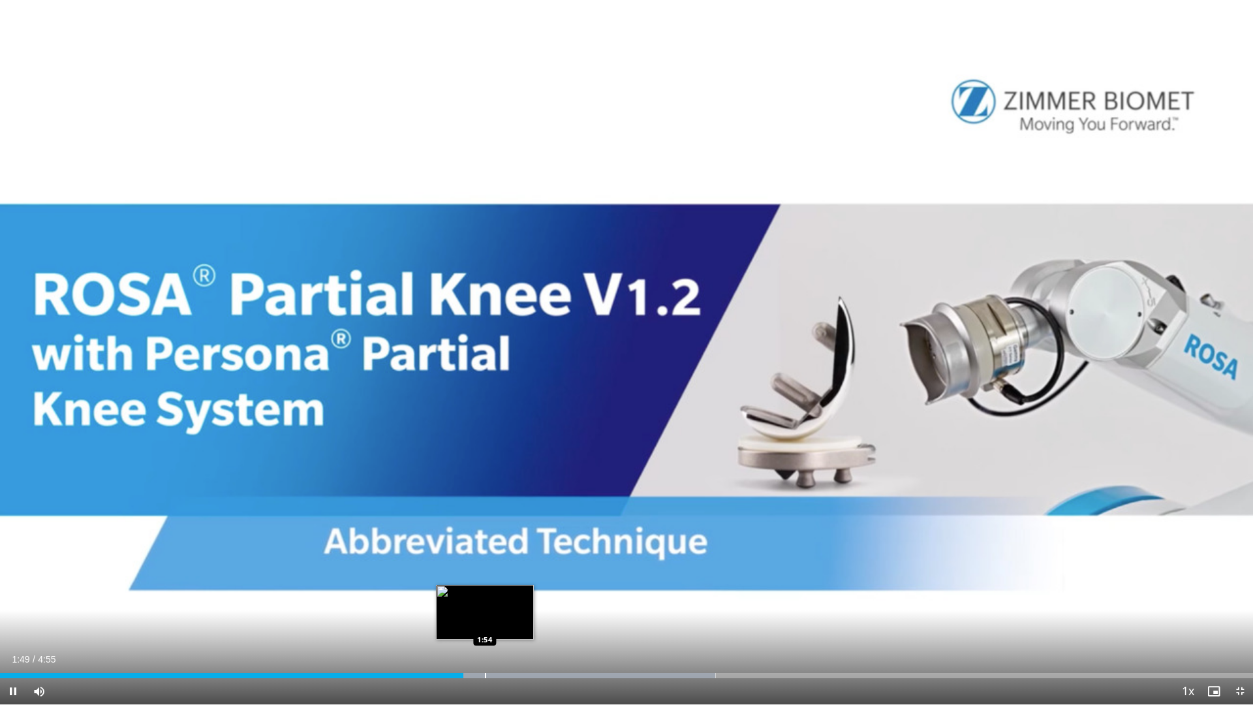
click at [484, 560] on div "Progress Bar" at bounding box center [525, 675] width 380 height 5
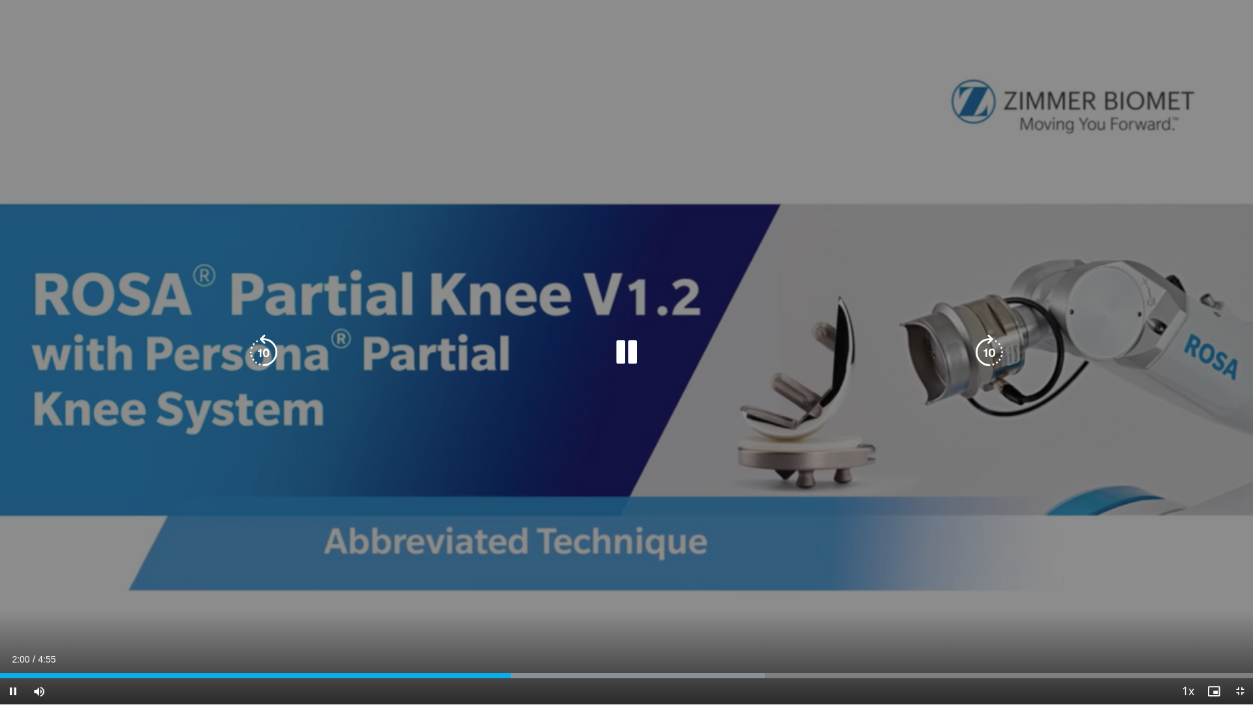
click at [555, 517] on div "10 seconds Tap to unmute" at bounding box center [626, 352] width 1253 height 704
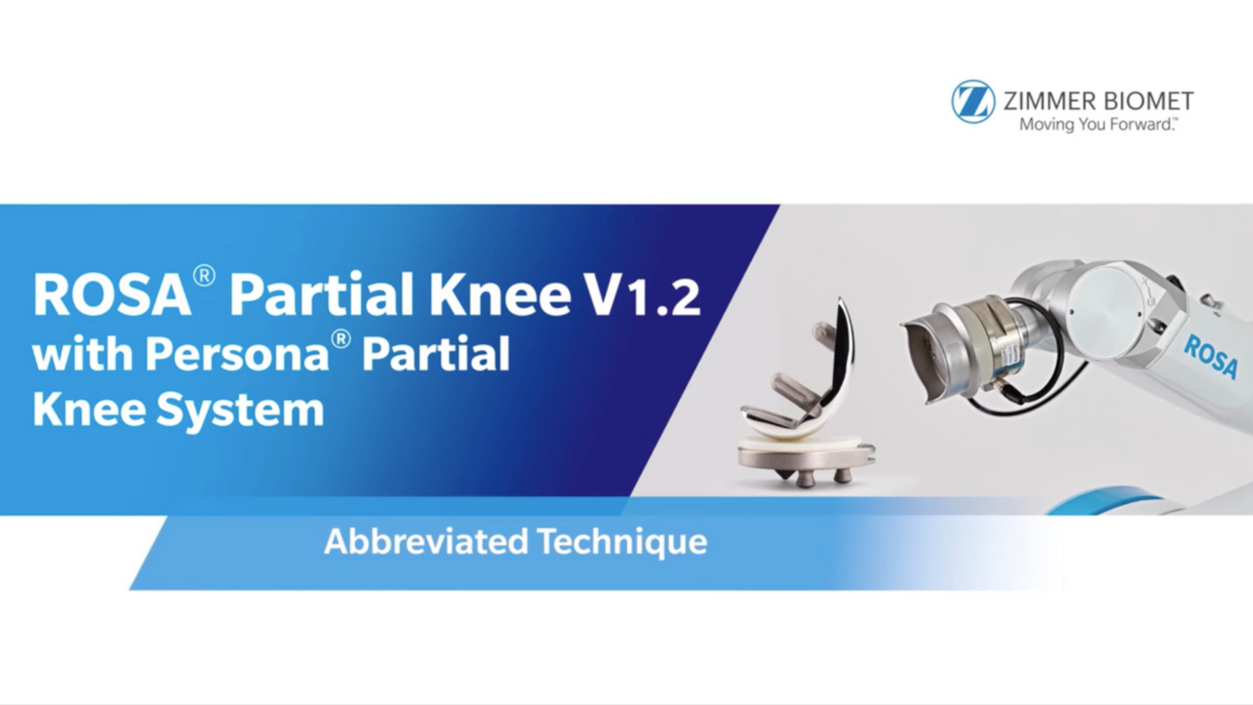
click at [555, 517] on div "10 seconds Tap to unmute" at bounding box center [626, 352] width 1253 height 704
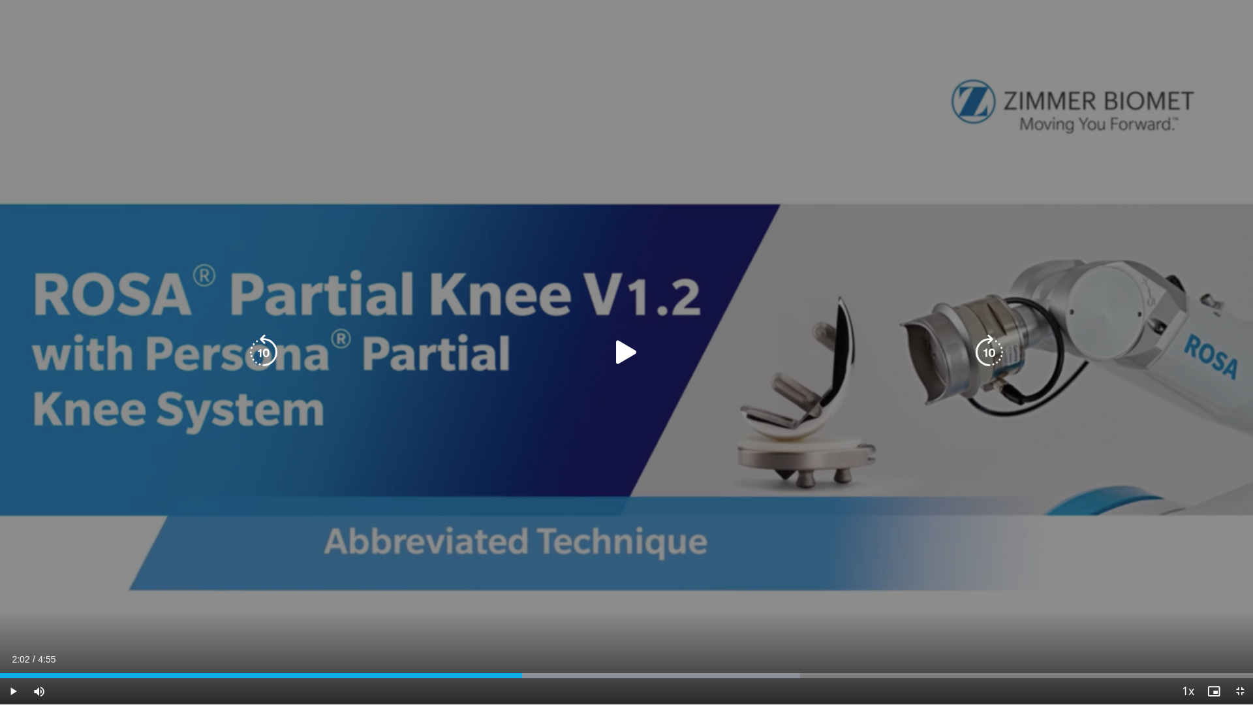
click at [570, 560] on div "10 seconds Tap to unmute" at bounding box center [626, 352] width 1253 height 704
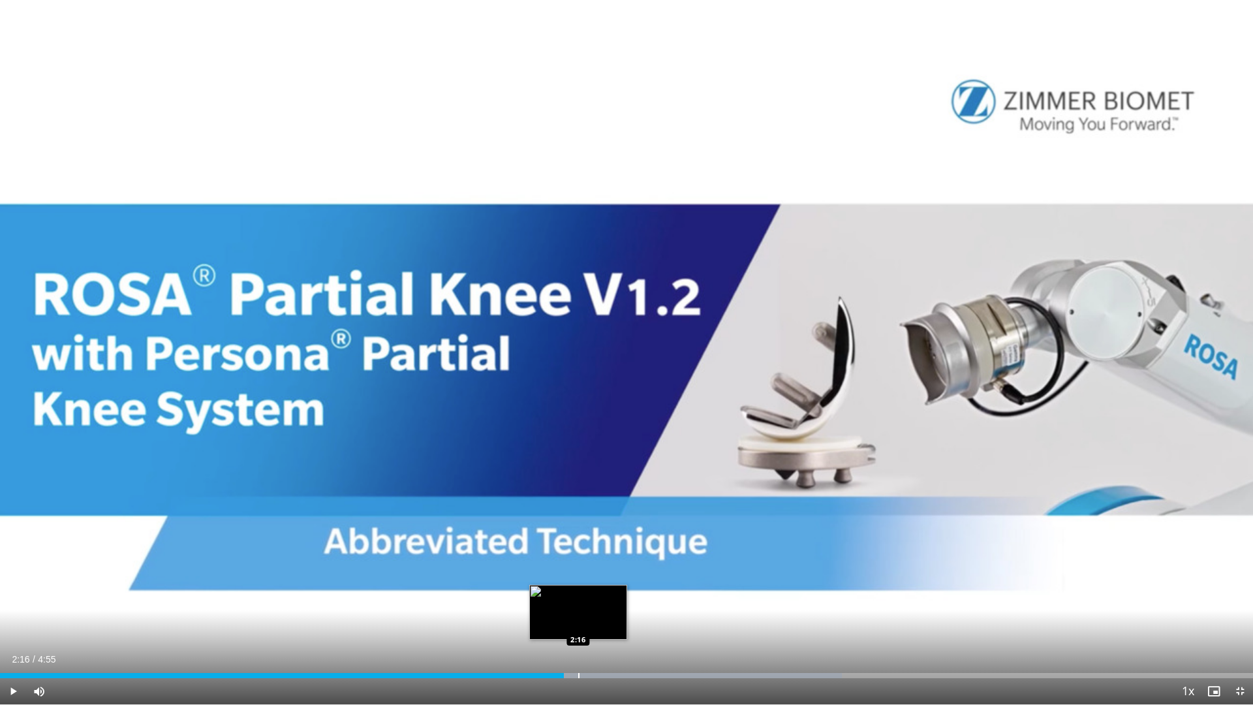
click at [578, 560] on div "Progress Bar" at bounding box center [578, 675] width 1 height 5
click at [573, 560] on div "2:19" at bounding box center [295, 675] width 591 height 5
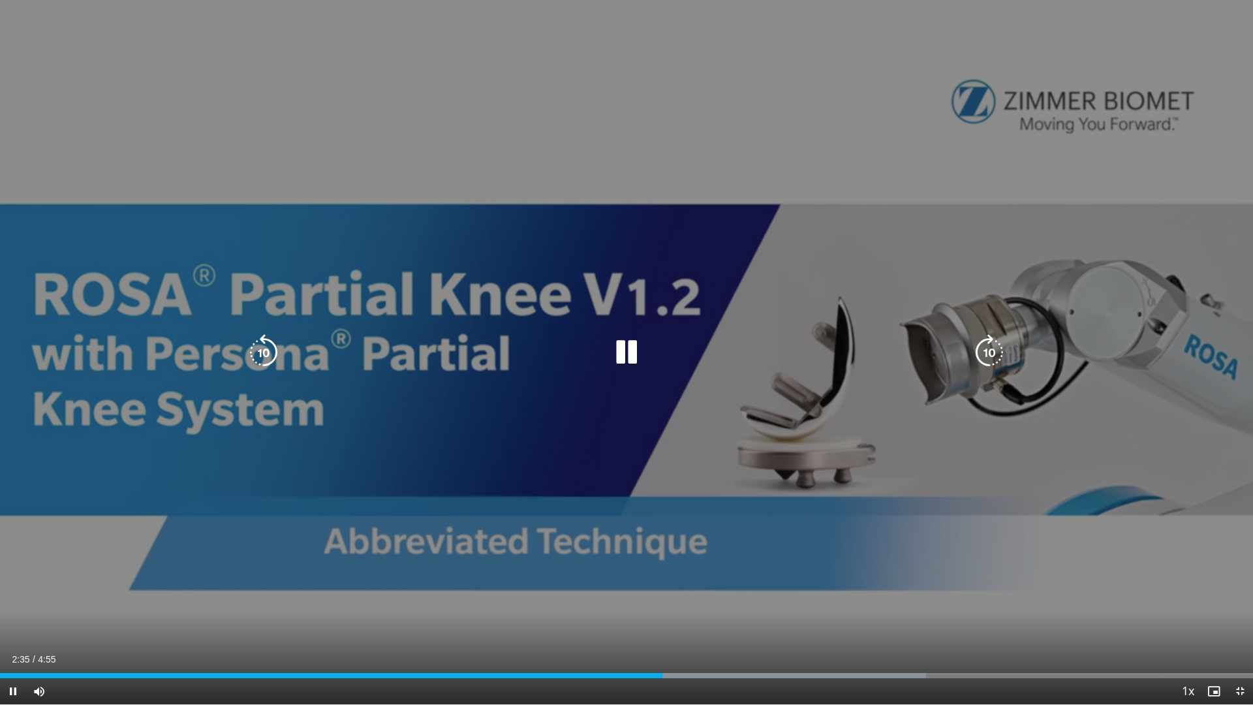
click at [808, 560] on div "10 seconds Tap to unmute" at bounding box center [626, 352] width 1253 height 704
click at [661, 500] on div "10 seconds Tap to unmute" at bounding box center [626, 352] width 1253 height 704
click at [149, 459] on div "10 seconds Tap to unmute" at bounding box center [626, 352] width 1253 height 704
click at [223, 483] on div "10 seconds Tap to unmute" at bounding box center [626, 352] width 1253 height 704
click at [669, 509] on div "10 seconds Tap to unmute" at bounding box center [626, 352] width 1253 height 704
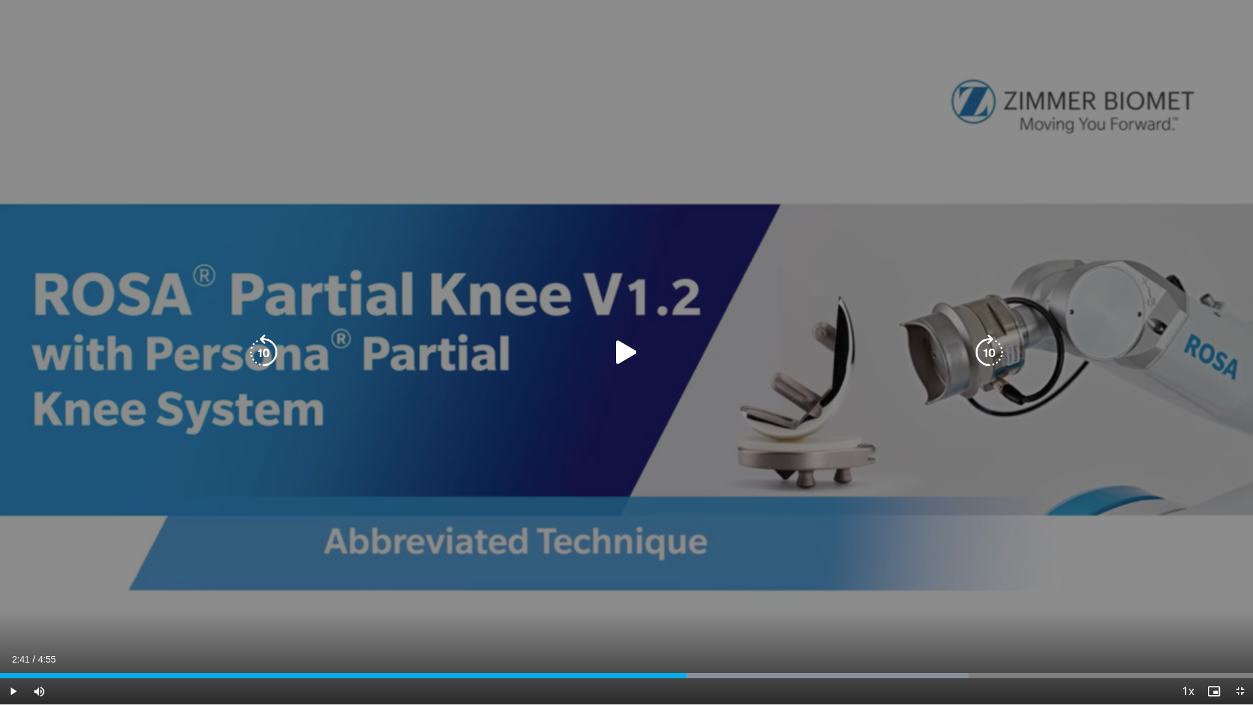
click at [157, 410] on div "10 seconds Tap to unmute" at bounding box center [626, 352] width 1253 height 704
click at [611, 520] on div "10 seconds Tap to unmute" at bounding box center [626, 352] width 1253 height 704
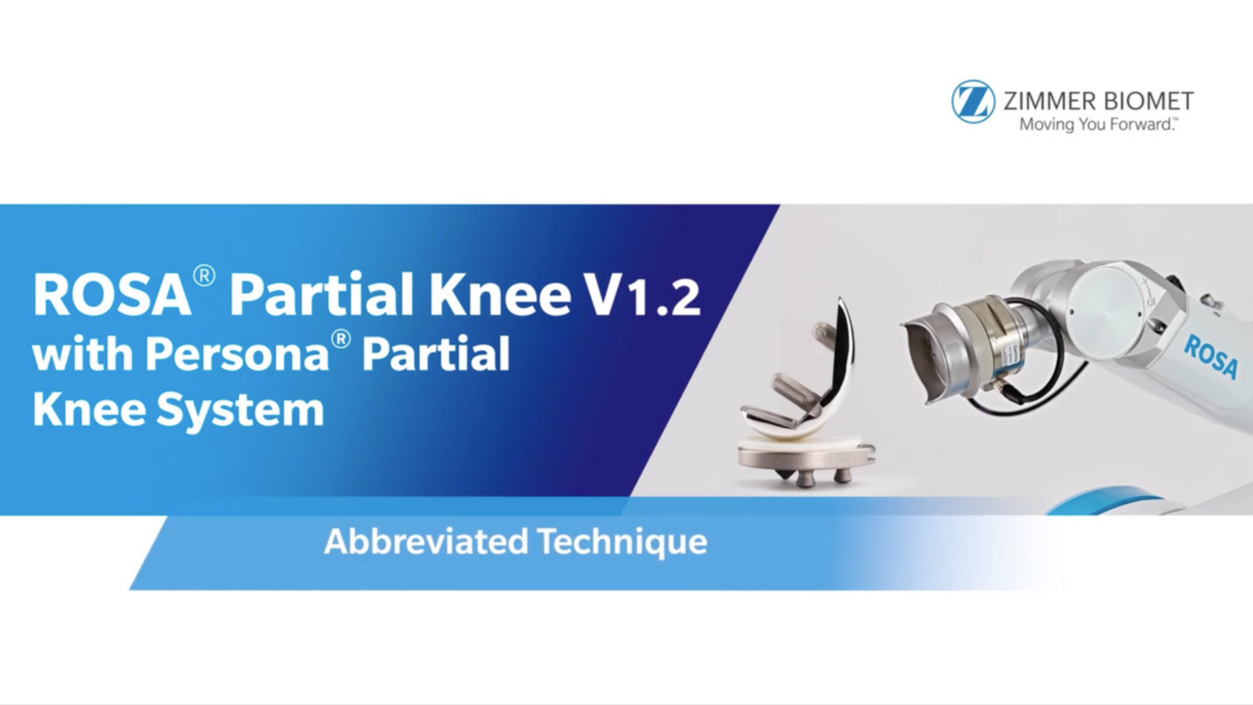
click at [611, 520] on div "10 seconds Tap to unmute" at bounding box center [626, 352] width 1253 height 704
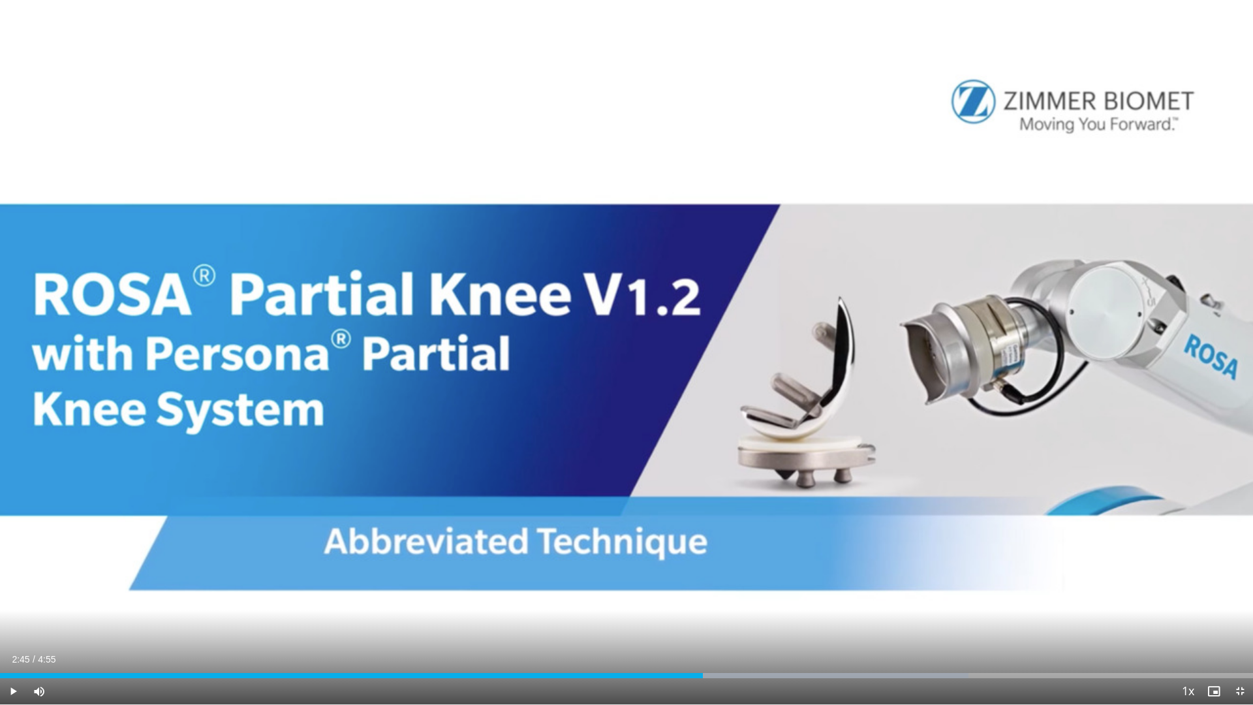
click at [611, 520] on div "10 seconds Tap to unmute" at bounding box center [626, 352] width 1253 height 704
click at [699, 560] on div "Progress Bar" at bounding box center [699, 675] width 1 height 5
click at [691, 560] on div "Progress Bar" at bounding box center [691, 675] width 1 height 5
click at [686, 560] on div "Progress Bar" at bounding box center [686, 675] width 1 height 5
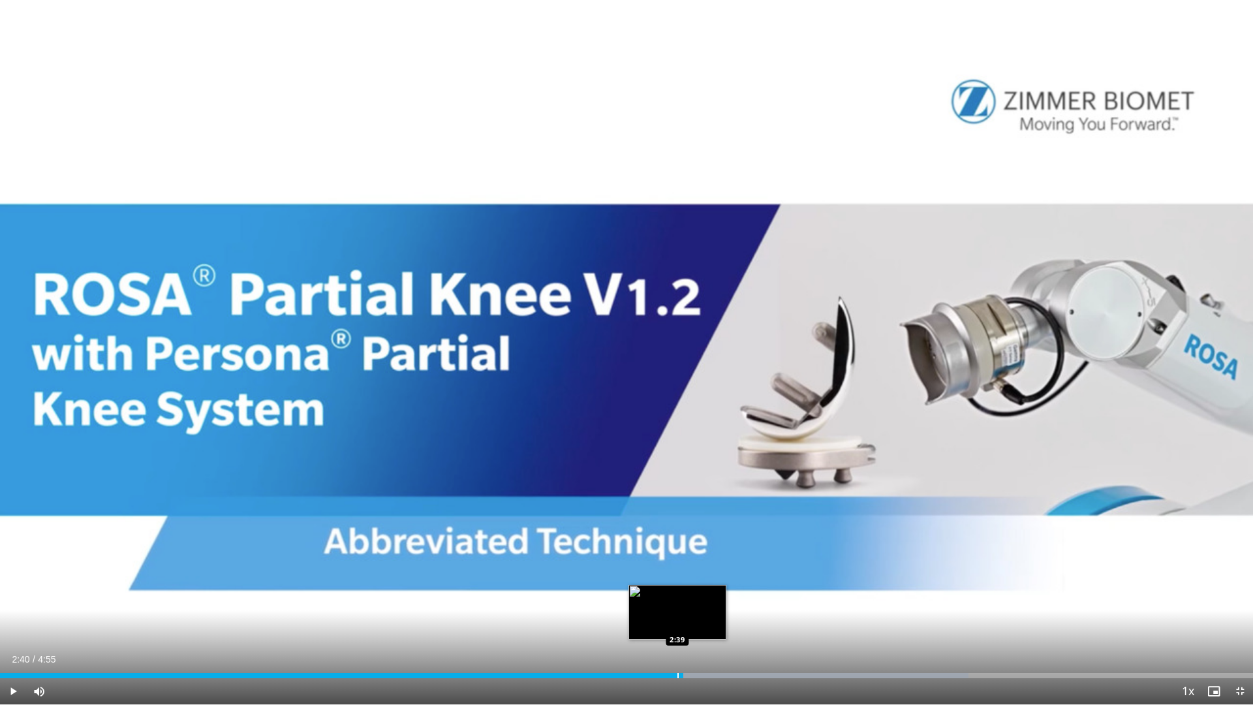
click at [677, 560] on div "Progress Bar" at bounding box center [677, 675] width 1 height 5
click at [669, 560] on div "2:39" at bounding box center [338, 675] width 676 height 5
click at [663, 560] on div "Progress Bar" at bounding box center [663, 675] width 1 height 5
click at [654, 560] on div "Loaded : 77.27% 2:36 2:34" at bounding box center [626, 675] width 1253 height 5
click at [647, 560] on div "2:34" at bounding box center [327, 675] width 654 height 5
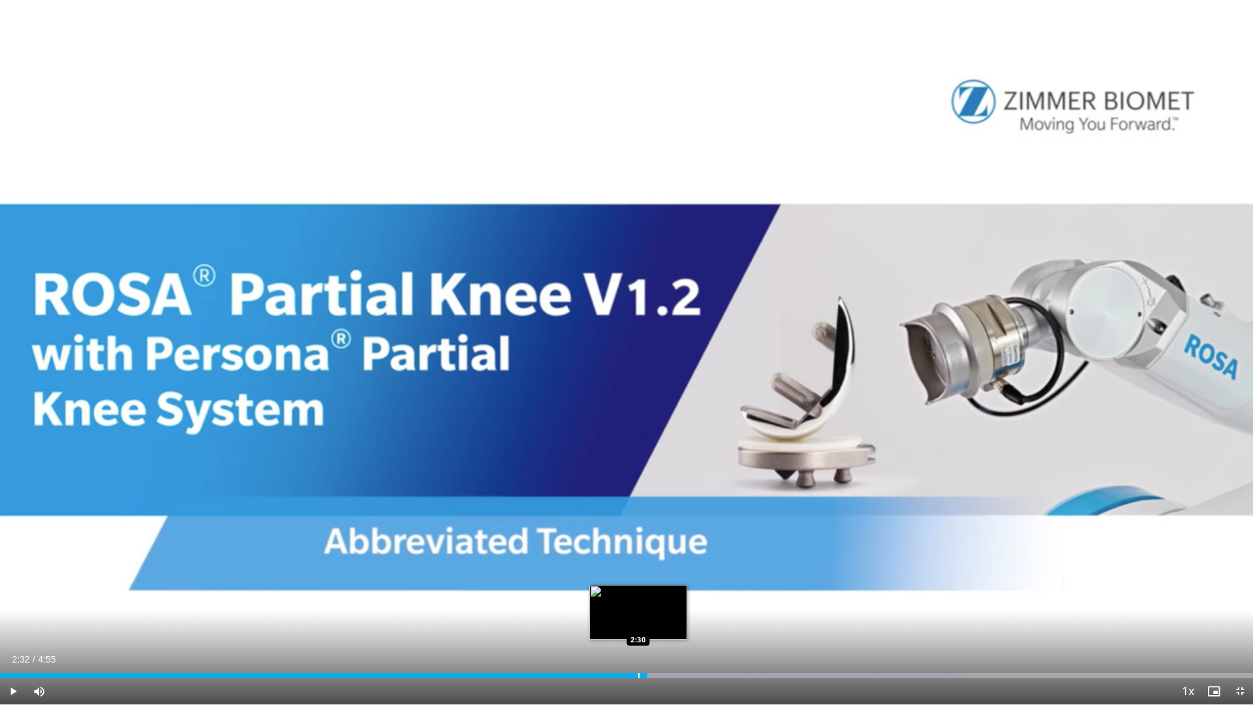
click at [633, 560] on div "Loaded : 77.27% 2:32 2:30" at bounding box center [626, 675] width 1253 height 5
click at [604, 560] on div "2:29" at bounding box center [316, 675] width 633 height 5
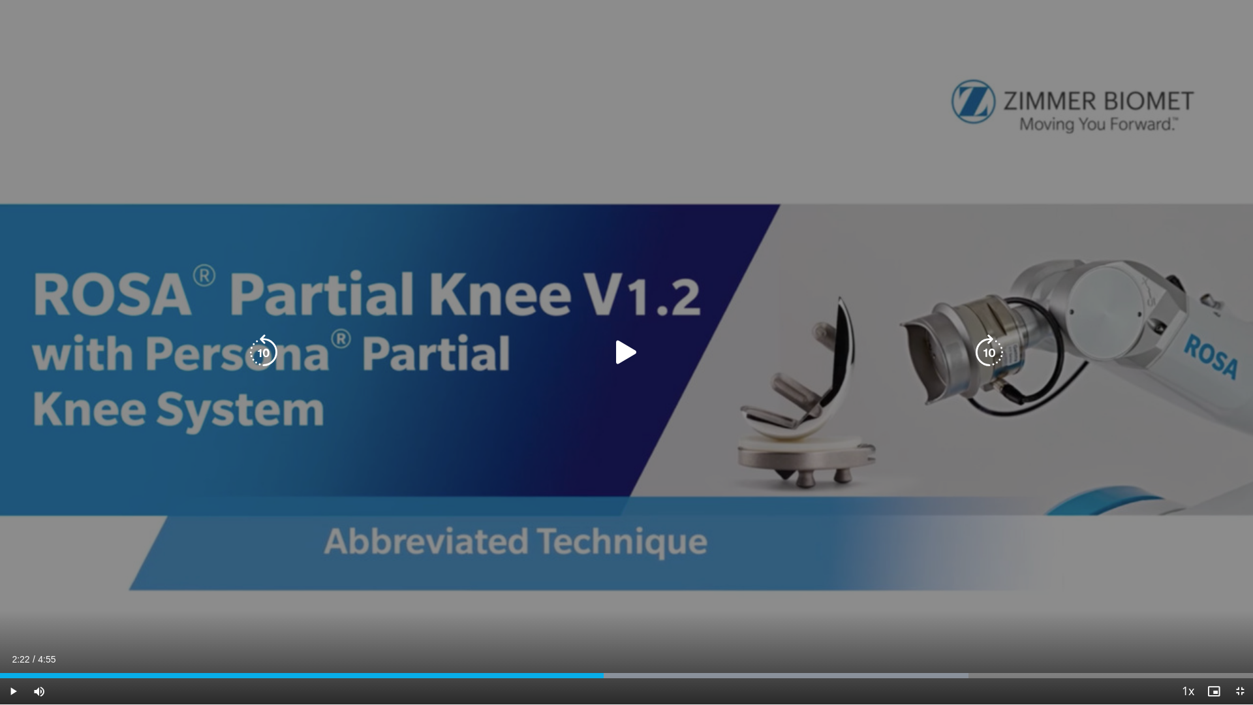
click at [521, 340] on div "Video Player" at bounding box center [627, 352] width 752 height 26
click at [1056, 306] on div "10 seconds Tap to unmute" at bounding box center [626, 352] width 1253 height 704
click at [1050, 289] on div "10 seconds Tap to unmute" at bounding box center [626, 352] width 1253 height 704
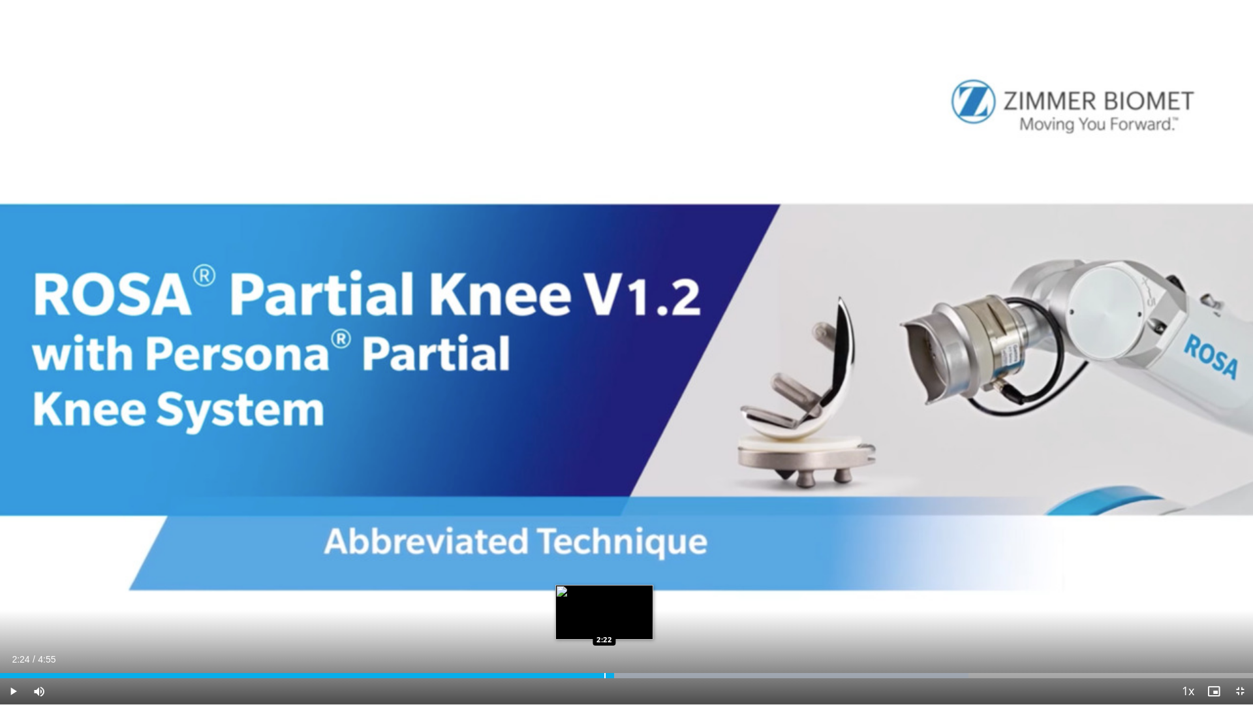
click at [604, 560] on div "Progress Bar" at bounding box center [604, 675] width 1 height 5
click at [590, 560] on div "Progress Bar" at bounding box center [590, 675] width 1 height 5
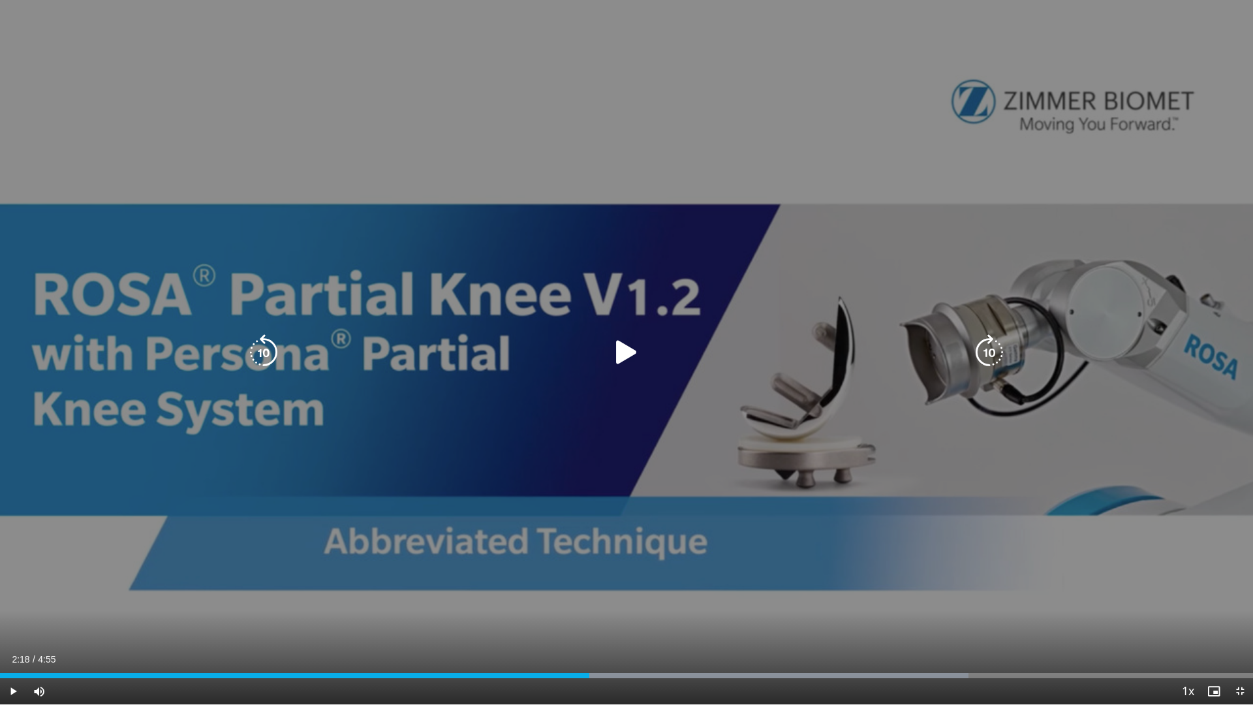
click at [478, 487] on div "10 seconds Tap to unmute" at bounding box center [626, 352] width 1253 height 704
click at [617, 344] on icon "Video Player" at bounding box center [626, 352] width 37 height 37
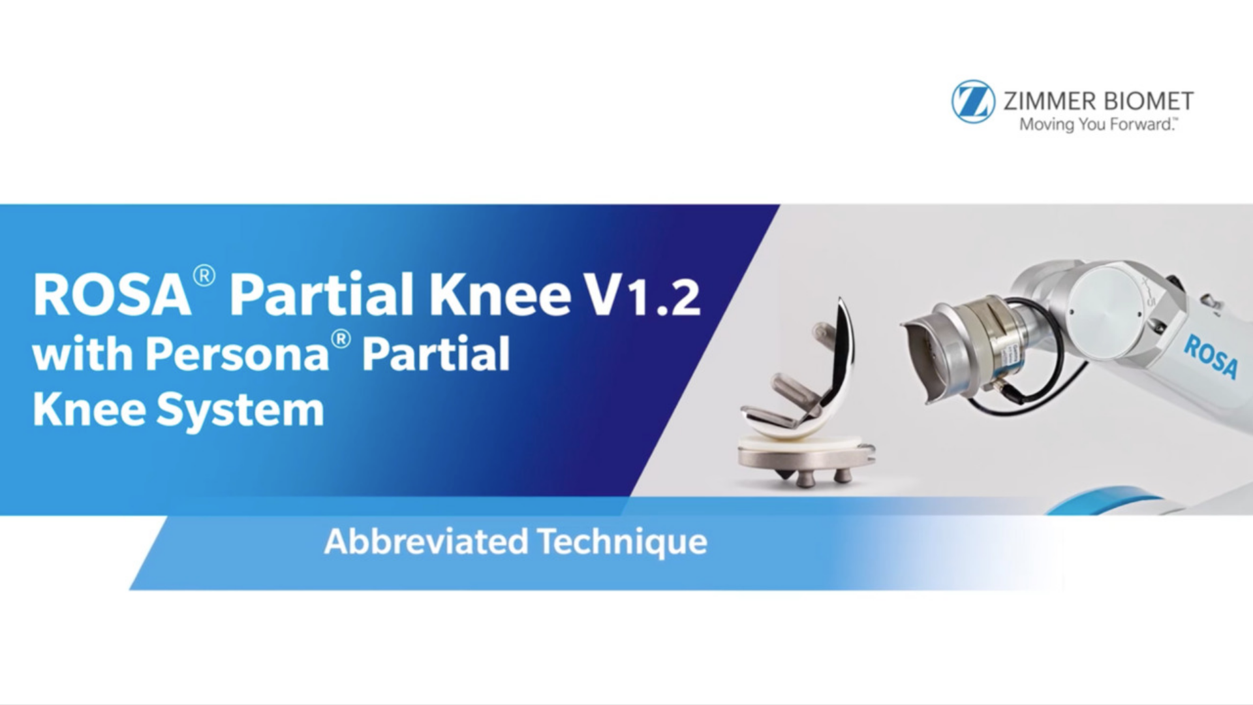
click at [617, 344] on div "10 seconds Tap to unmute" at bounding box center [626, 352] width 1253 height 704
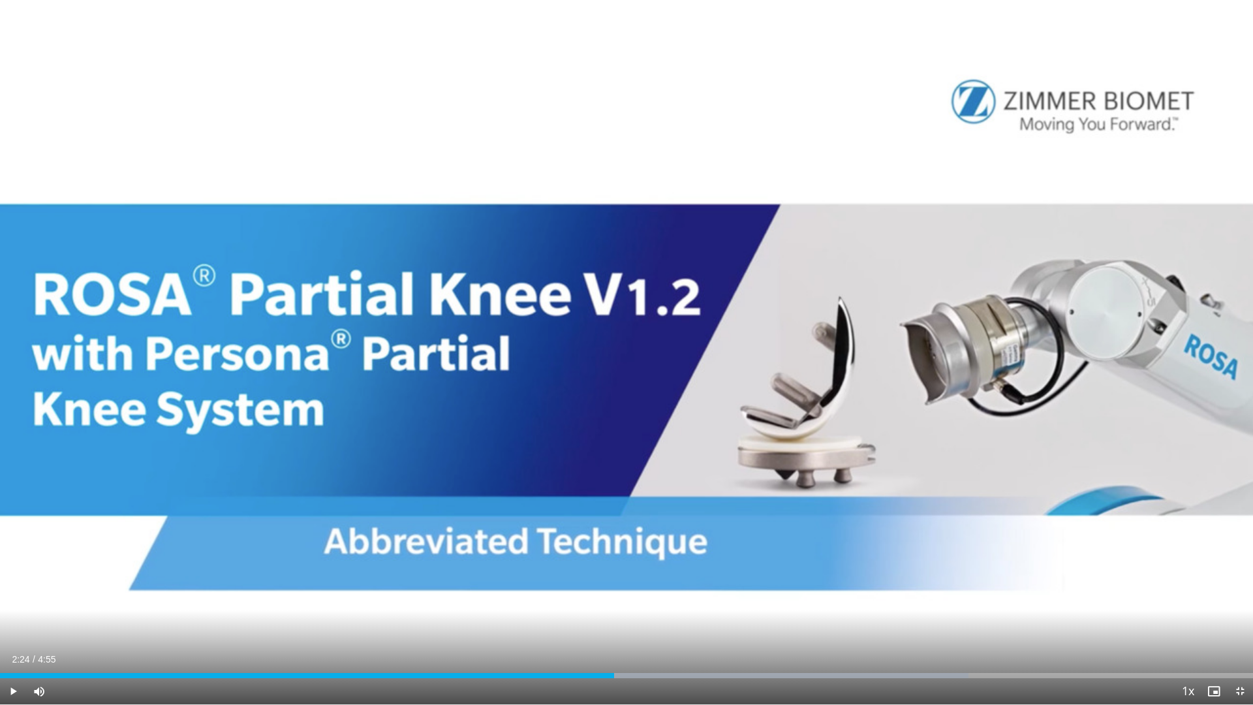
click at [617, 344] on div "10 seconds Tap to unmute" at bounding box center [626, 352] width 1253 height 704
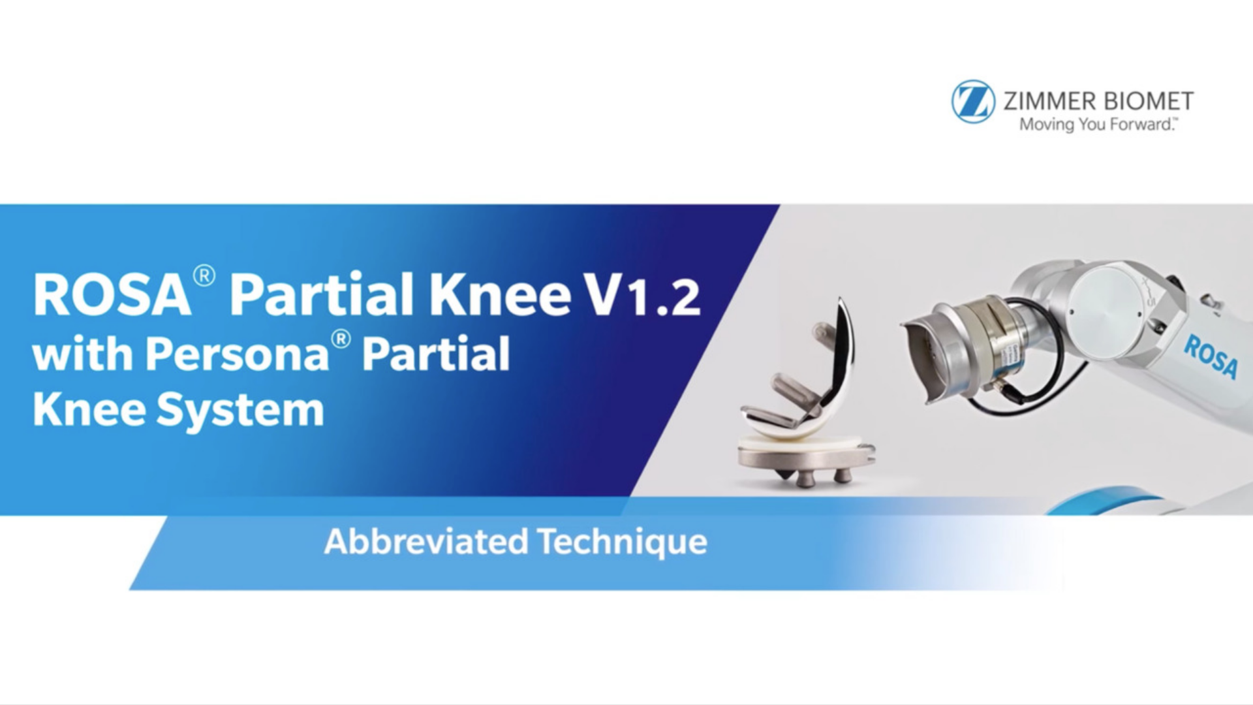
click at [617, 344] on div "10 seconds Tap to unmute" at bounding box center [626, 352] width 1253 height 704
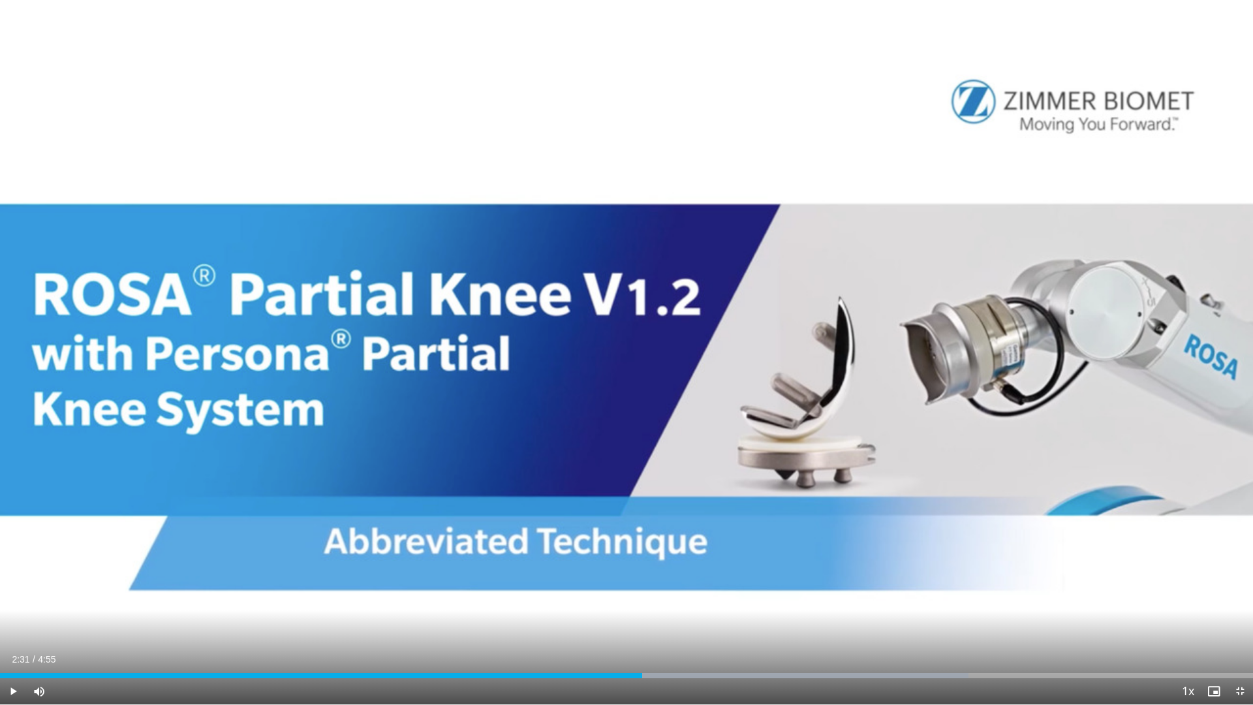
click at [617, 344] on div "10 seconds Tap to unmute" at bounding box center [626, 352] width 1253 height 704
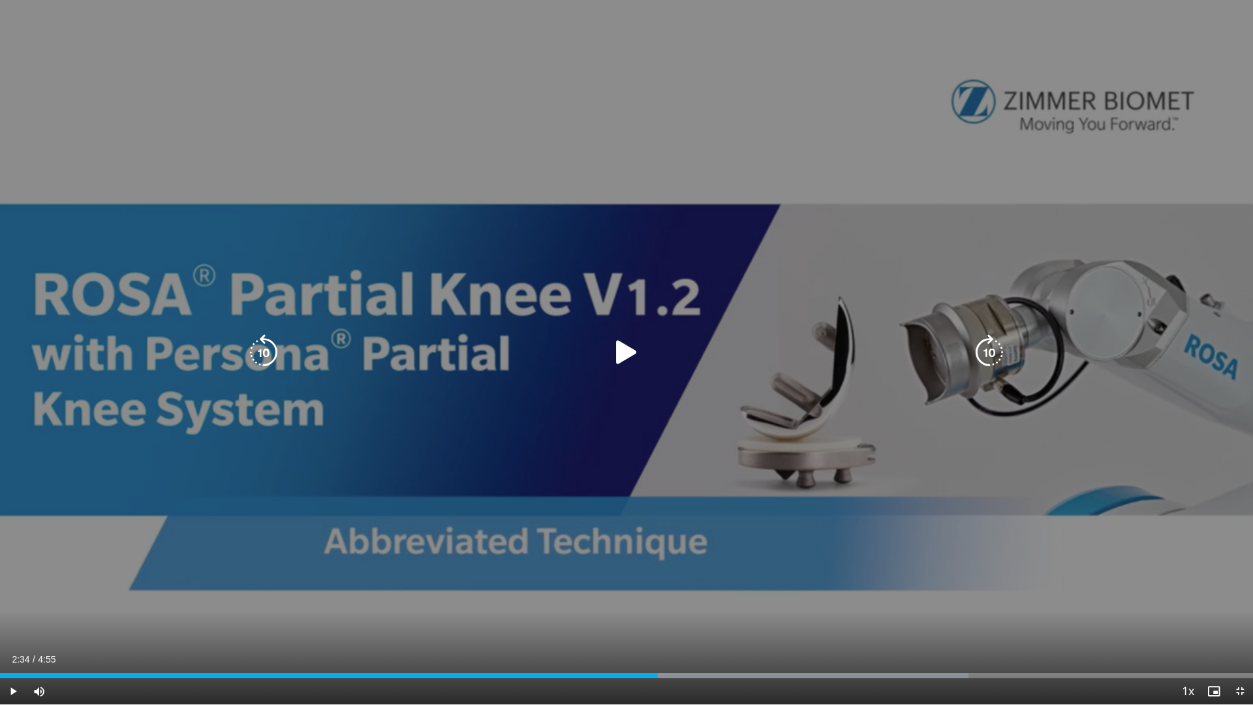
click at [611, 447] on div "10 seconds Tap to unmute" at bounding box center [626, 352] width 1253 height 704
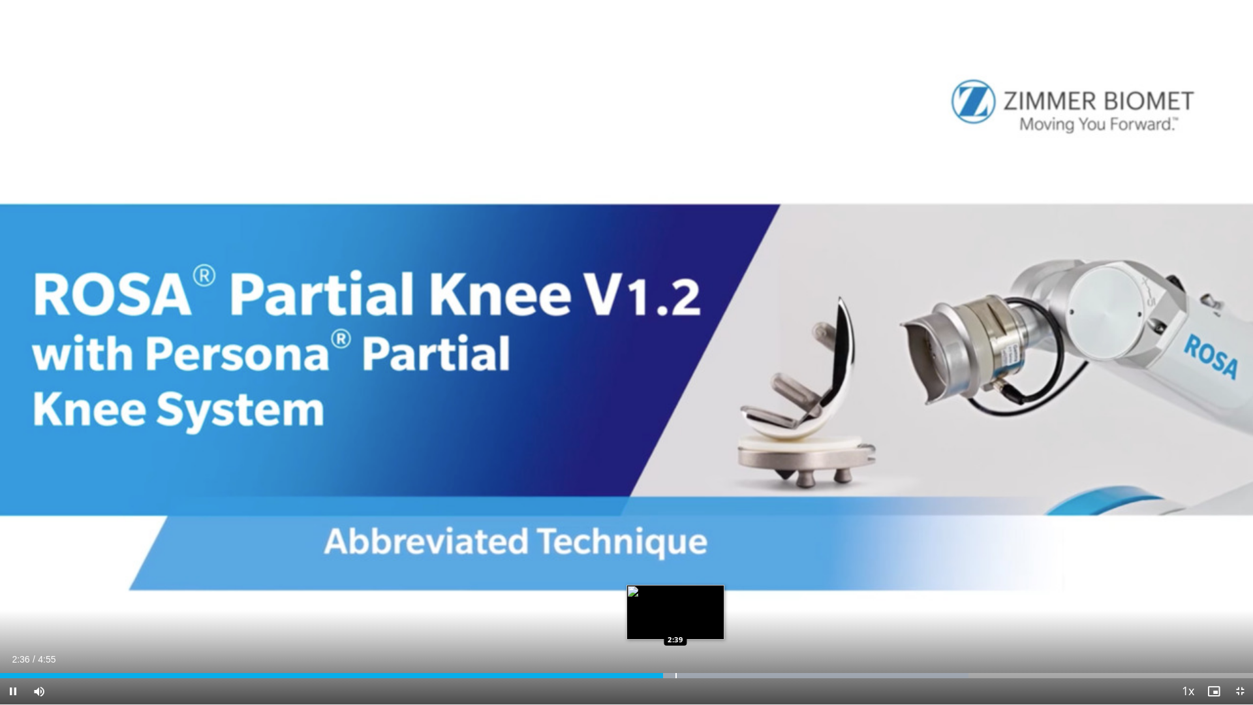
click at [675, 560] on div "Progress Bar" at bounding box center [675, 675] width 1 height 5
click at [699, 560] on div "Progress Bar" at bounding box center [699, 675] width 1 height 5
click at [704, 560] on div "Progress Bar" at bounding box center [703, 675] width 1 height 5
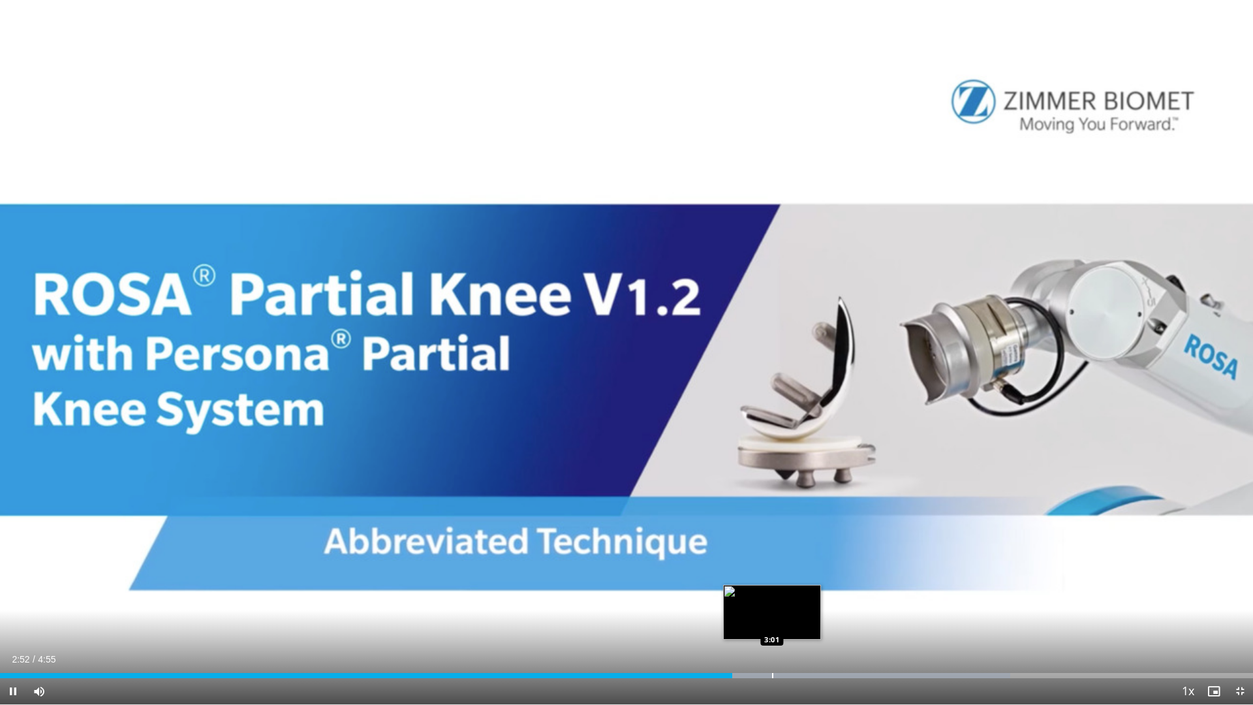
click at [773, 560] on div "Progress Bar" at bounding box center [807, 675] width 407 height 5
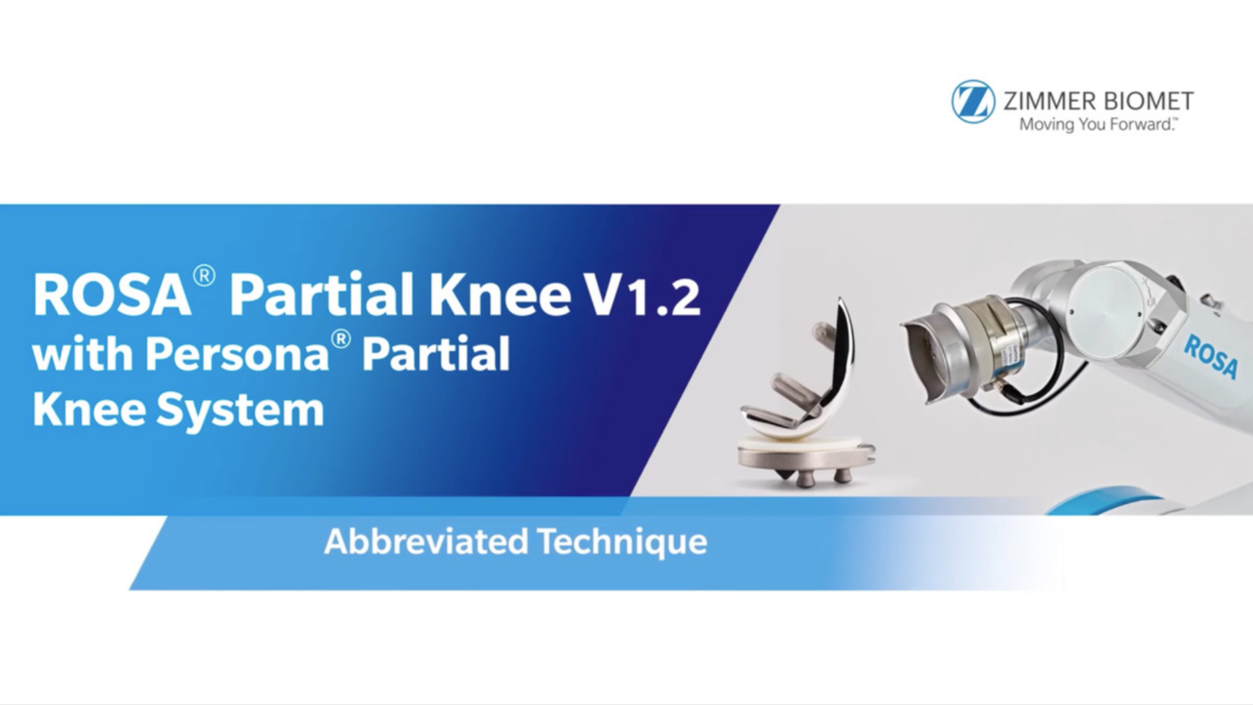
click at [969, 520] on div "10 seconds Tap to unmute" at bounding box center [626, 352] width 1253 height 704
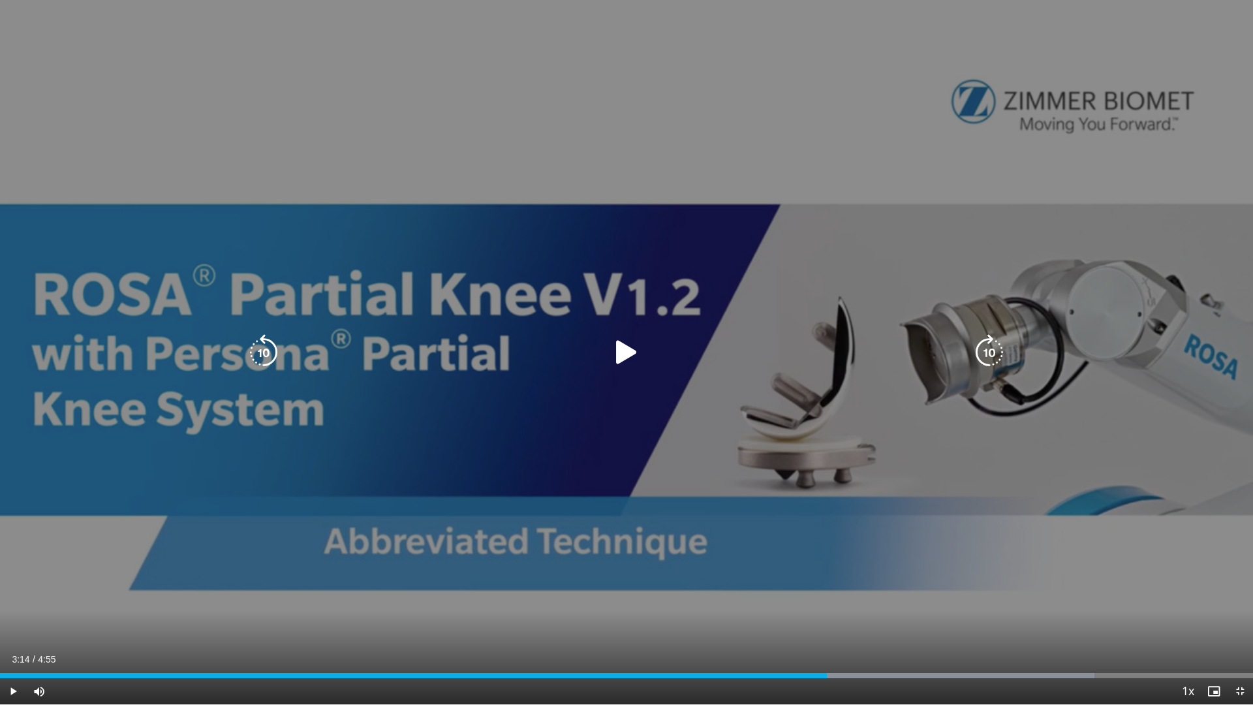
click at [837, 415] on div "10 seconds Tap to unmute" at bounding box center [626, 352] width 1253 height 704
click at [842, 428] on div "10 seconds Tap to unmute" at bounding box center [626, 352] width 1253 height 704
click at [825, 496] on div "10 seconds Tap to unmute" at bounding box center [626, 352] width 1253 height 704
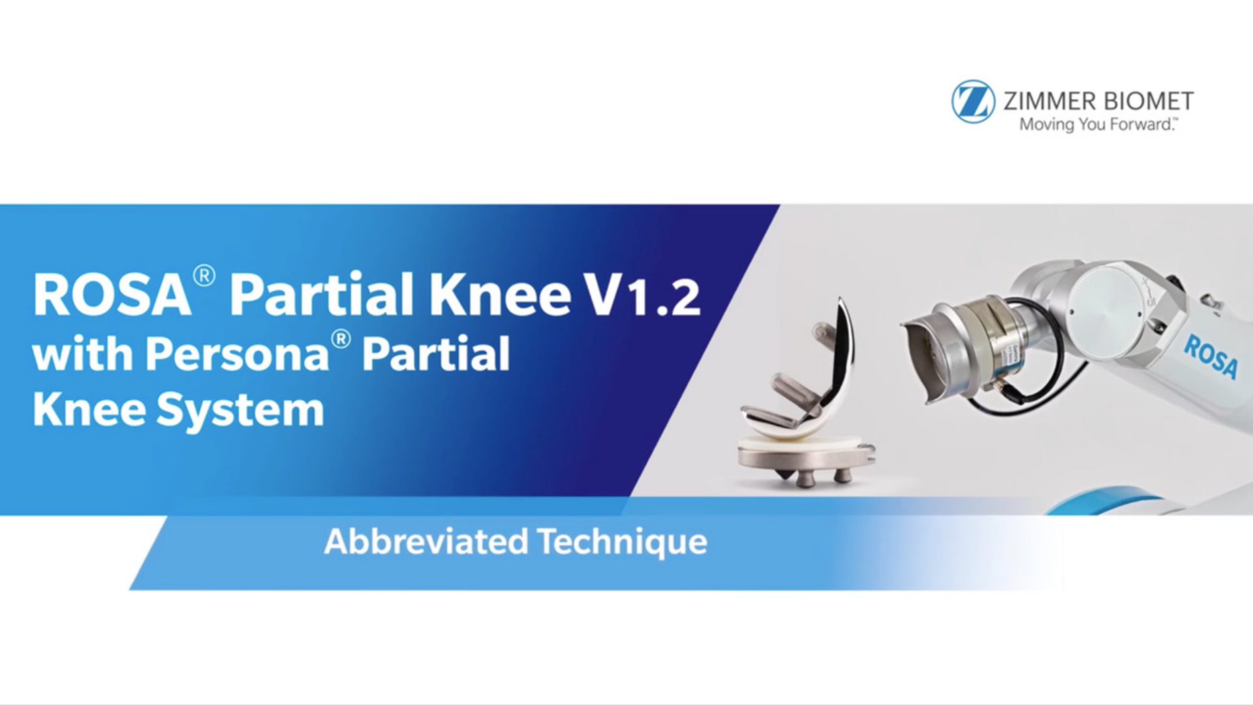
click at [961, 560] on div "10 seconds Tap to unmute" at bounding box center [626, 352] width 1253 height 704
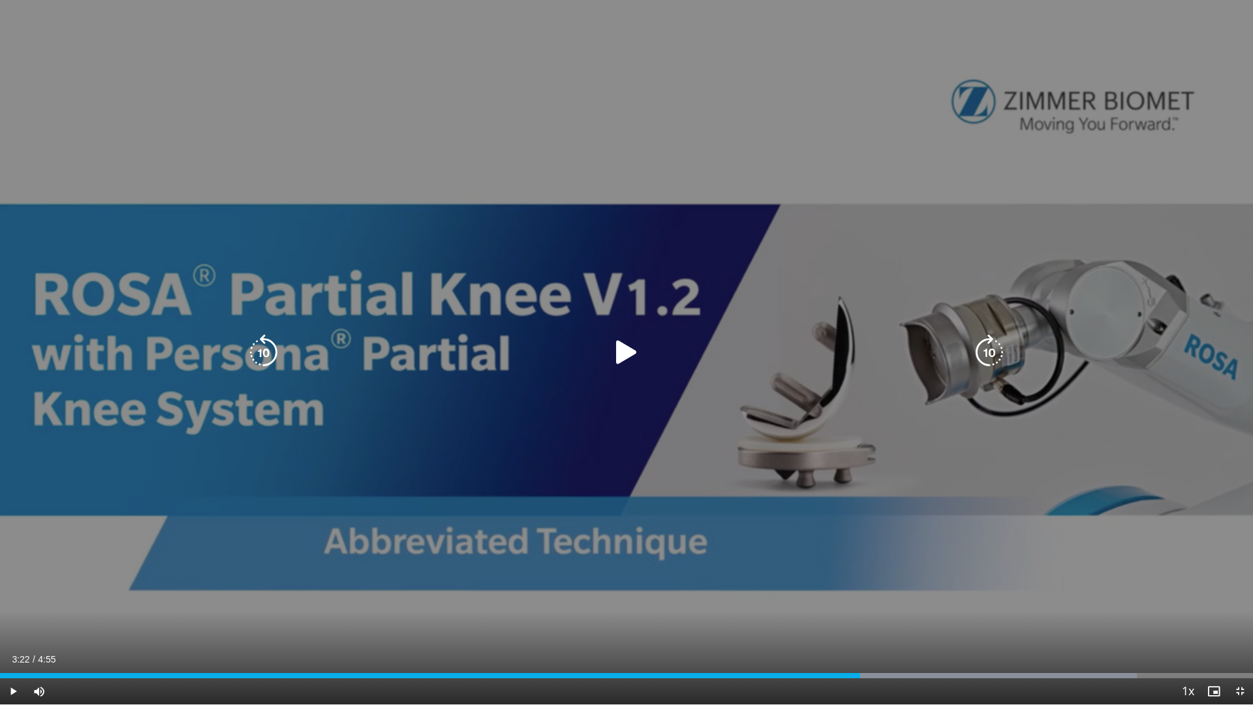
click at [799, 459] on div "10 seconds Tap to unmute" at bounding box center [626, 352] width 1253 height 704
click at [845, 471] on div "10 seconds Tap to unmute" at bounding box center [626, 352] width 1253 height 704
click at [910, 466] on div "10 seconds Tap to unmute" at bounding box center [626, 352] width 1253 height 704
click at [868, 489] on div "10 seconds Tap to unmute" at bounding box center [626, 352] width 1253 height 704
click at [894, 560] on div "10 seconds Tap to unmute" at bounding box center [626, 352] width 1253 height 704
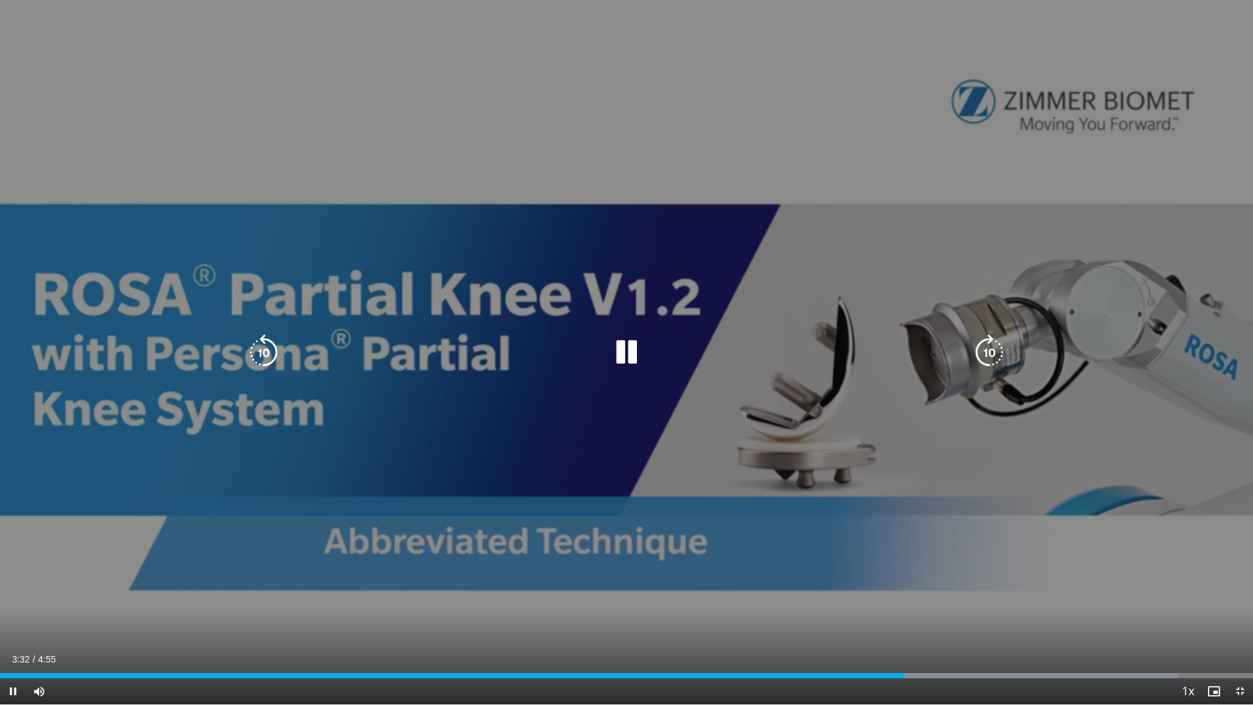
click at [896, 551] on div "10 seconds Tap to unmute" at bounding box center [626, 352] width 1253 height 704
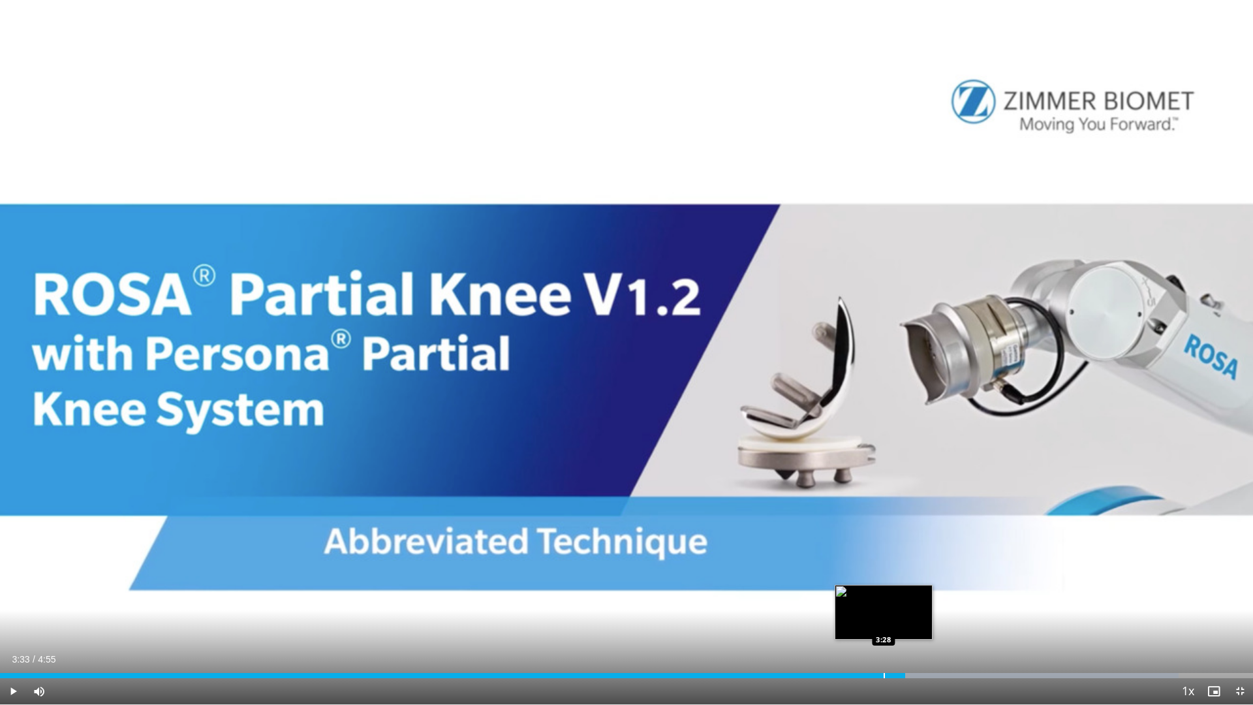
click at [883, 560] on div "Progress Bar" at bounding box center [883, 675] width 1 height 5
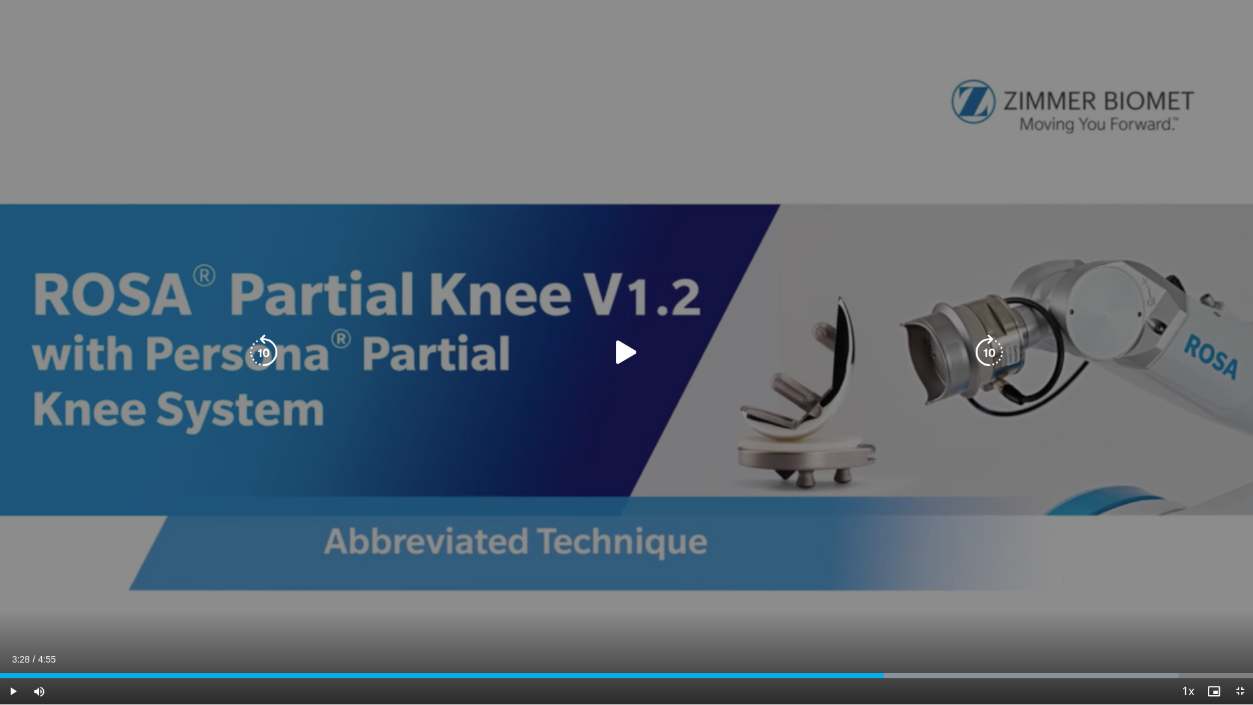
click at [881, 538] on div "10 seconds Tap to unmute" at bounding box center [626, 352] width 1253 height 704
click at [962, 560] on div "10 seconds Tap to unmute" at bounding box center [626, 352] width 1253 height 704
click at [921, 545] on div "10 seconds Tap to unmute" at bounding box center [626, 352] width 1253 height 704
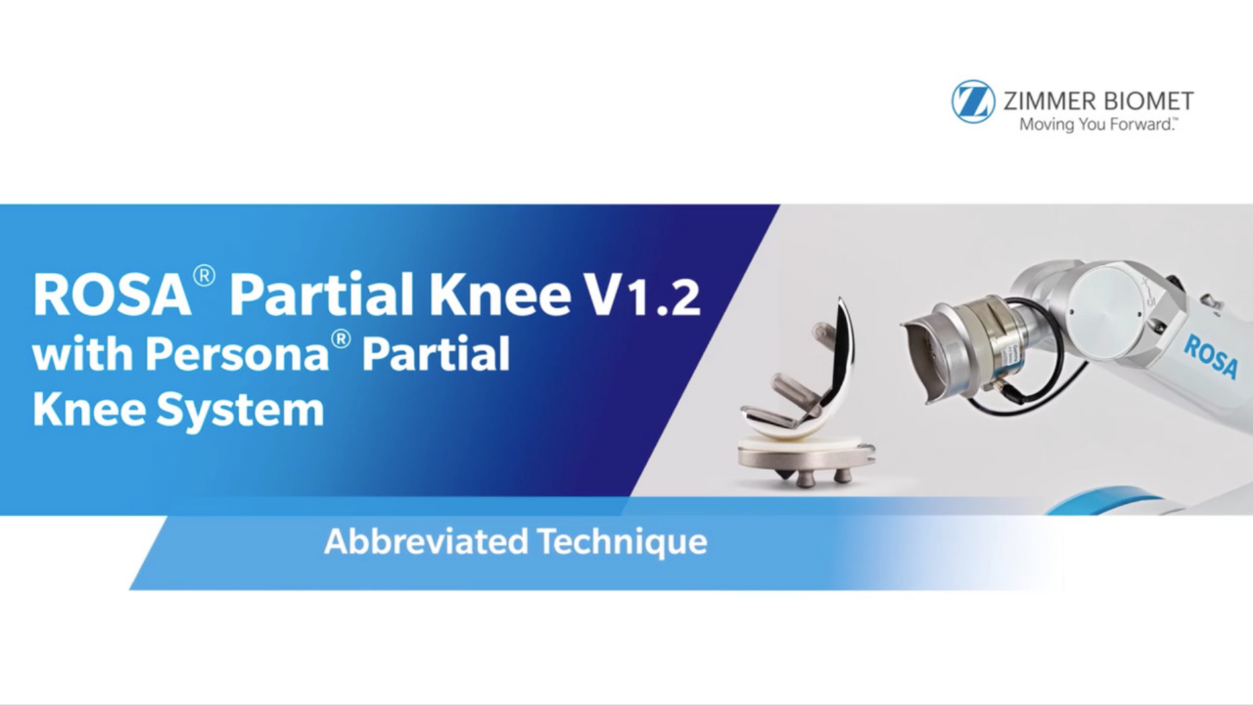
click at [921, 545] on div "10 seconds Tap to unmute" at bounding box center [626, 352] width 1253 height 704
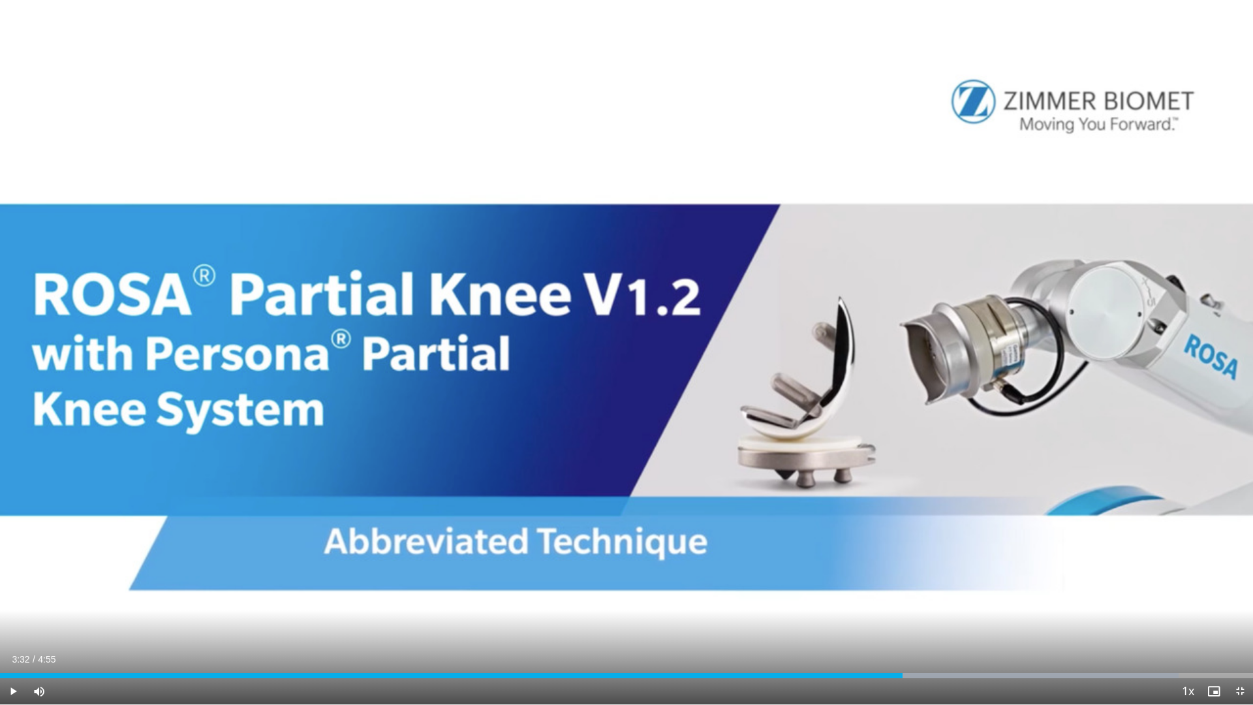
click at [921, 545] on div "10 seconds Tap to unmute" at bounding box center [626, 352] width 1253 height 704
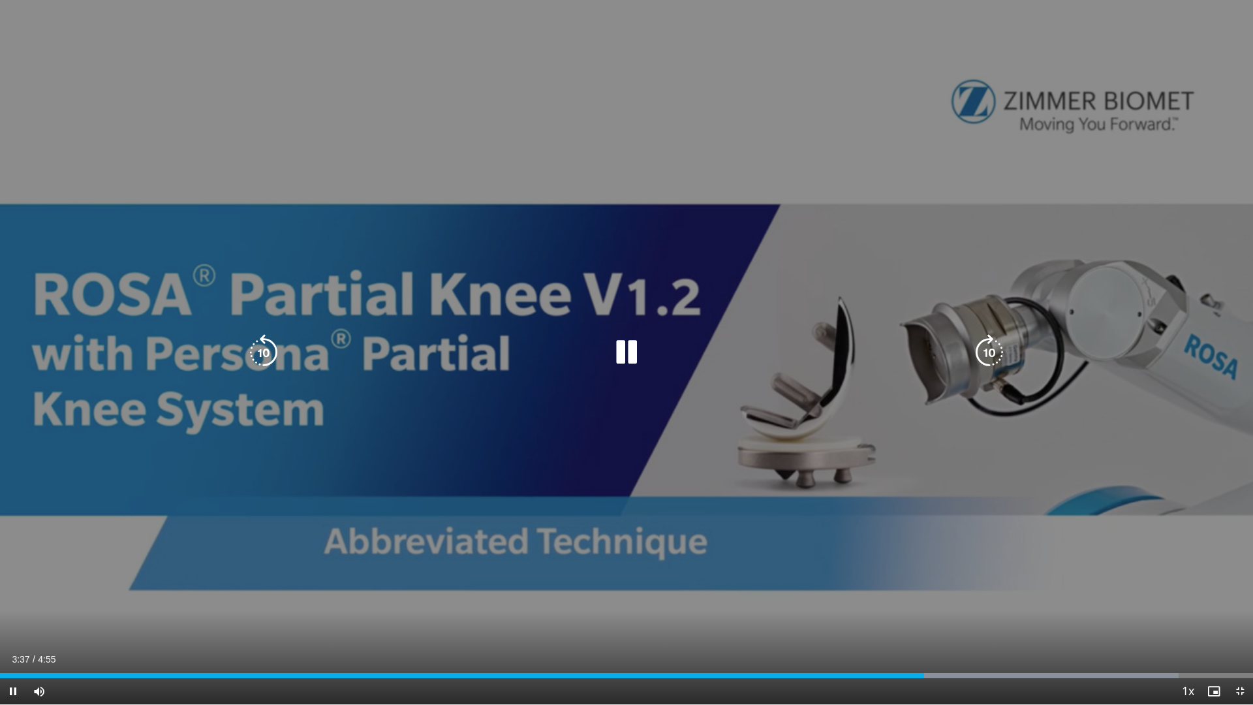
click at [880, 498] on div "10 seconds Tap to unmute" at bounding box center [626, 352] width 1253 height 704
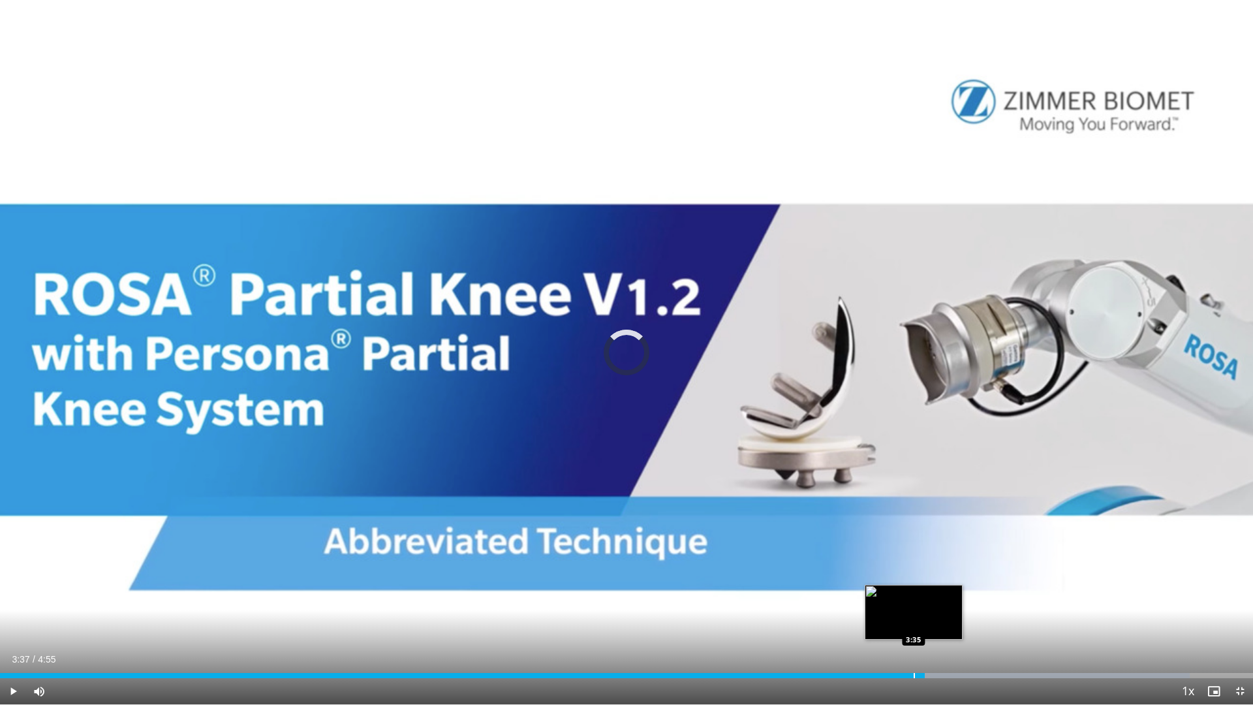
click at [913, 560] on div "Progress Bar" at bounding box center [913, 675] width 1 height 5
click at [902, 560] on div "Progress Bar" at bounding box center [902, 675] width 1 height 5
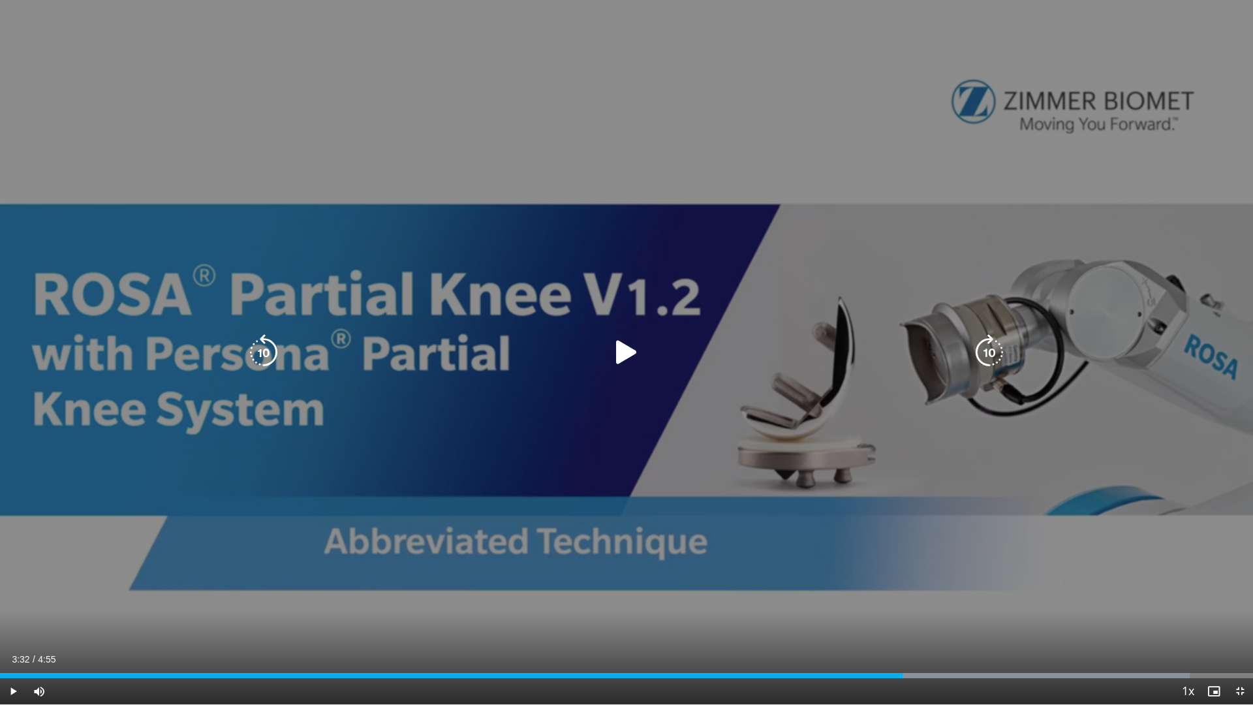
click at [887, 476] on div "10 seconds Tap to unmute" at bounding box center [626, 352] width 1253 height 704
click at [788, 527] on div "10 seconds Tap to unmute" at bounding box center [626, 352] width 1253 height 704
click at [613, 342] on icon "Video Player" at bounding box center [626, 352] width 37 height 37
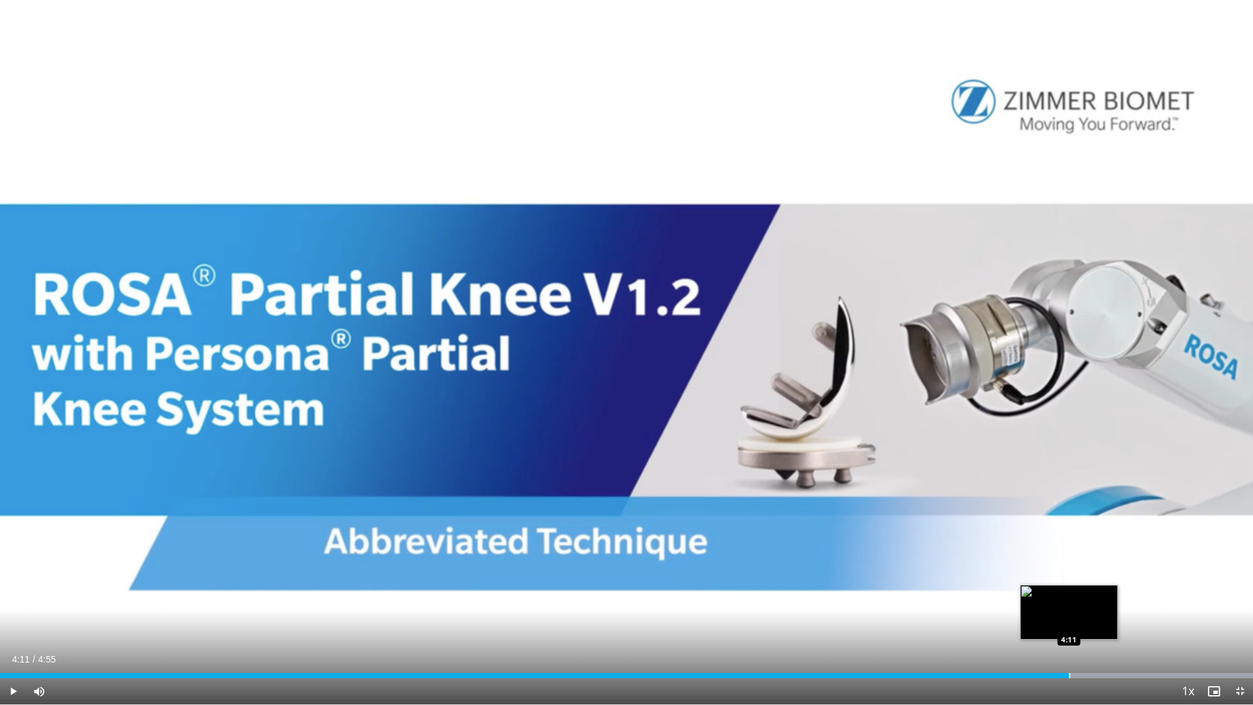
click at [1069, 560] on div "Progress Bar" at bounding box center [1069, 675] width 1 height 5
click at [1082, 560] on div "Progress Bar" at bounding box center [1080, 675] width 1 height 5
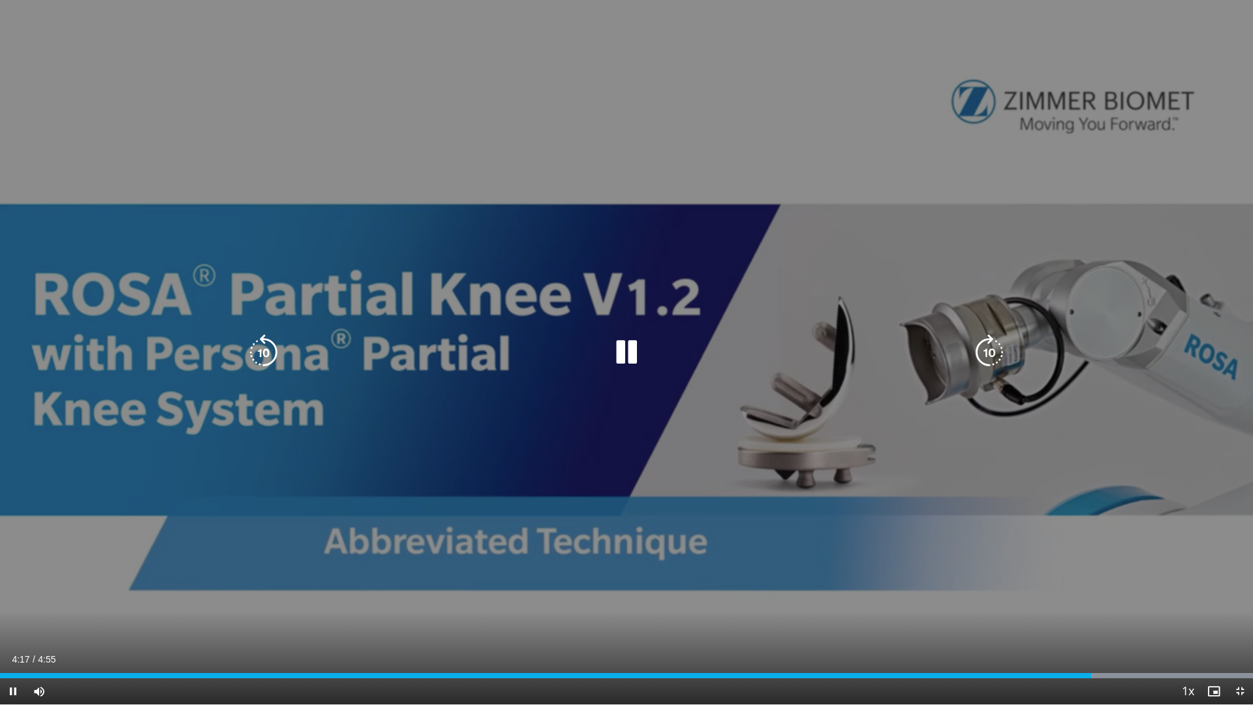
click at [801, 560] on div "10 seconds Tap to unmute" at bounding box center [626, 352] width 1253 height 704
click at [807, 379] on div "10 seconds Tap to unmute" at bounding box center [626, 352] width 1253 height 704
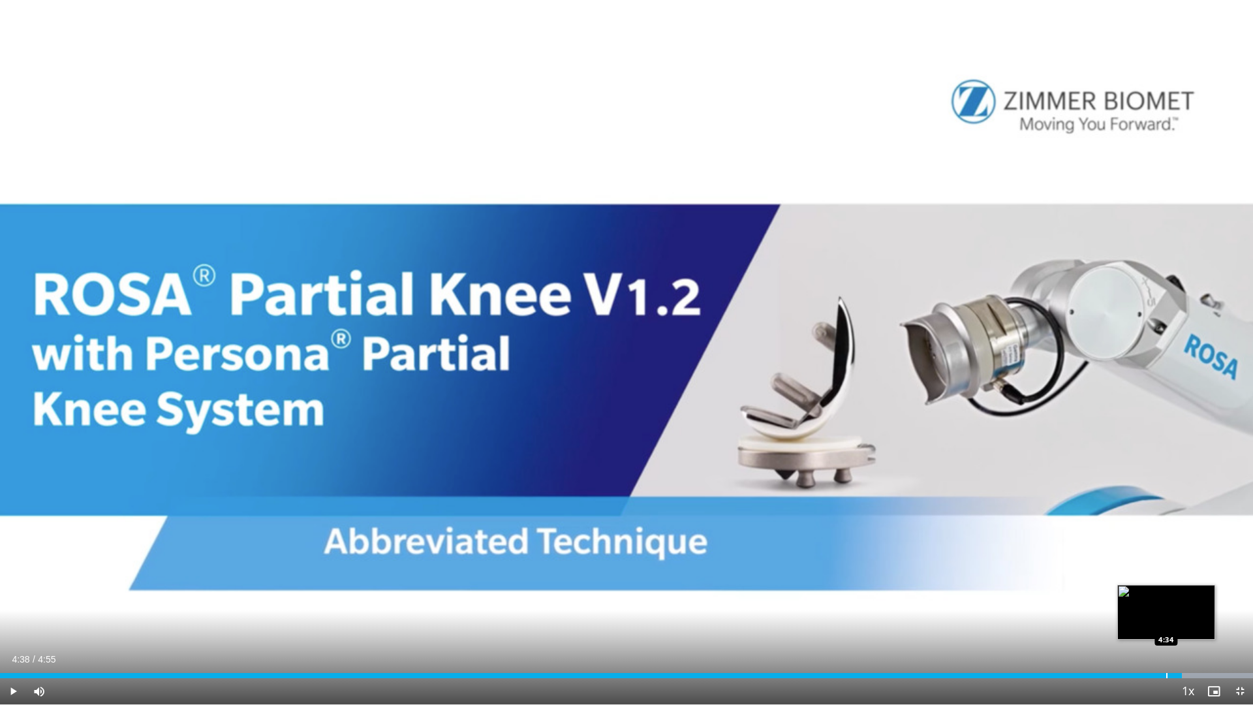
click at [1172, 560] on div "Loaded : 100.00% 4:38 4:34" at bounding box center [626, 671] width 1253 height 12
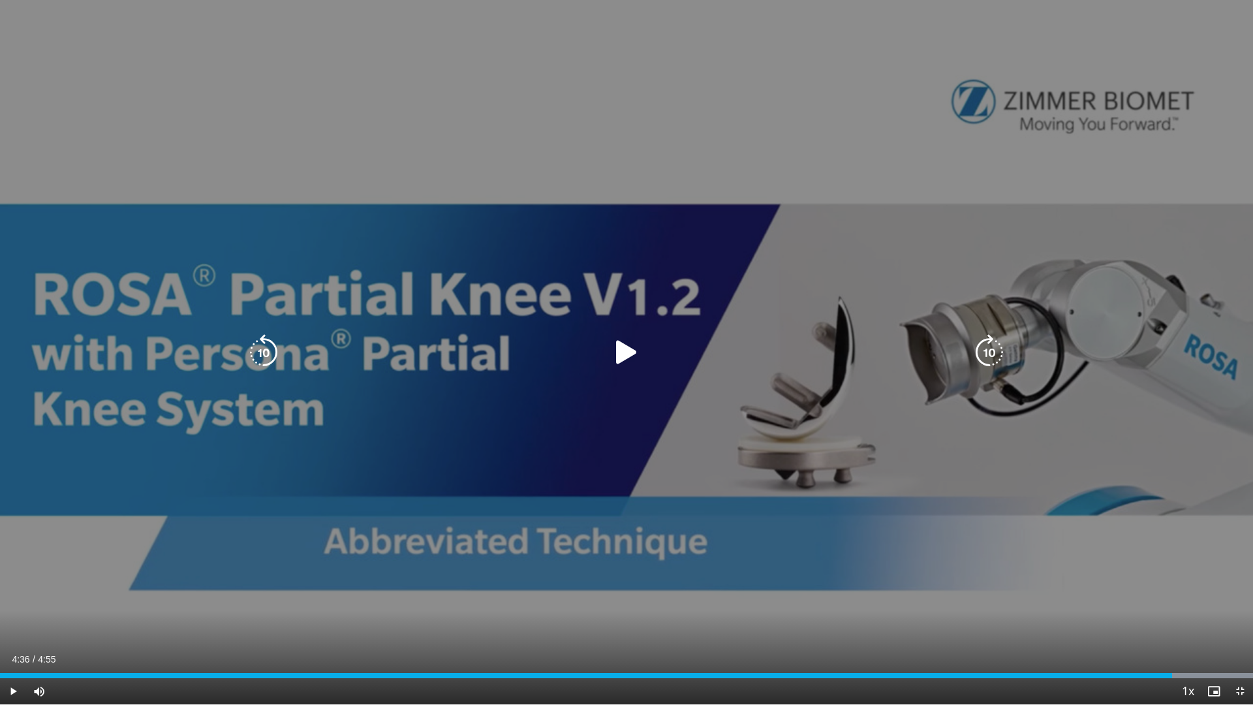
click at [819, 296] on div "10 seconds Tap to unmute" at bounding box center [626, 352] width 1253 height 704
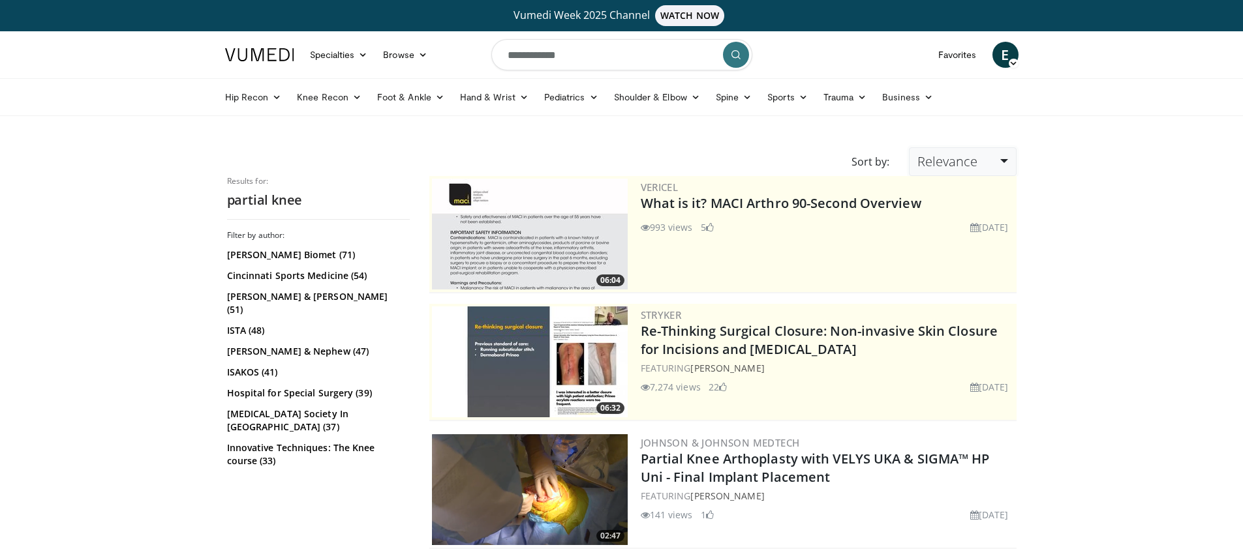
click at [968, 174] on link "Relevance" at bounding box center [962, 161] width 107 height 29
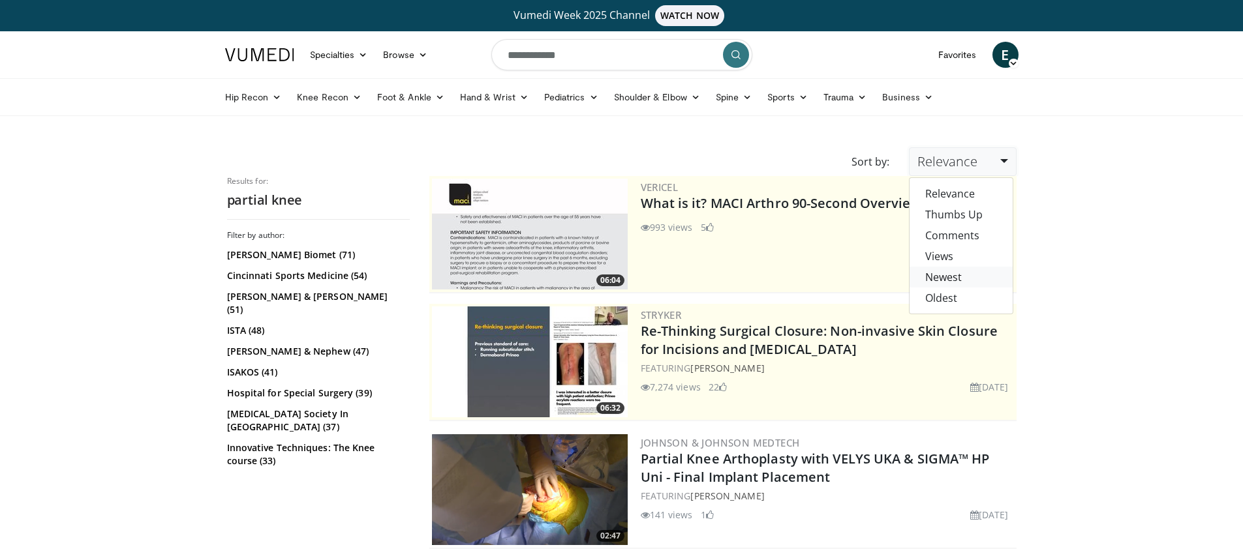
click at [941, 281] on link "Newest" at bounding box center [960, 277] width 103 height 21
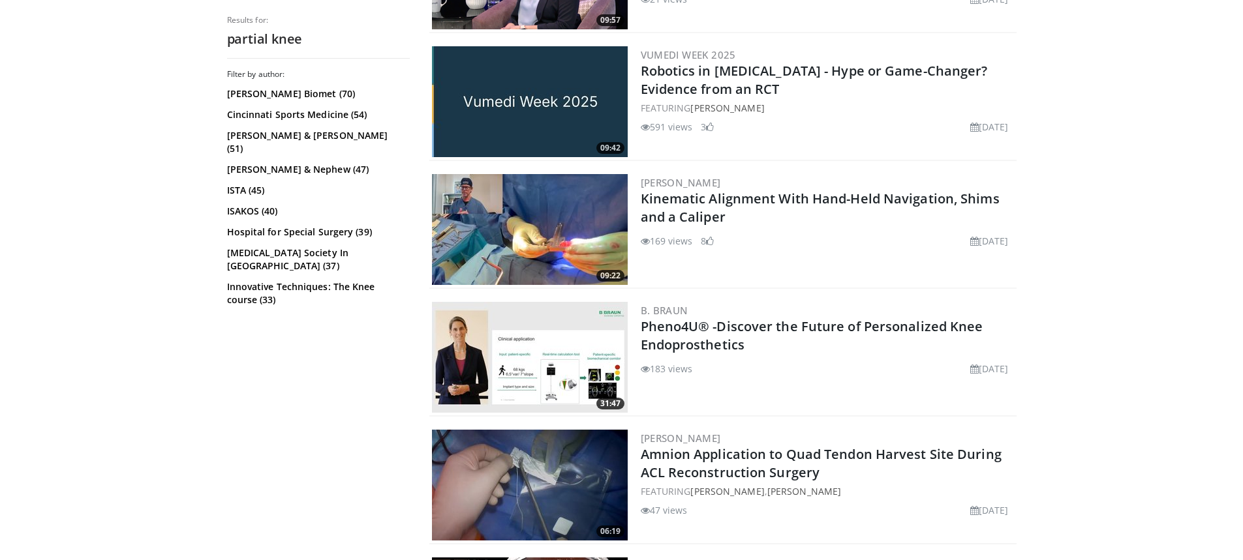
scroll to position [2349, 0]
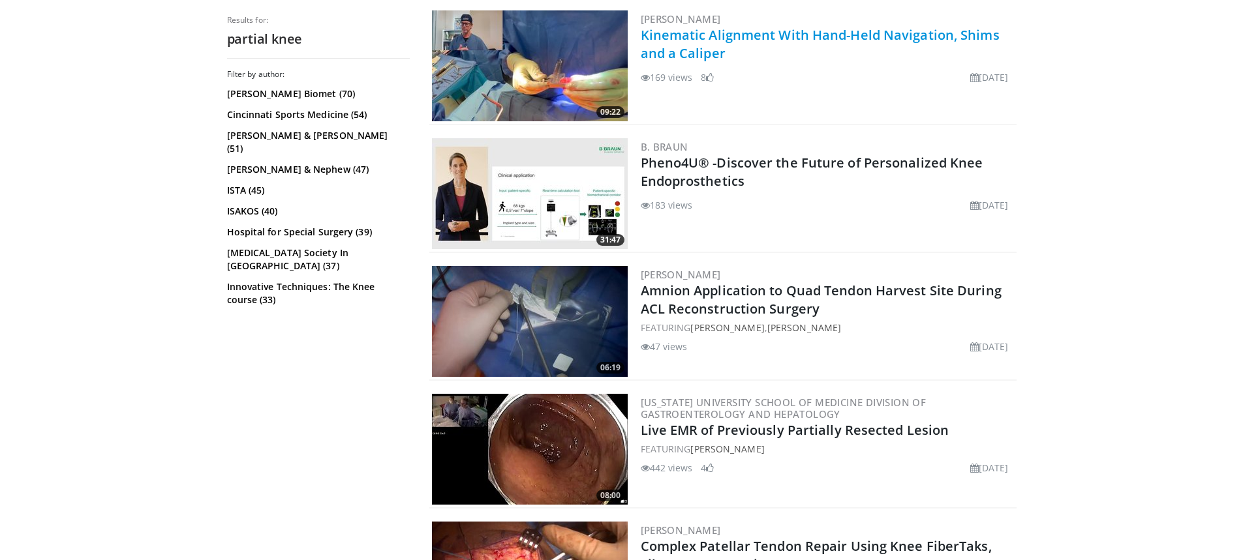
click at [699, 40] on link "Kinematic Alignment With Hand-Held Navigation, Shims and a Caliper" at bounding box center [820, 44] width 359 height 36
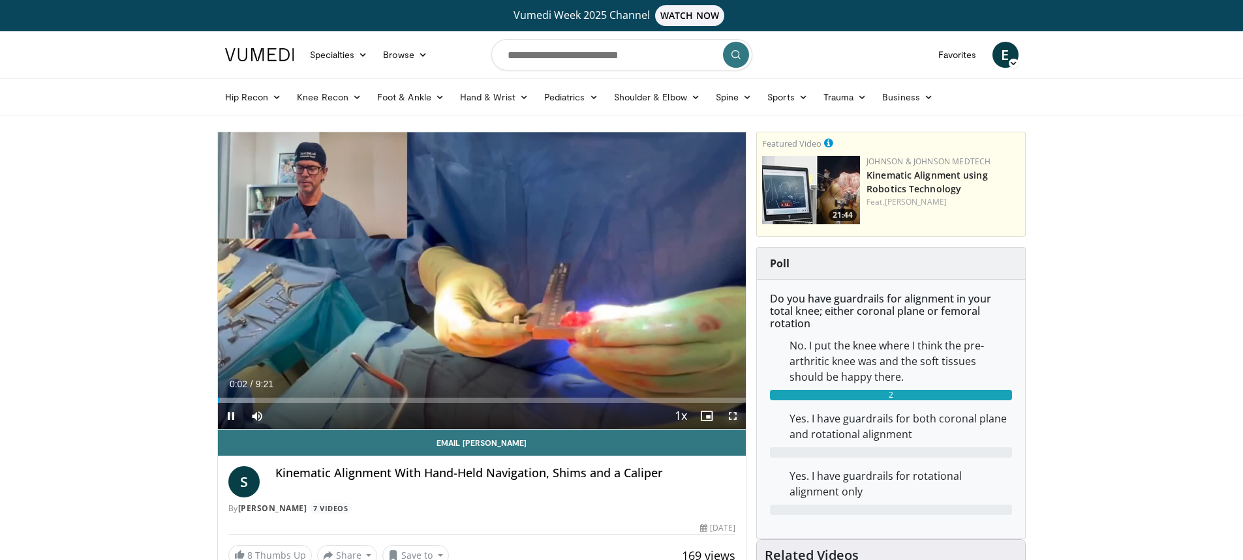
click at [731, 417] on span "Video Player" at bounding box center [733, 416] width 26 height 26
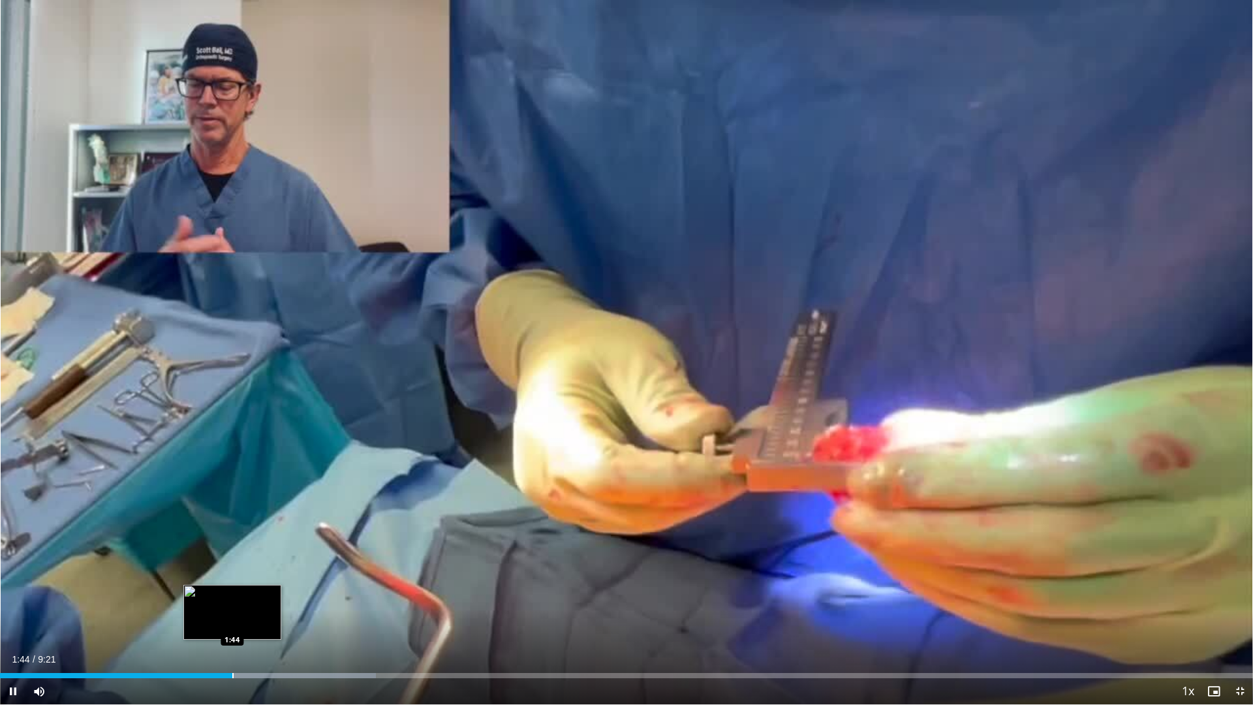
click at [234, 560] on div "Progress Bar" at bounding box center [232, 675] width 1 height 5
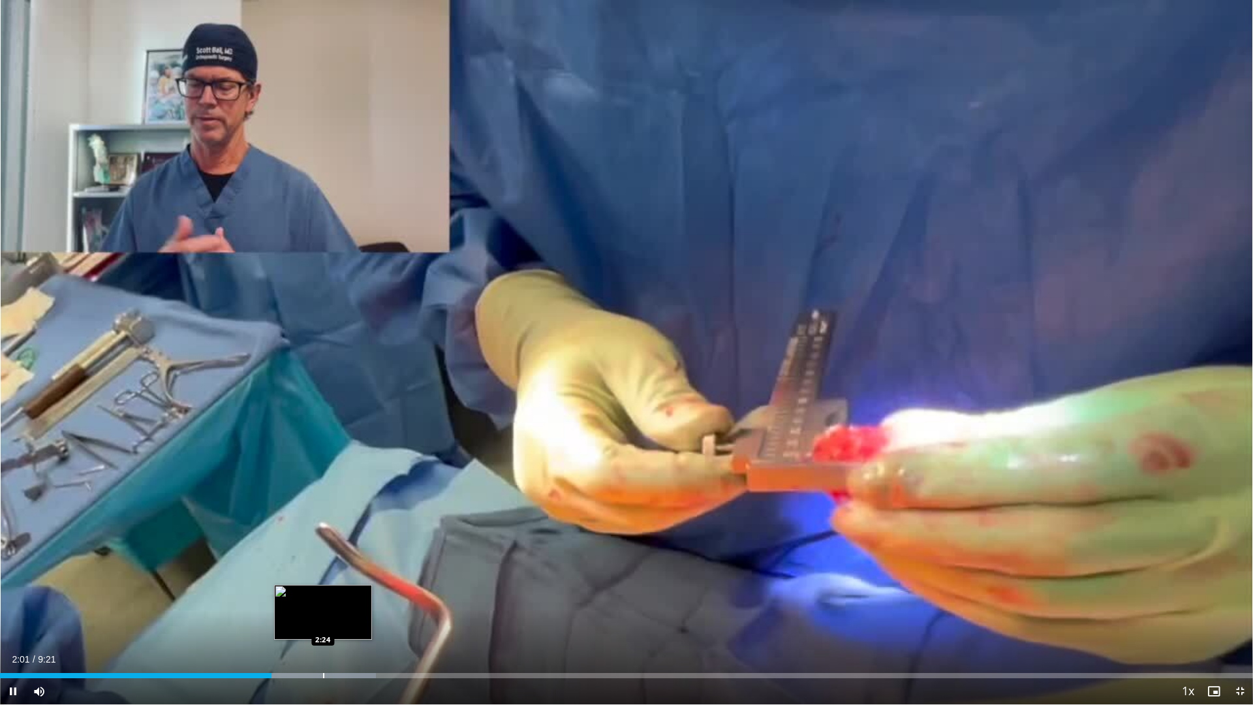
click at [324, 560] on div "Loaded : 30.00% 2:01 2:24" at bounding box center [626, 671] width 1253 height 12
click at [365, 560] on div "Progress Bar" at bounding box center [365, 675] width 1 height 5
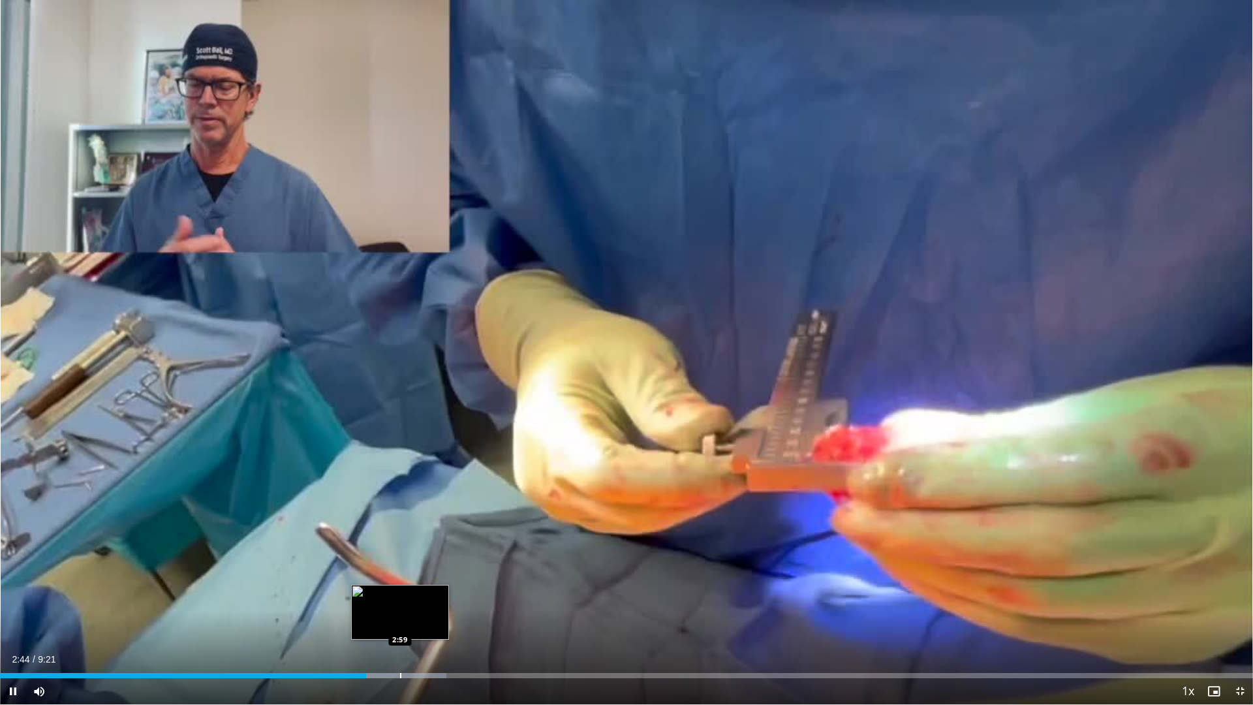
click at [400, 560] on div "Loaded : 35.63% 2:44 2:59" at bounding box center [626, 671] width 1253 height 12
click at [429, 560] on div "Loaded : 39.19% 3:01 3:12" at bounding box center [626, 671] width 1253 height 12
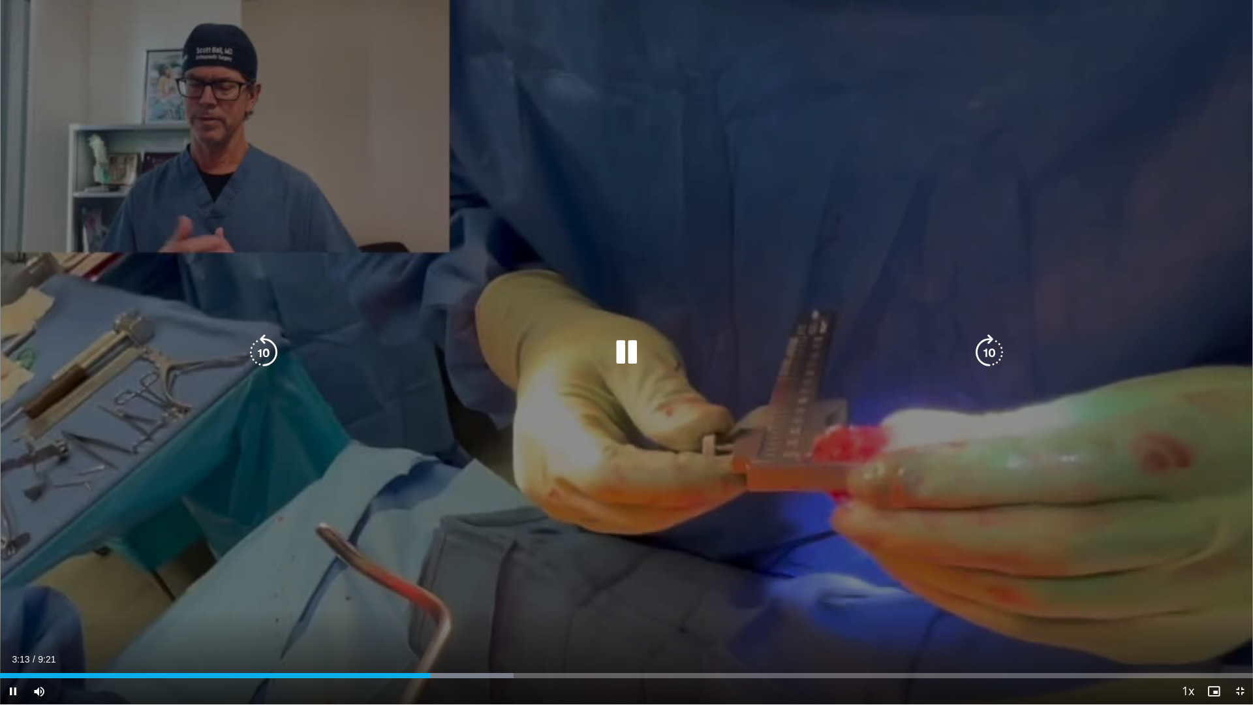
click at [409, 532] on div "10 seconds Tap to unmute" at bounding box center [626, 352] width 1253 height 704
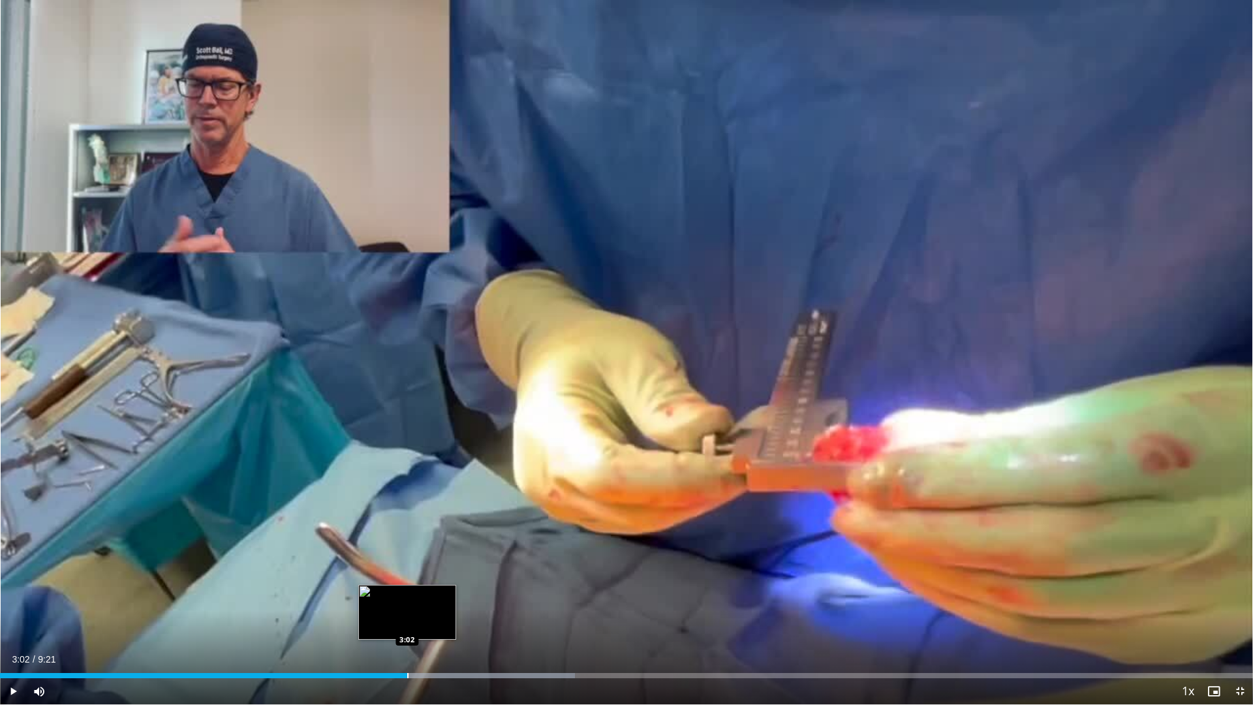
click at [408, 560] on div "Progress Bar" at bounding box center [407, 675] width 1 height 5
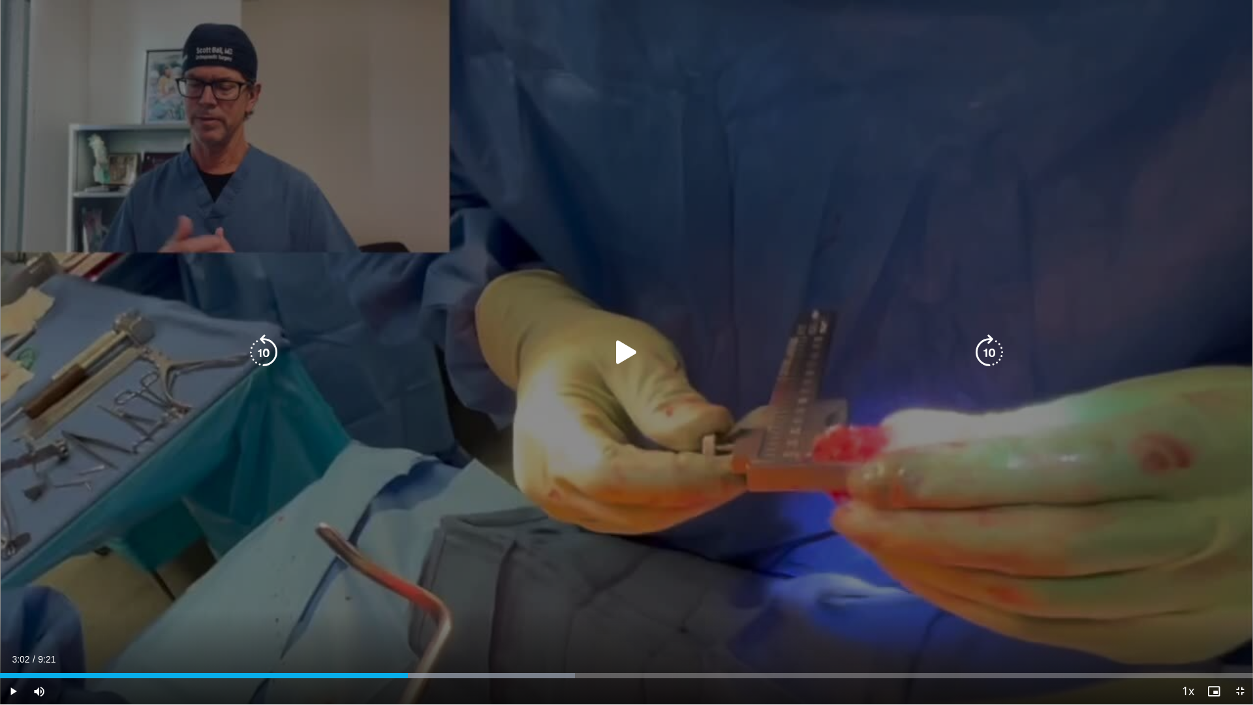
click at [615, 343] on icon "Video Player" at bounding box center [626, 352] width 37 height 37
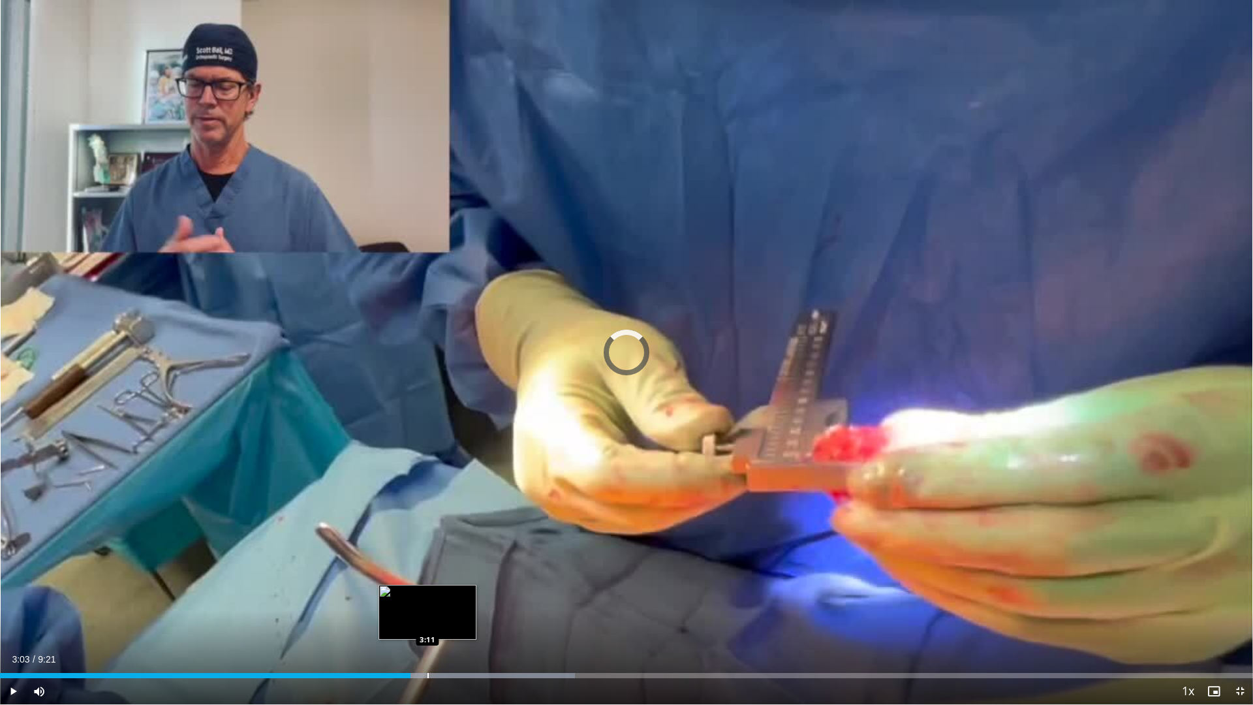
click at [428, 560] on div "Progress Bar" at bounding box center [427, 675] width 1 height 5
click at [455, 560] on div "Progress Bar" at bounding box center [455, 675] width 1 height 5
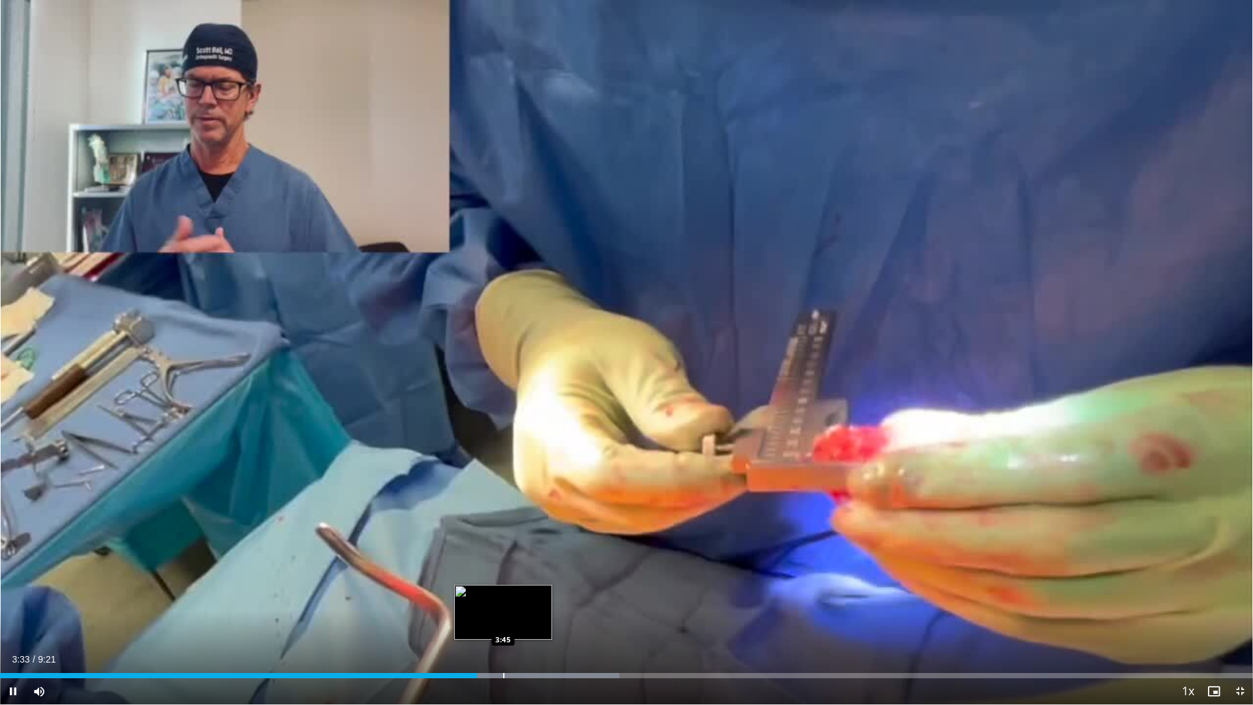
click at [503, 560] on div "Loaded : 49.42% 3:33 3:45" at bounding box center [626, 671] width 1253 height 12
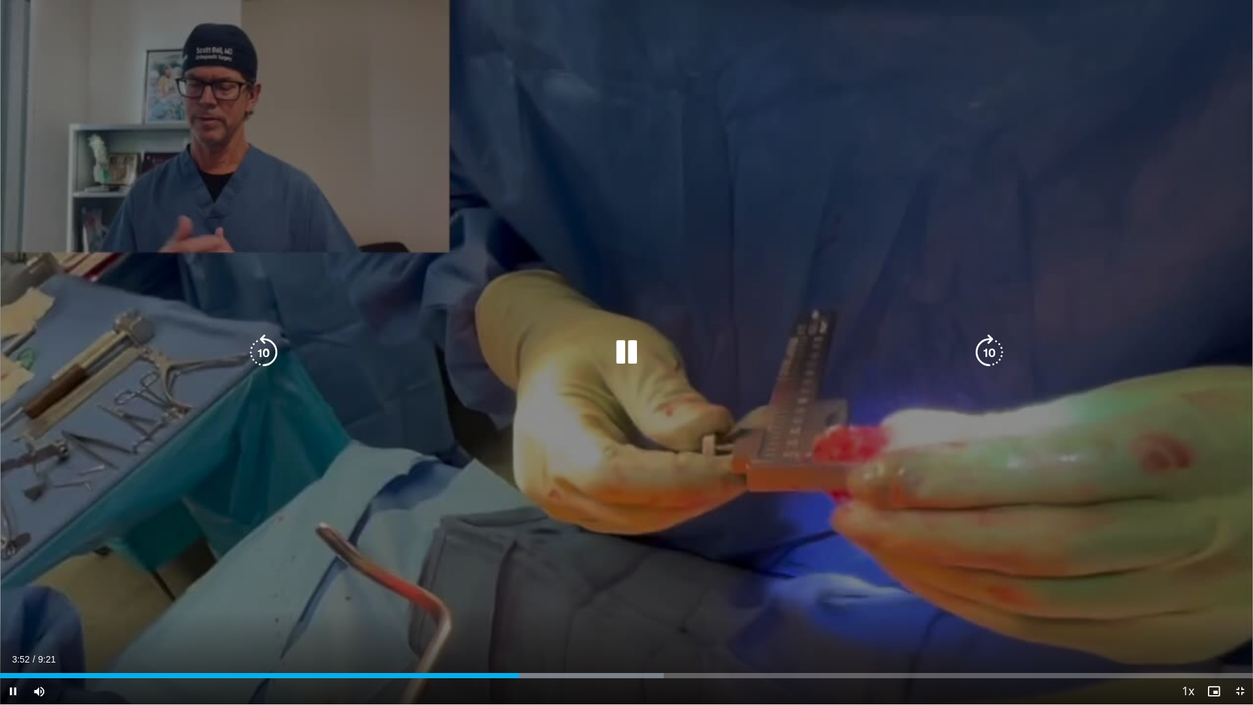
click at [634, 349] on icon "Video Player" at bounding box center [626, 352] width 37 height 37
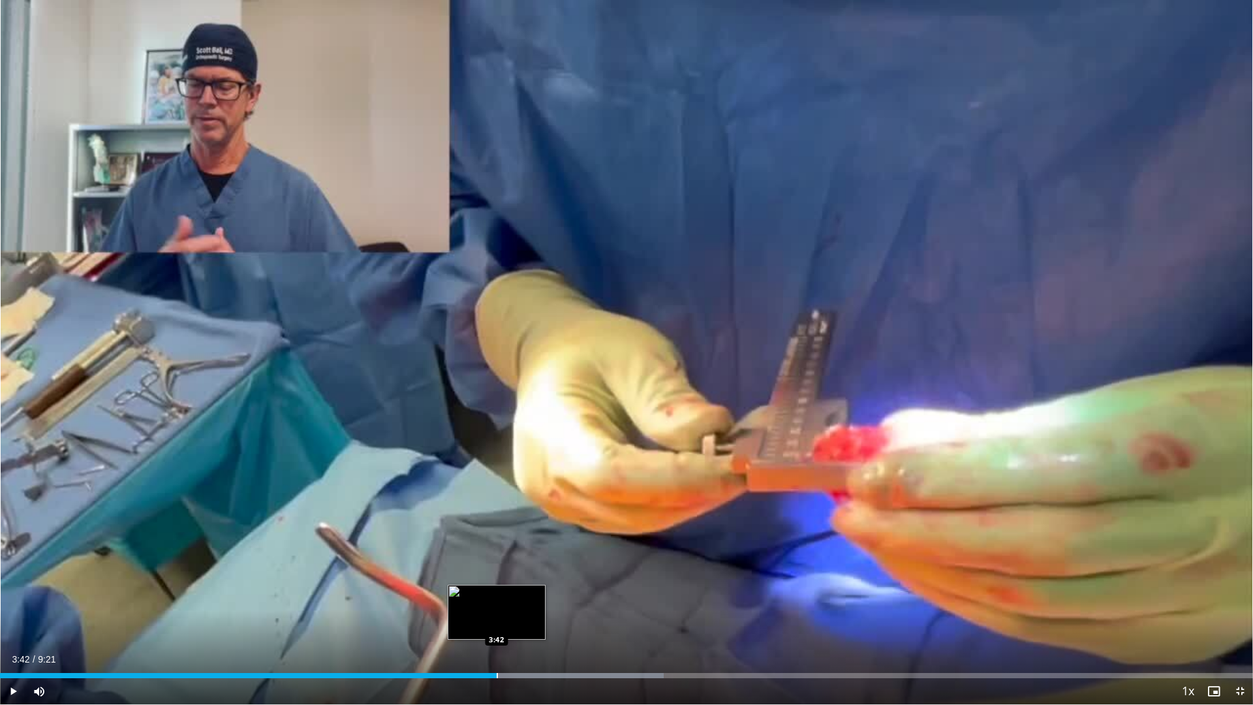
drag, startPoint x: 508, startPoint y: 675, endPoint x: 497, endPoint y: 676, distance: 11.2
click at [497, 560] on div "Progress Bar" at bounding box center [497, 675] width 1 height 5
